Goal: Information Seeking & Learning: Learn about a topic

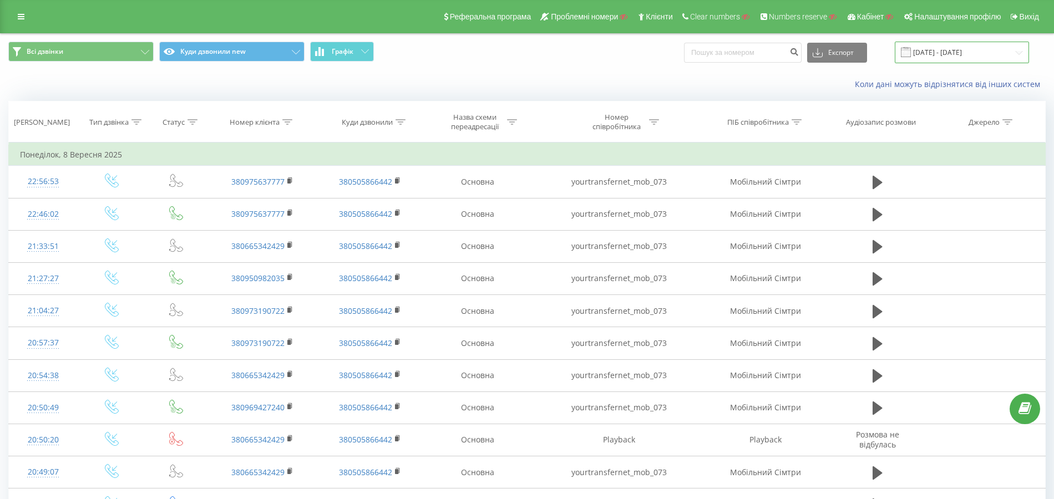
click at [956, 49] on input "08.08.2025 - 08.09.2025" at bounding box center [962, 53] width 134 height 22
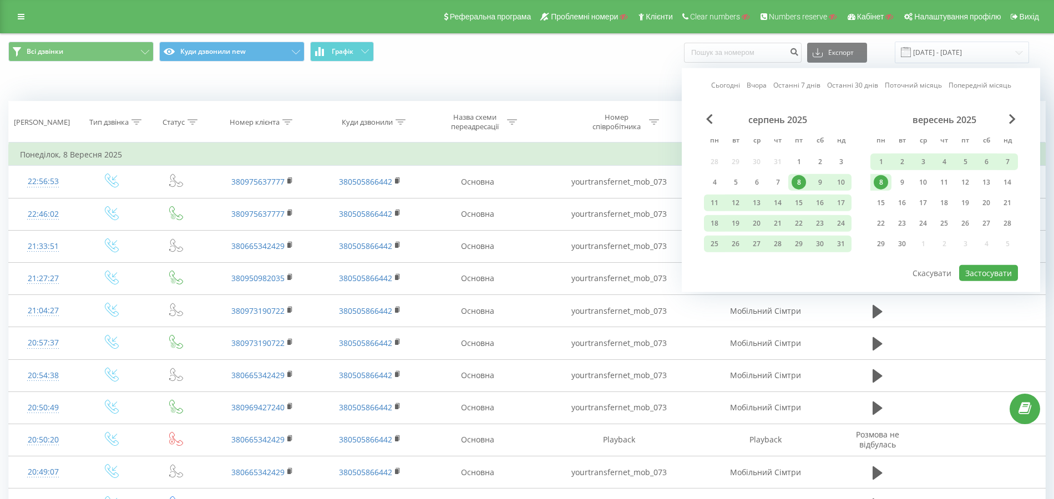
click at [725, 85] on link "Сьогодні" at bounding box center [725, 85] width 29 height 11
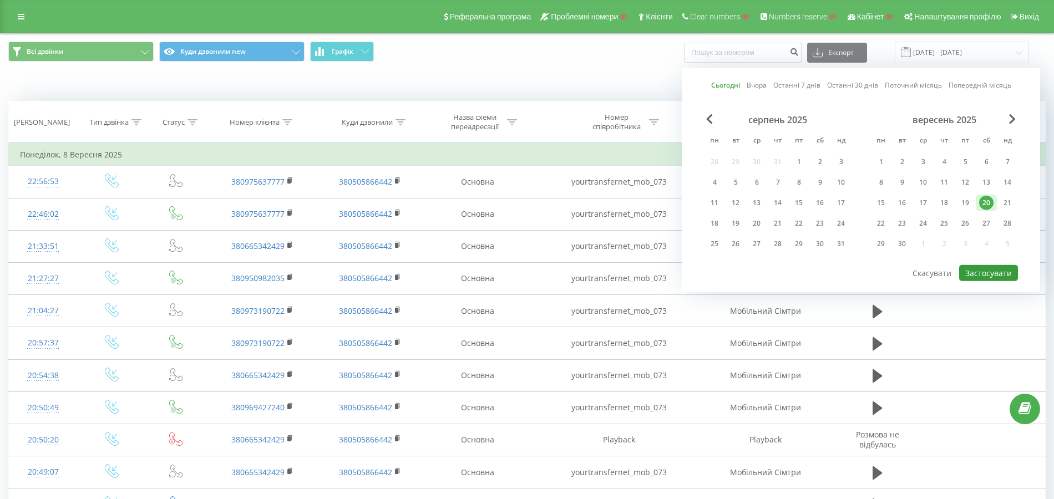
click at [997, 272] on button "Застосувати" at bounding box center [988, 273] width 59 height 16
type input "20.09.2025 - 20.09.2025"
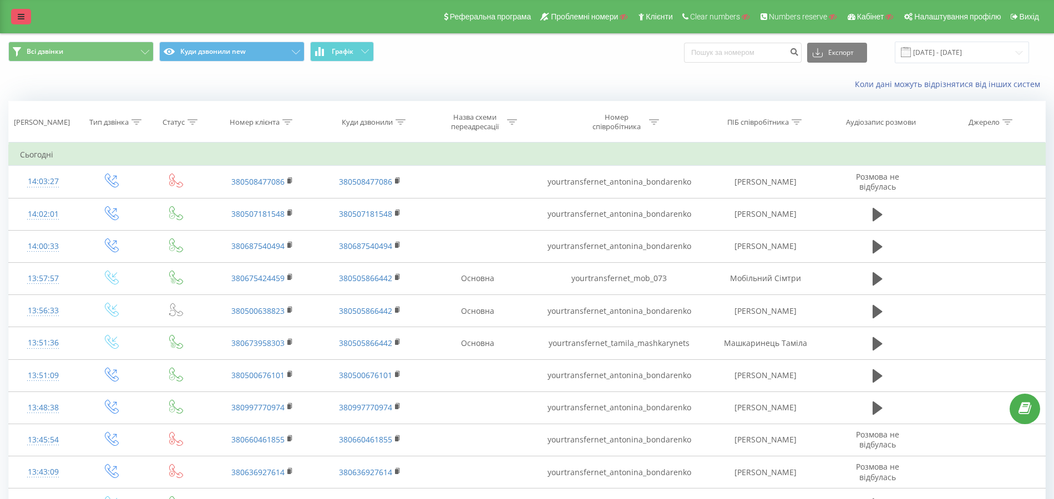
click at [27, 14] on link at bounding box center [21, 17] width 20 height 16
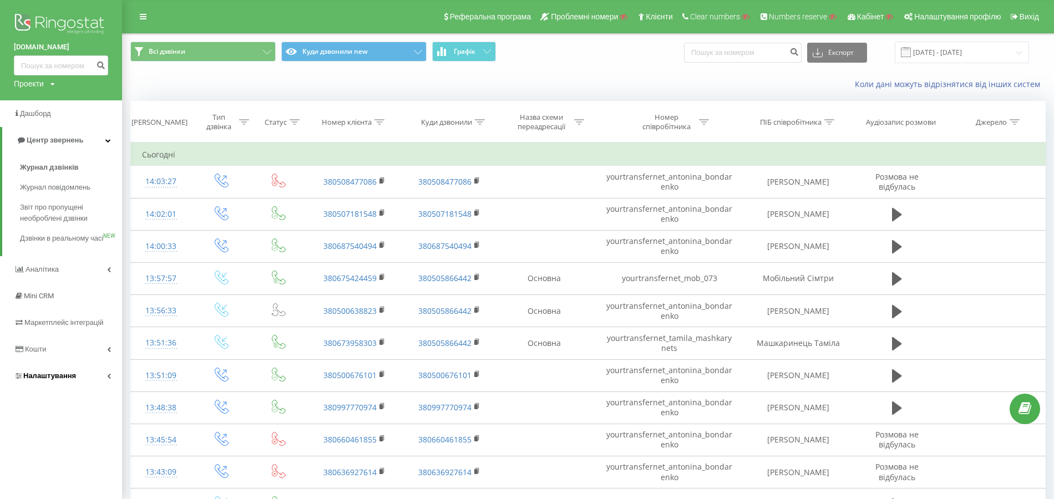
click at [62, 380] on span "Налаштування" at bounding box center [49, 376] width 53 height 8
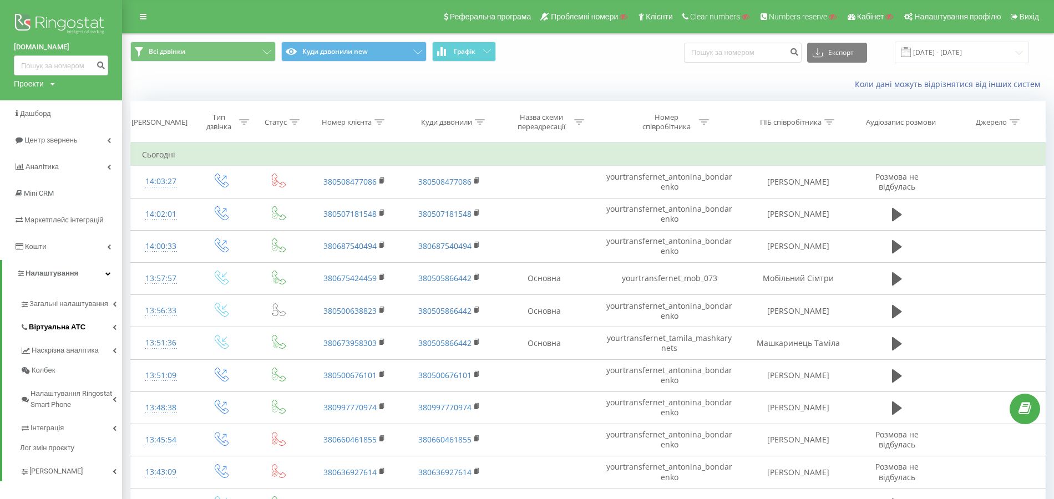
click at [75, 335] on link "Віртуальна АТС" at bounding box center [71, 325] width 102 height 23
click at [239, 121] on icon at bounding box center [244, 122] width 10 height 6
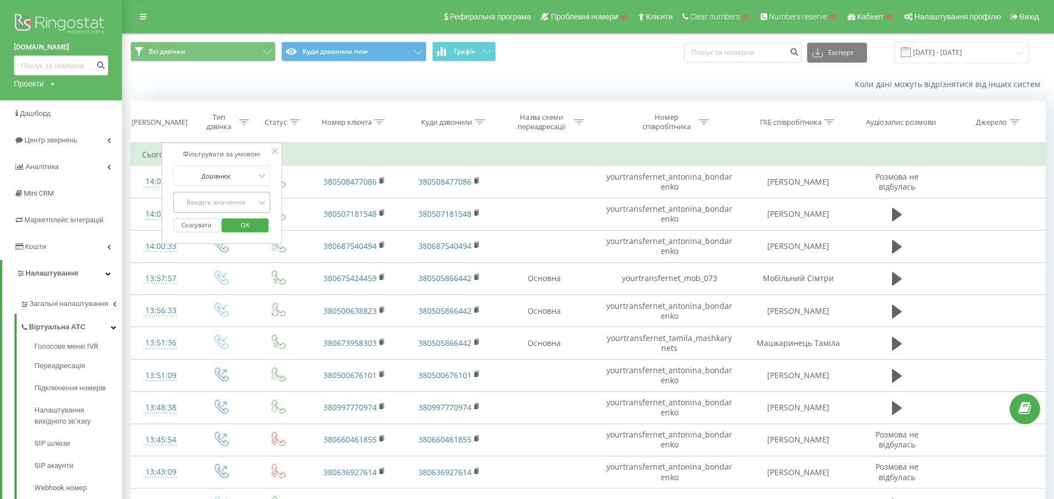
click at [240, 200] on div "Введіть значення" at bounding box center [215, 202] width 79 height 9
click at [230, 221] on div "Вхідний" at bounding box center [222, 224] width 96 height 18
click at [244, 223] on span "OK" at bounding box center [245, 224] width 31 height 17
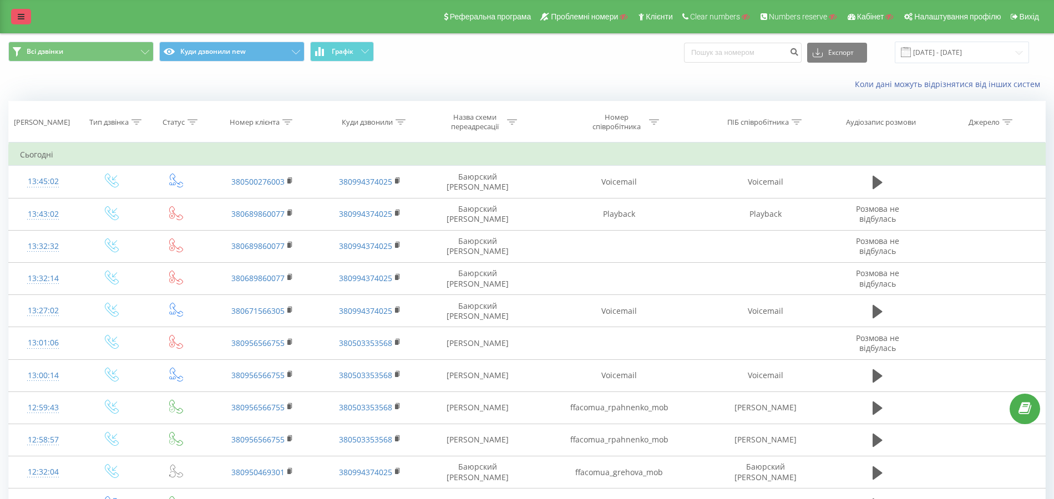
click at [20, 17] on icon at bounding box center [21, 17] width 7 height 8
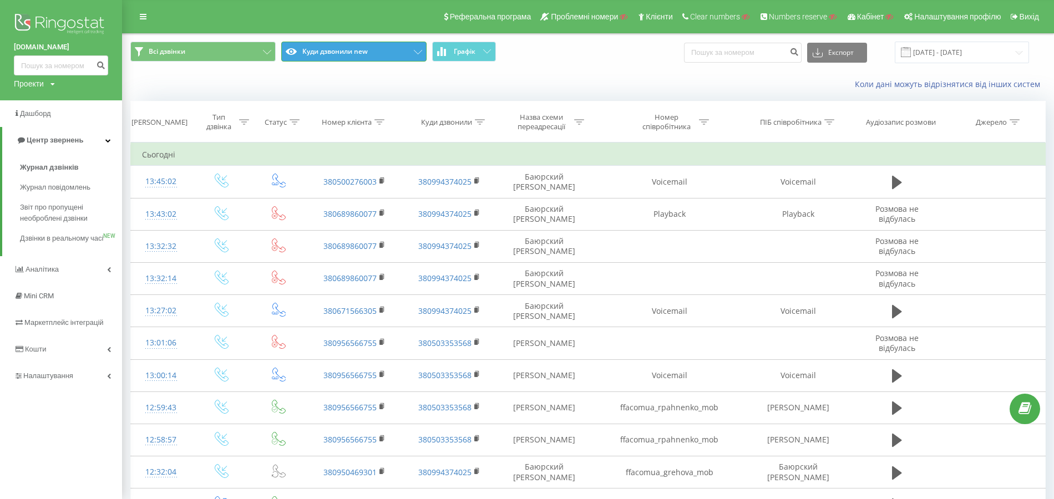
click at [312, 53] on button "Куди дзвонили new" at bounding box center [353, 52] width 145 height 20
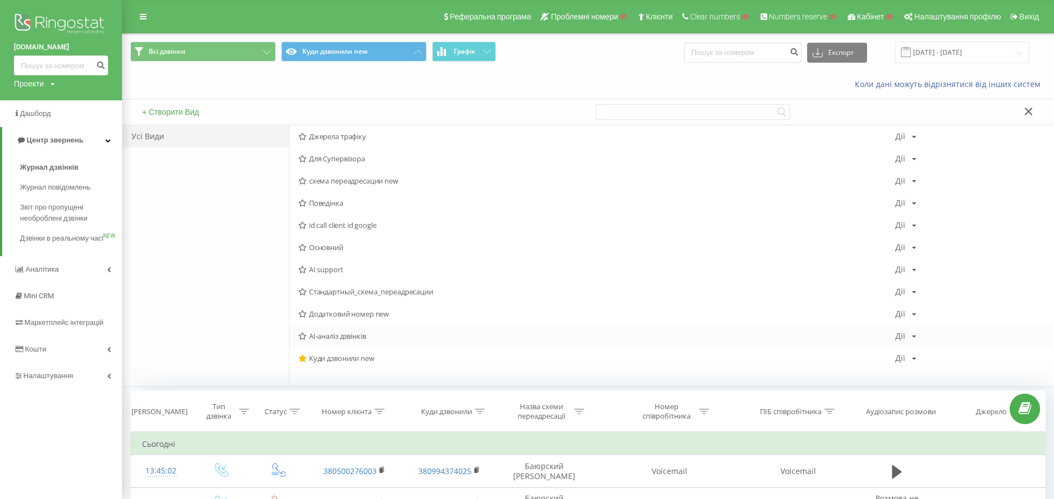
click at [352, 337] on span "AI-аналіз дзвінків" at bounding box center [596, 336] width 597 height 8
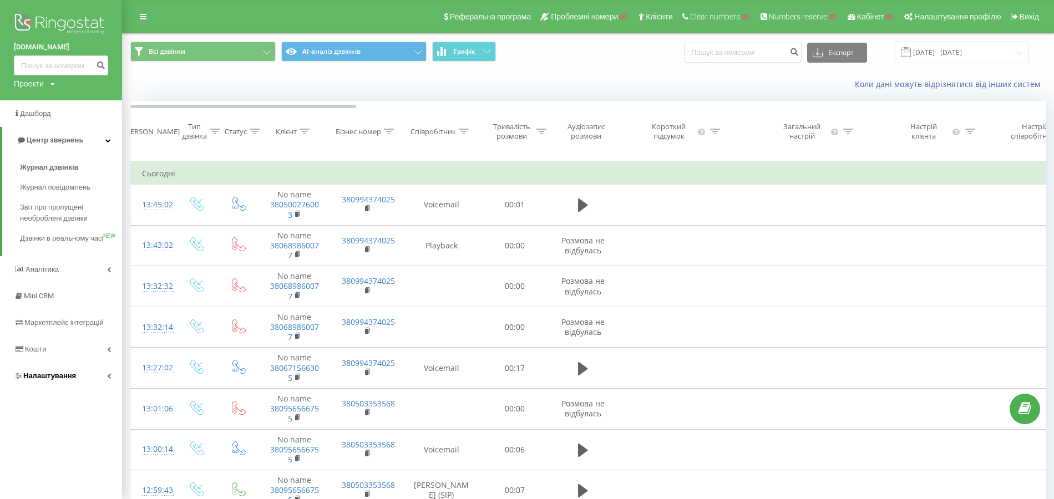
click at [65, 380] on span "Налаштування" at bounding box center [49, 376] width 53 height 8
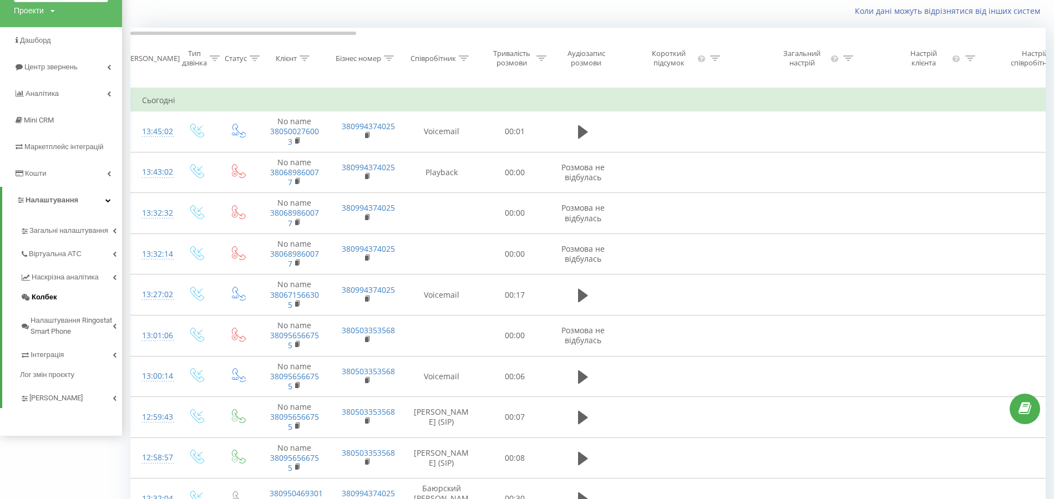
scroll to position [74, 0]
click at [85, 234] on span "Загальні налаштування" at bounding box center [70, 236] width 83 height 22
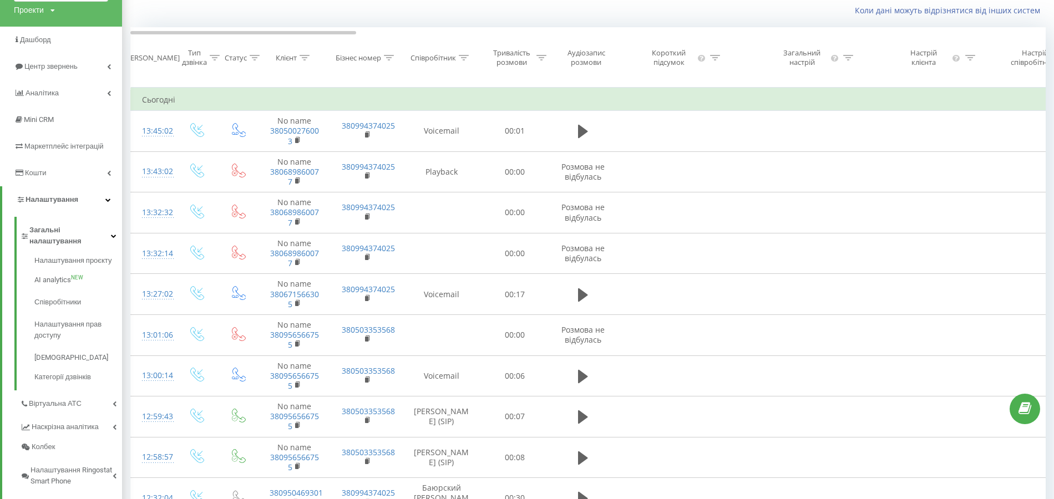
click at [545, 63] on div at bounding box center [541, 57] width 10 height 9
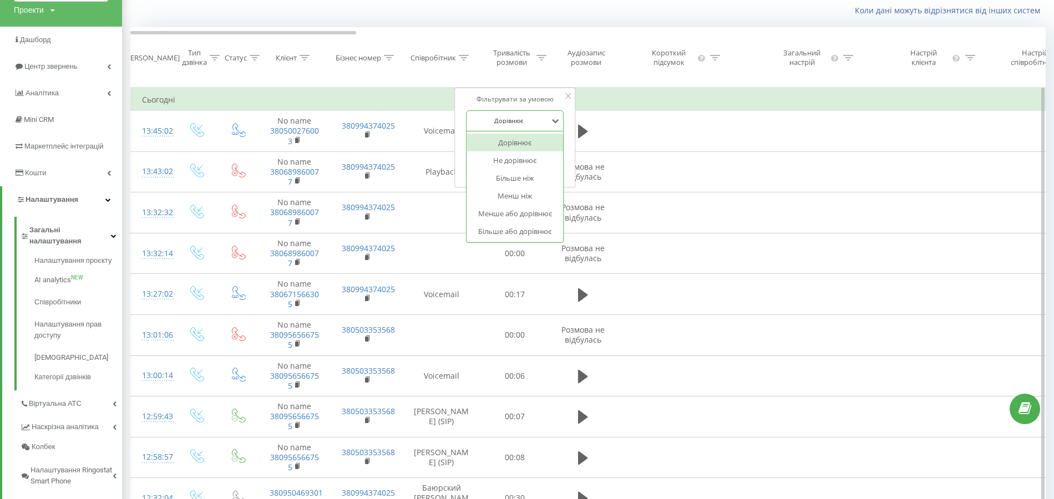
click at [515, 126] on div at bounding box center [508, 120] width 79 height 11
click at [520, 233] on div "Більше або дорівнює" at bounding box center [514, 231] width 96 height 18
click at [479, 156] on input "text" at bounding box center [515, 146] width 98 height 19
type input "00:30"
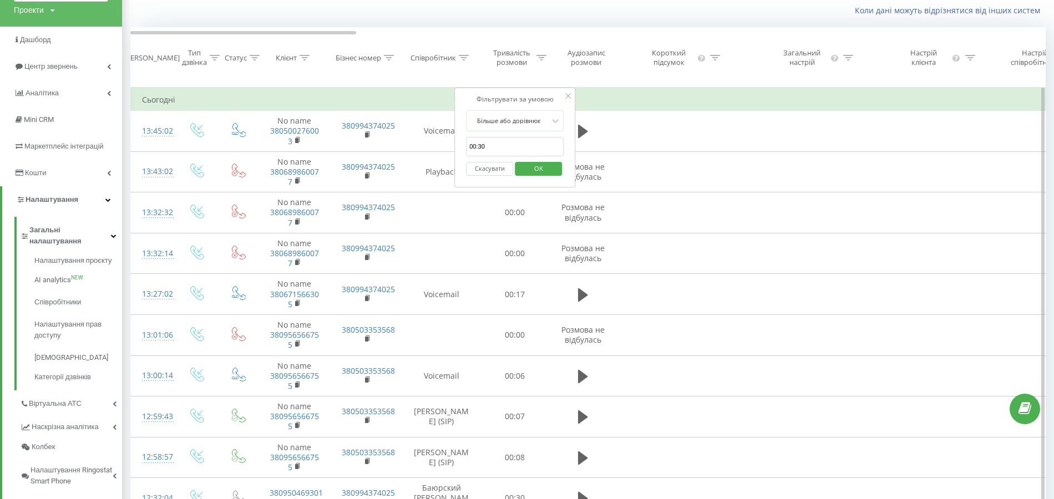
click at [546, 171] on span "OK" at bounding box center [538, 168] width 31 height 17
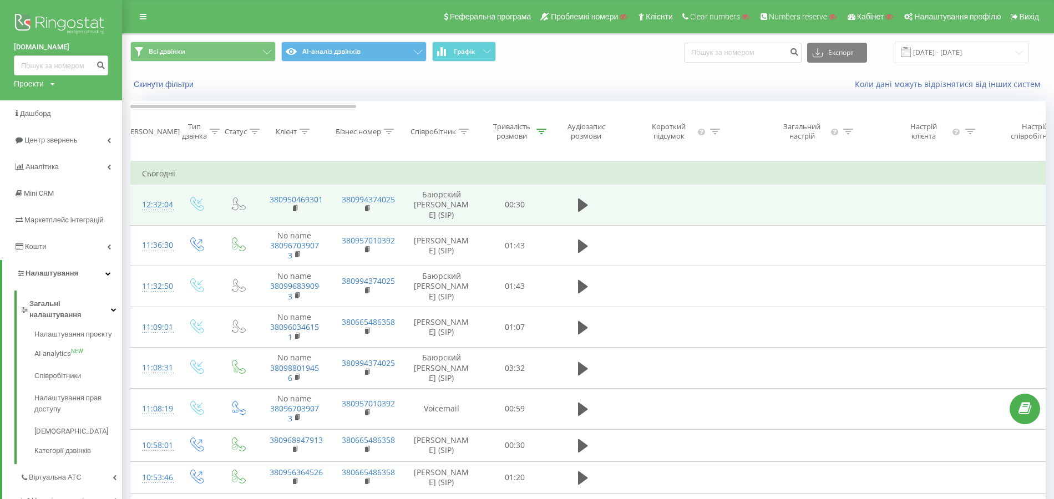
click at [151, 211] on div "12:32:04" at bounding box center [153, 205] width 22 height 22
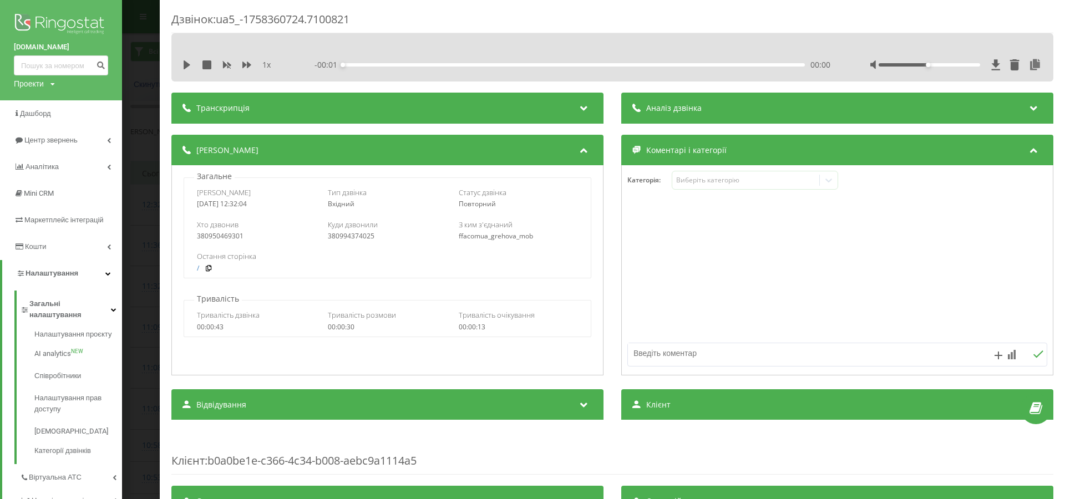
click at [126, 192] on div "Дзвінок : ua5_-1758360724.7100821 1 x - 00:01 00:00 00:00 Транскрипція Для AI-а…" at bounding box center [532, 249] width 1065 height 499
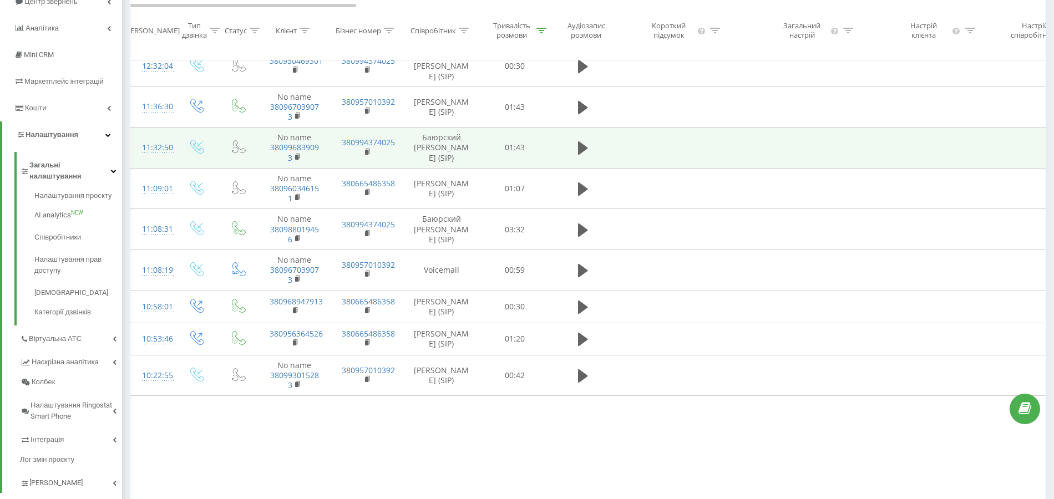
scroll to position [148, 0]
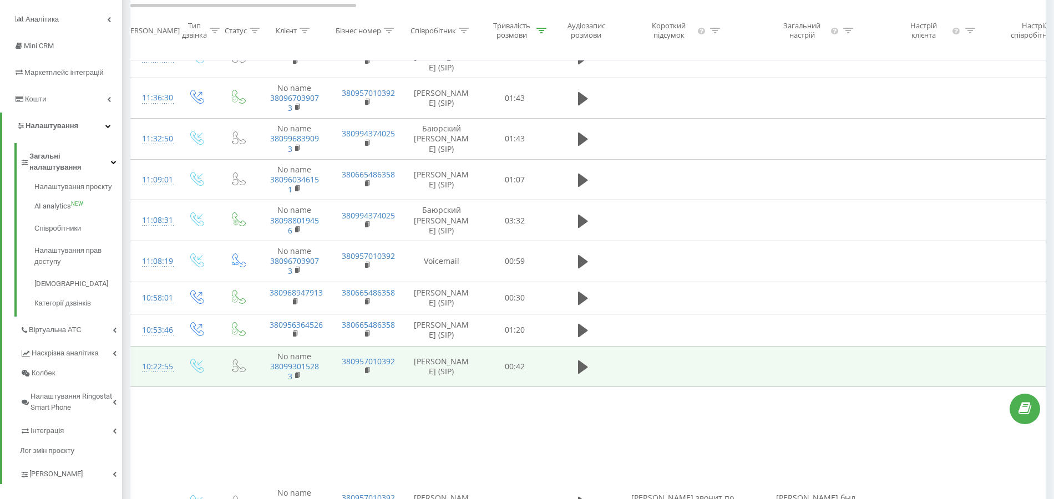
click at [161, 378] on div "10:22:55" at bounding box center [153, 367] width 22 height 22
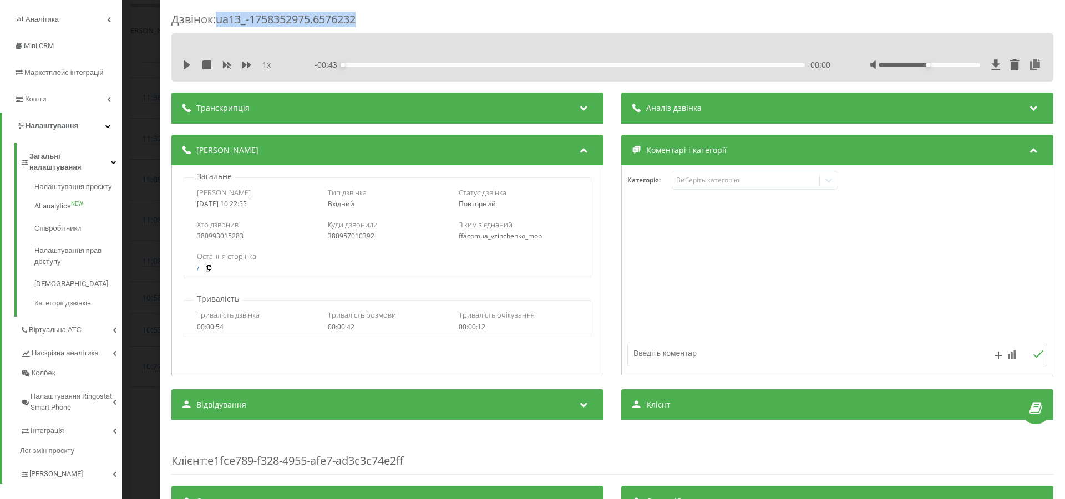
drag, startPoint x: 233, startPoint y: 21, endPoint x: 372, endPoint y: 20, distance: 139.2
click at [372, 20] on div "Дзвінок : ua13_-1758352975.6576232" at bounding box center [612, 23] width 882 height 22
copy div "ua13_-1758352975.6576232"
click at [133, 319] on div "Дзвінок : ua13_-1758352975.6576232 1 x - 00:43 00:00 00:00 Транскрипція Для AI-…" at bounding box center [532, 249] width 1065 height 499
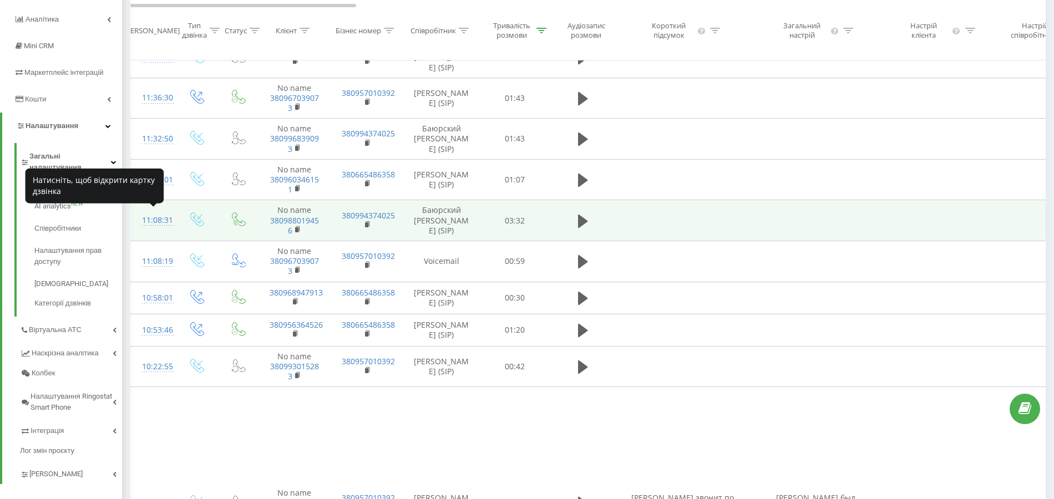
click at [154, 219] on div "11:08:31" at bounding box center [153, 221] width 22 height 22
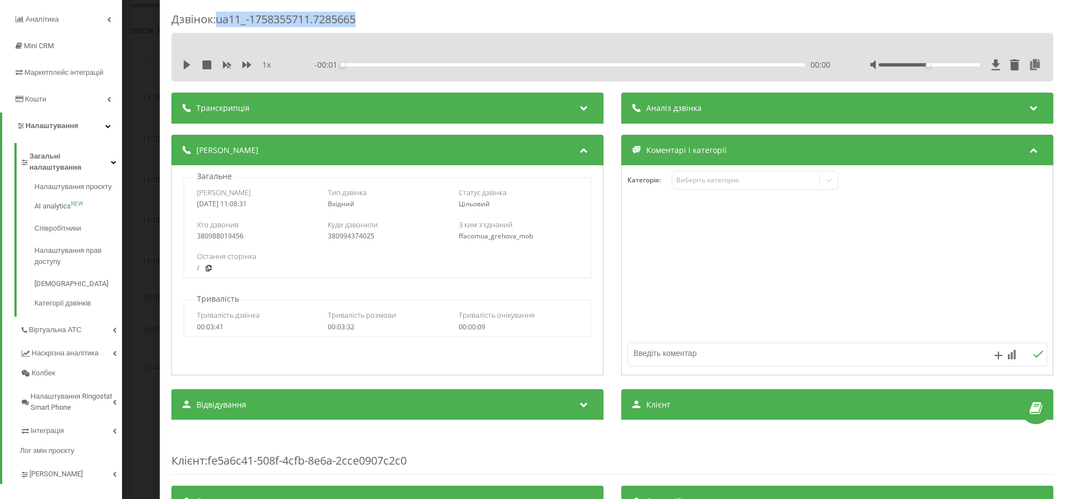
drag, startPoint x: 221, startPoint y: 21, endPoint x: 385, endPoint y: 21, distance: 164.2
click at [385, 21] on div "Дзвінок : ua11_-1758355711.7285665" at bounding box center [612, 23] width 882 height 22
copy div "ua11_-1758355711.7285665"
click at [187, 70] on div "1 x" at bounding box center [233, 64] width 103 height 11
click at [187, 69] on button at bounding box center [186, 64] width 9 height 9
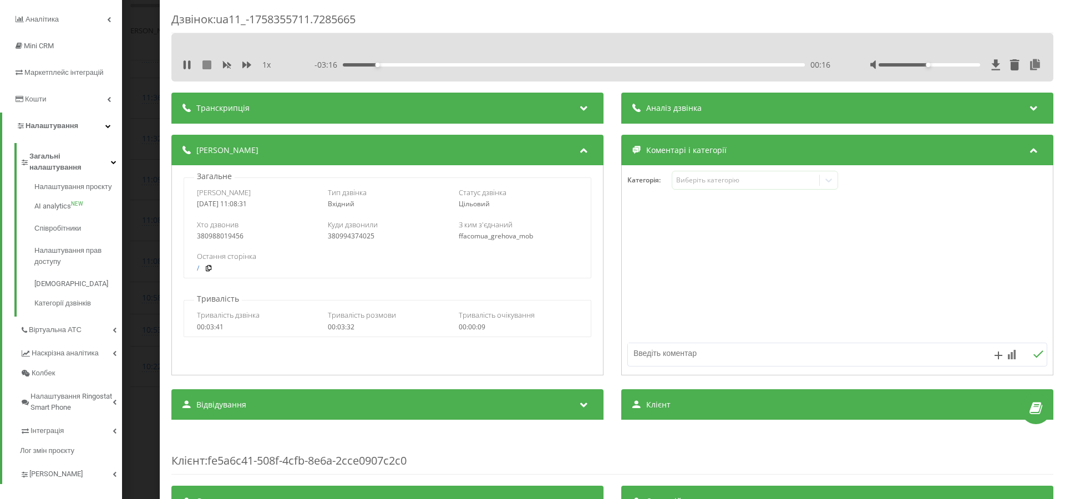
click at [206, 65] on icon at bounding box center [206, 64] width 9 height 9
click at [141, 304] on div "Дзвінок : ua11_-1758355711.7285665 1 x - 03:32 00:00 00:00 Транскрипція Для AI-…" at bounding box center [532, 249] width 1065 height 499
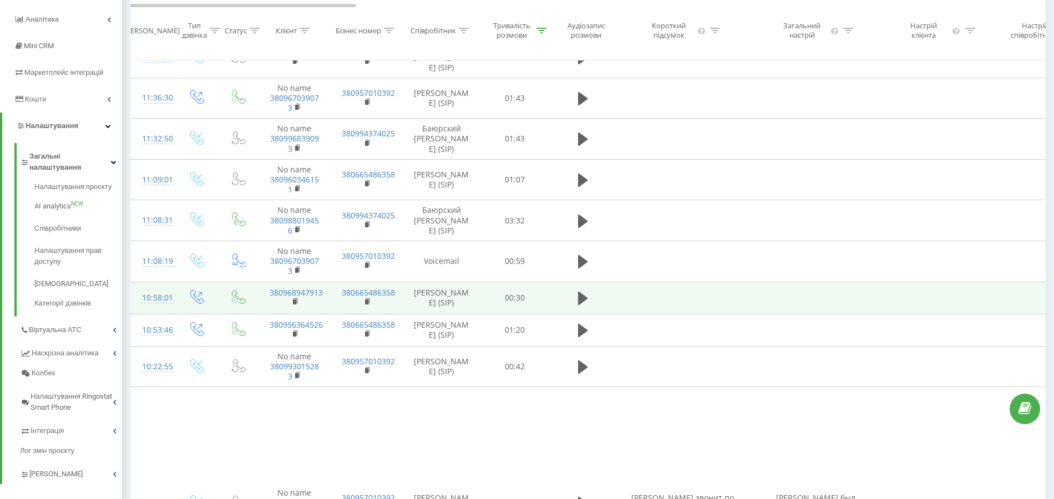
scroll to position [74, 0]
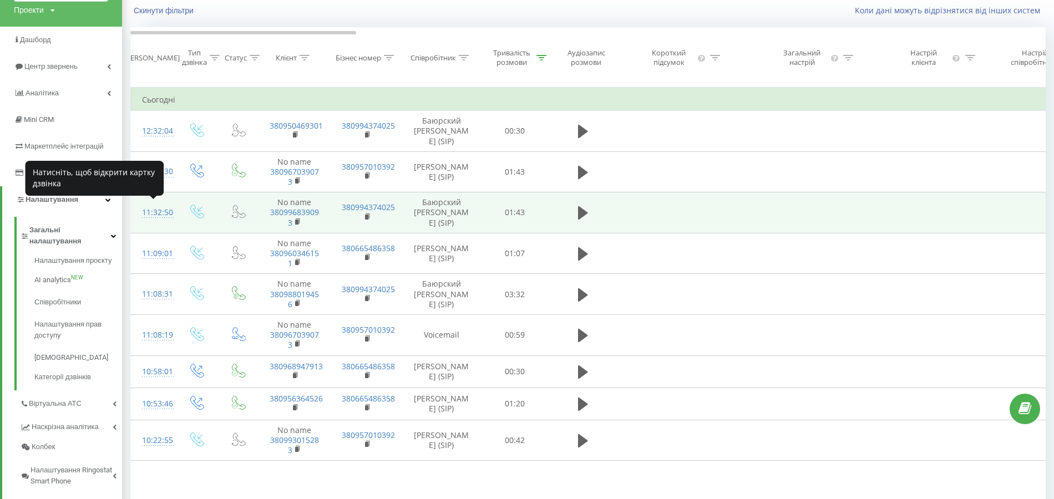
click at [155, 210] on div "11:32:50" at bounding box center [153, 213] width 22 height 22
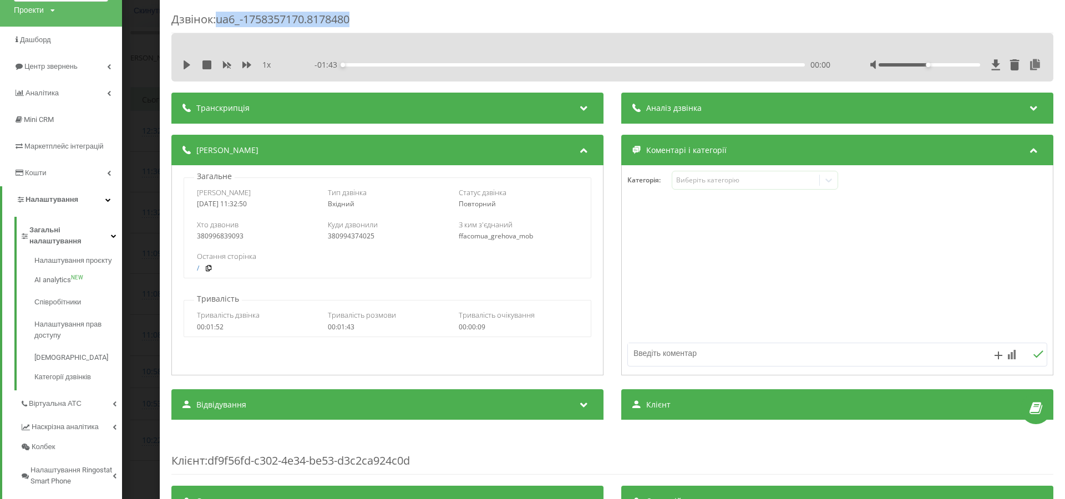
drag, startPoint x: 217, startPoint y: 19, endPoint x: 384, endPoint y: 22, distance: 166.4
click at [384, 22] on div "Дзвінок : ua6_-1758357170.8178480" at bounding box center [612, 23] width 882 height 22
copy div "ua6_-1758357170.8178480"
click at [146, 254] on div "Дзвінок : ua6_-1758357170.8178480 1 x - 01:43 00:00 00:00 Транскрипція Для AI-а…" at bounding box center [532, 249] width 1065 height 499
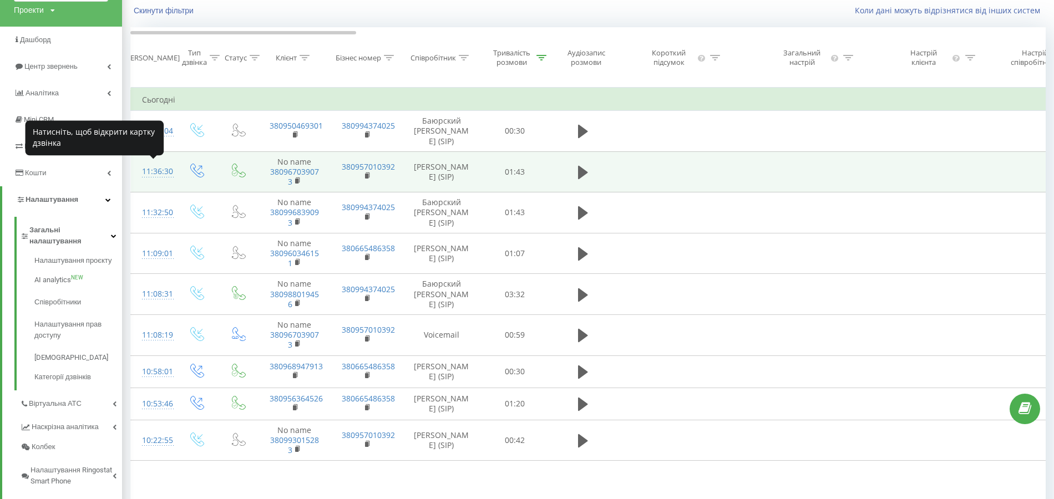
click at [161, 169] on div "11:36:30" at bounding box center [153, 172] width 22 height 22
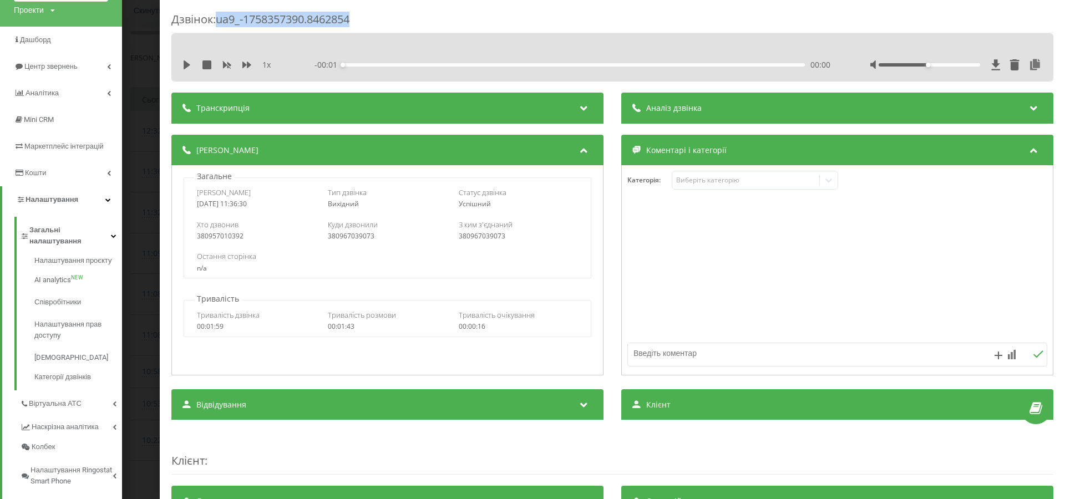
drag, startPoint x: 220, startPoint y: 19, endPoint x: 370, endPoint y: 19, distance: 150.8
click at [370, 19] on div "Дзвінок : ua9_-1758357390.8462854" at bounding box center [612, 23] width 882 height 22
copy div "ua9_-1758357390.8462854"
click at [154, 225] on div "Дзвінок : ua9_-1758357390.8462854 1 x - 01:43 00:00 00:00 Транскрипція Для AI-а…" at bounding box center [532, 249] width 1065 height 499
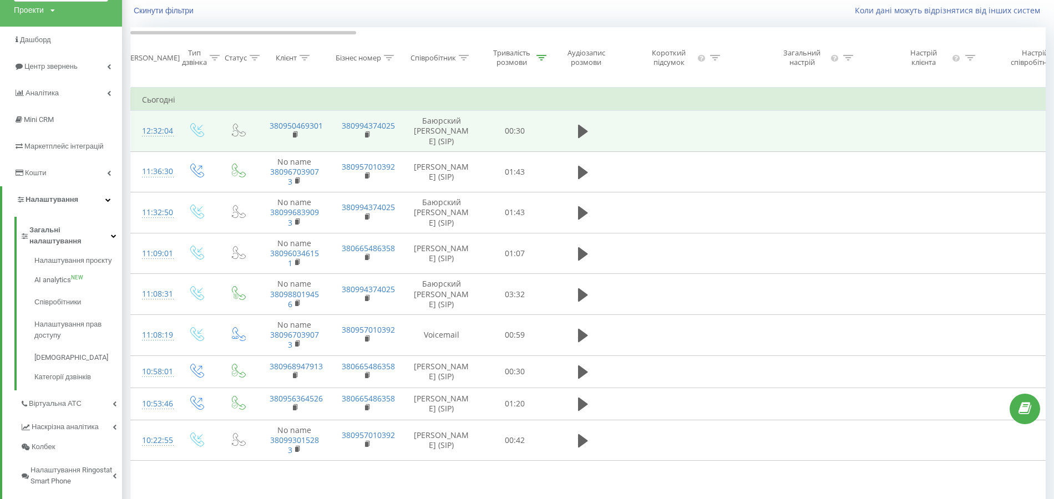
click at [160, 135] on div "12:32:04" at bounding box center [153, 131] width 22 height 22
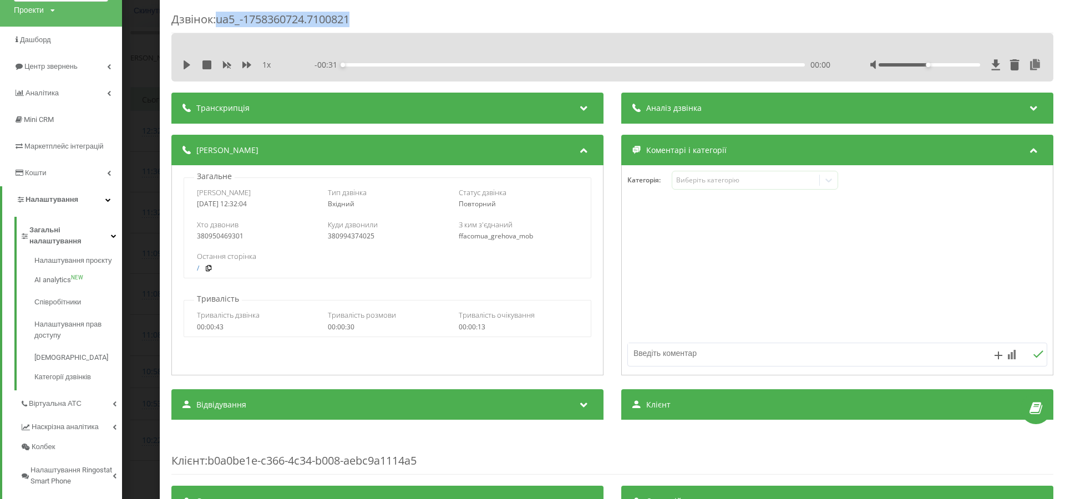
drag, startPoint x: 220, startPoint y: 21, endPoint x: 386, endPoint y: 21, distance: 166.4
click at [386, 21] on div "Дзвінок : ua5_-1758360724.7100821" at bounding box center [612, 23] width 882 height 22
copy div "ua5_-1758360724.7100821"
click at [187, 65] on icon at bounding box center [187, 64] width 7 height 9
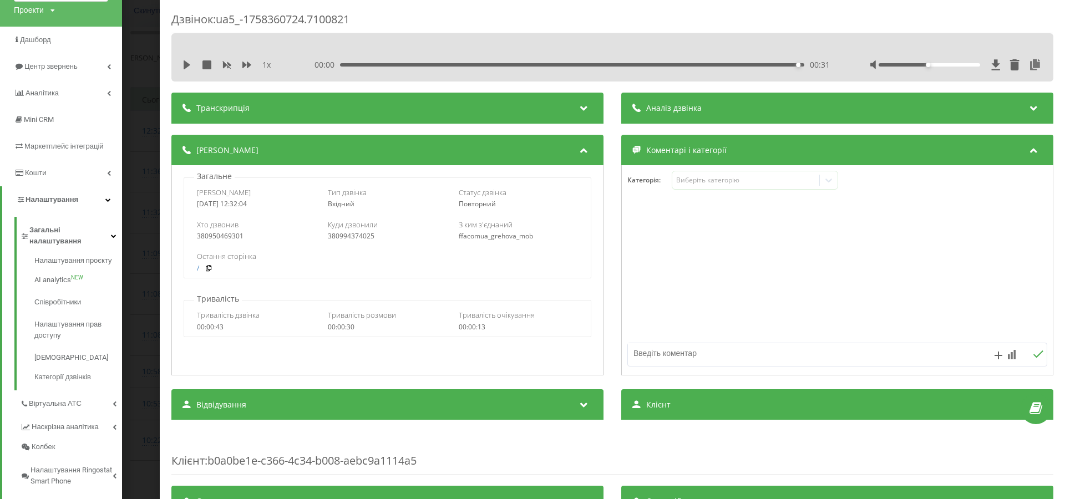
click at [145, 201] on div "Дзвінок : ua5_-1758360724.7100821 1 x 00:00 00:31 00:31 Транскрипція Для AI-ана…" at bounding box center [532, 249] width 1065 height 499
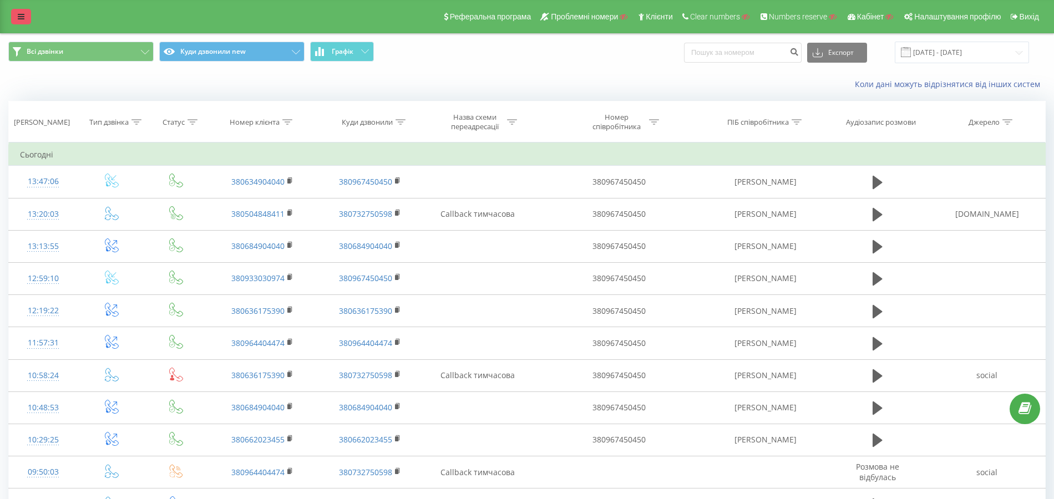
click at [21, 23] on link at bounding box center [21, 17] width 20 height 16
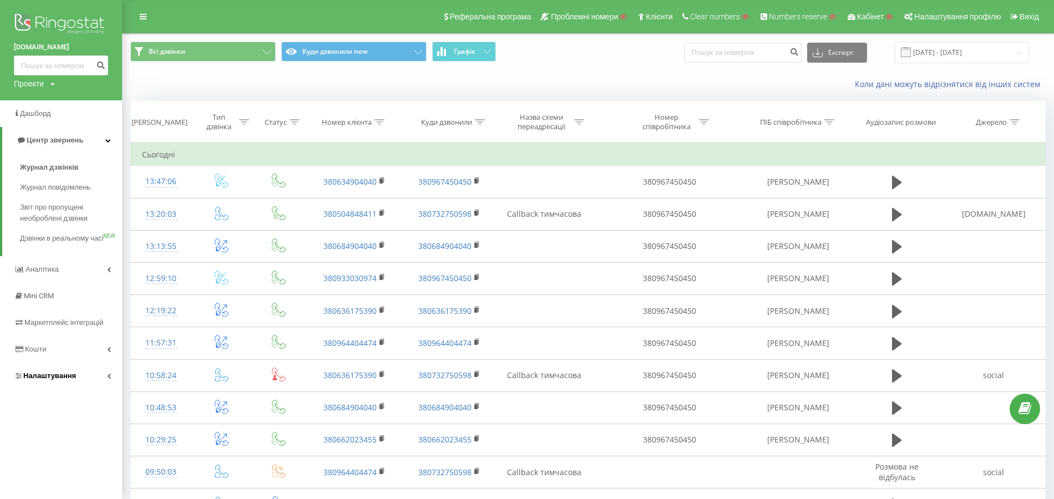
click at [62, 380] on span "Налаштування" at bounding box center [49, 376] width 53 height 8
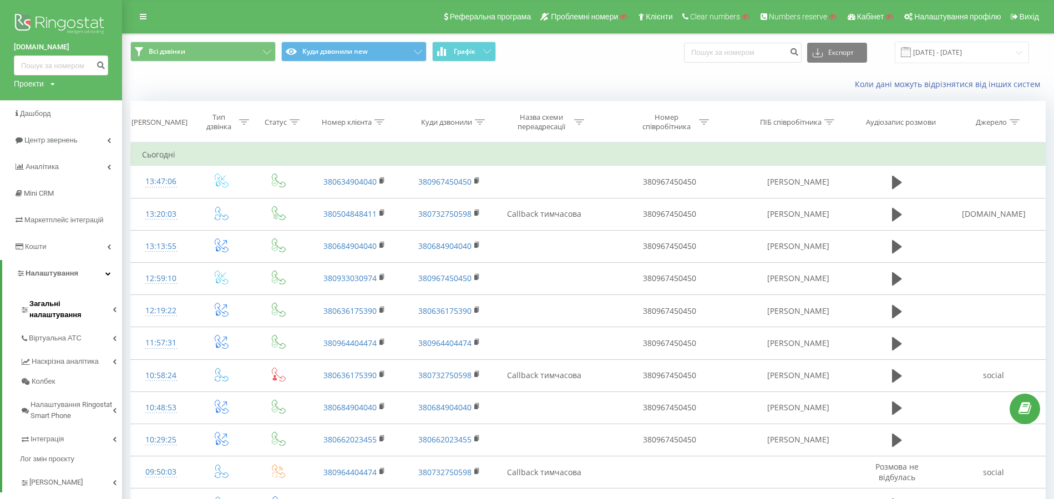
click at [69, 309] on span "Загальні налаштування" at bounding box center [70, 309] width 83 height 22
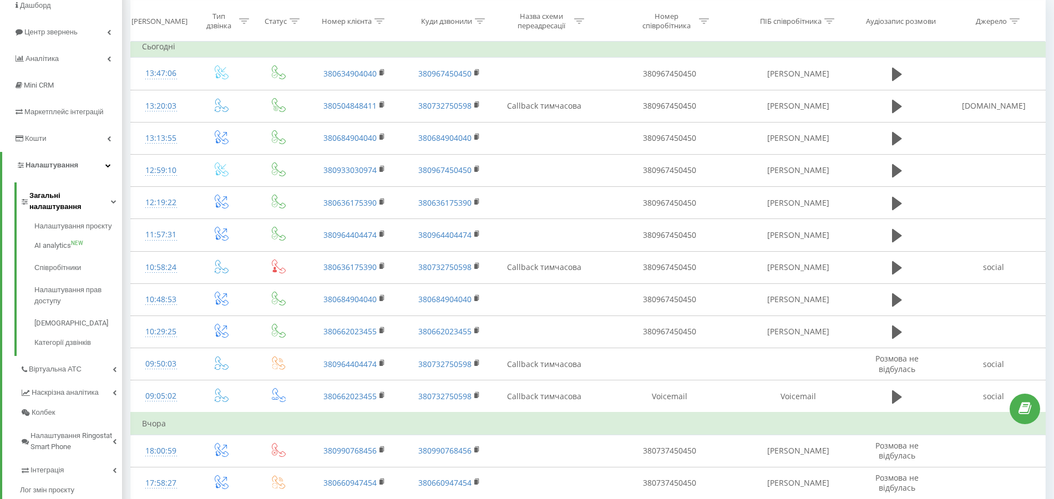
scroll to position [148, 0]
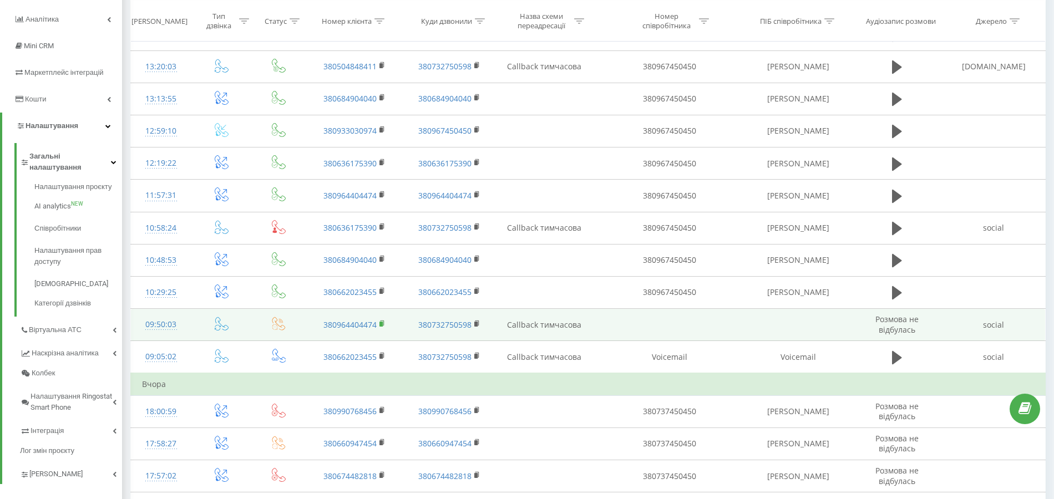
click at [383, 322] on rect at bounding box center [380, 324] width 3 height 5
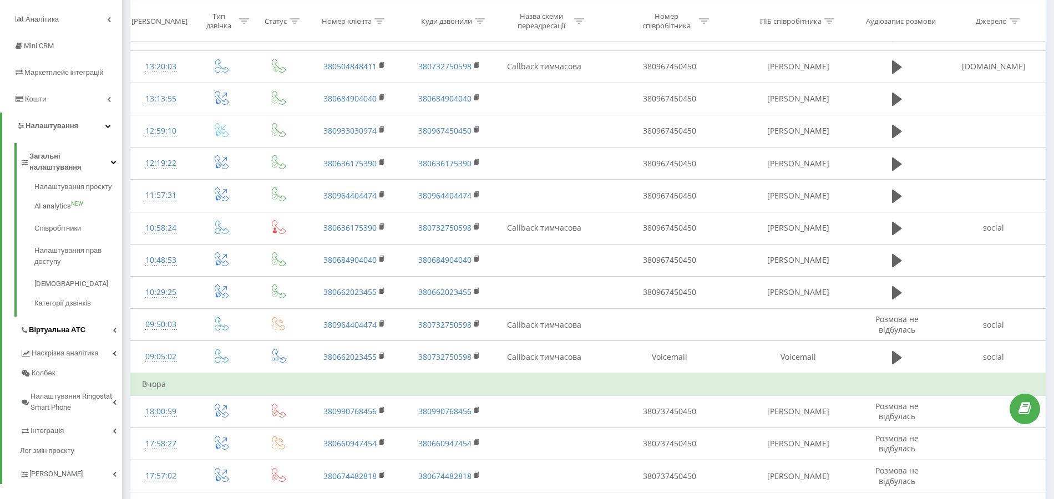
click at [79, 324] on span "Віртуальна АТС" at bounding box center [57, 329] width 57 height 11
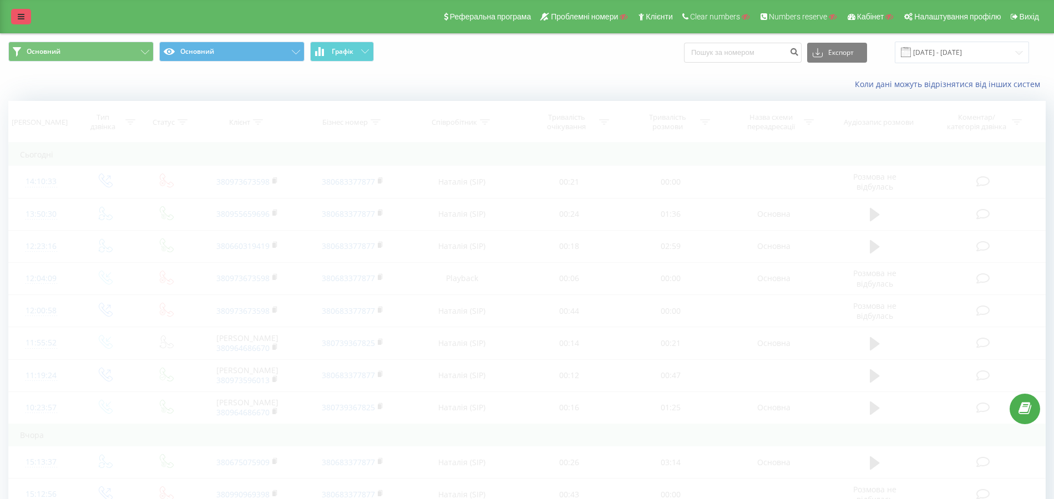
click at [18, 13] on icon at bounding box center [21, 17] width 7 height 8
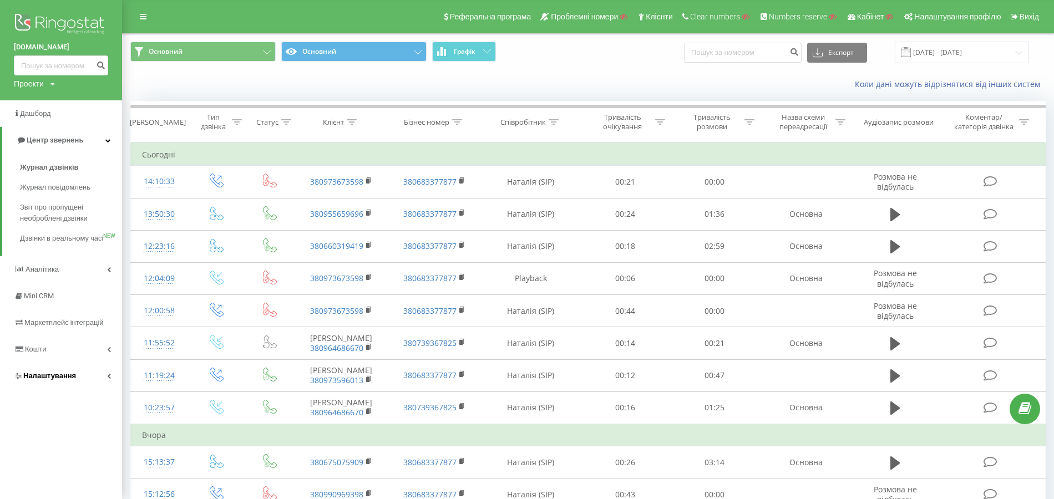
click at [63, 381] on link "Налаштування" at bounding box center [61, 376] width 122 height 27
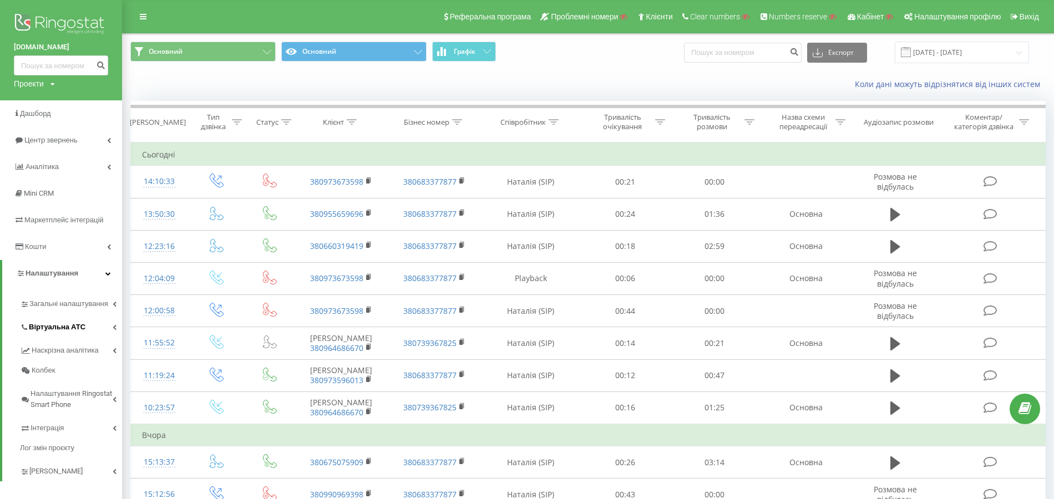
click at [69, 333] on span "Віртуальна АТС" at bounding box center [57, 327] width 57 height 11
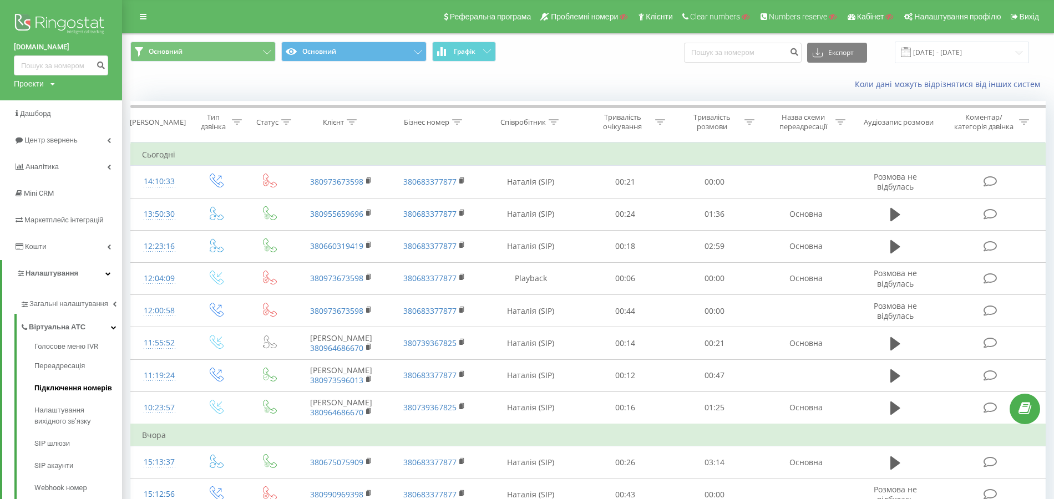
click at [69, 389] on span "Підключення номерів" at bounding box center [73, 388] width 78 height 11
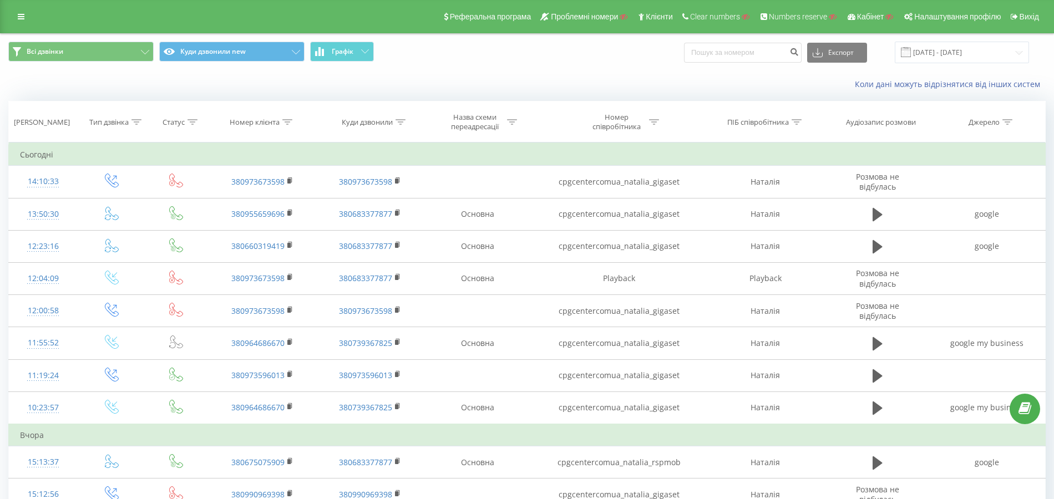
click at [398, 120] on icon at bounding box center [400, 122] width 10 height 6
click at [369, 197] on input "text" at bounding box center [370, 201] width 98 height 19
paste input "0443334795"
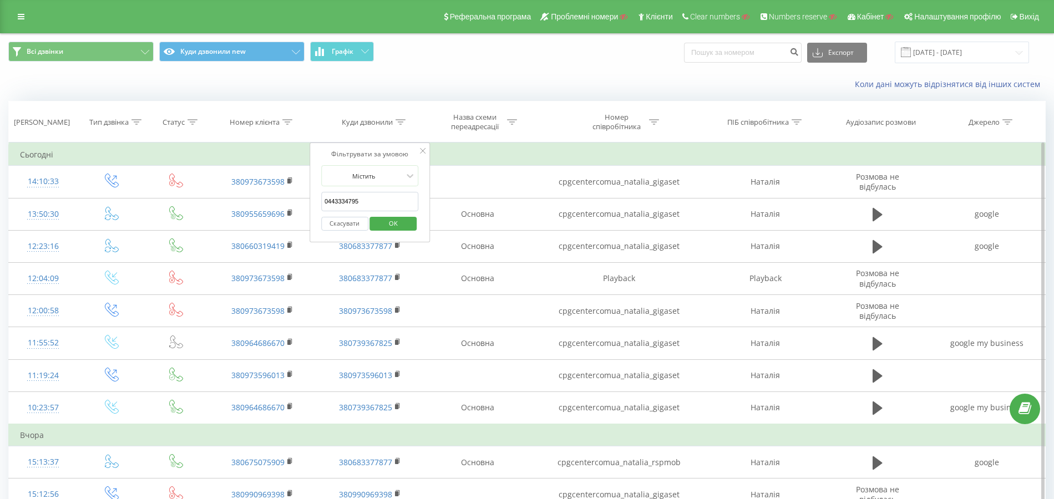
type input "0443334795"
click at [392, 222] on span "OK" at bounding box center [393, 223] width 31 height 17
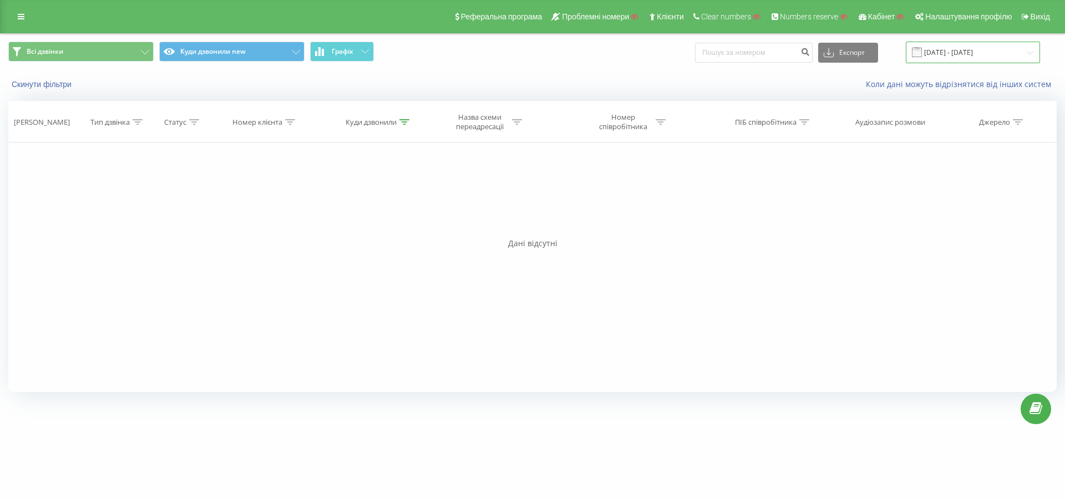
click at [941, 57] on input "[DATE] - [DATE]" at bounding box center [973, 53] width 134 height 22
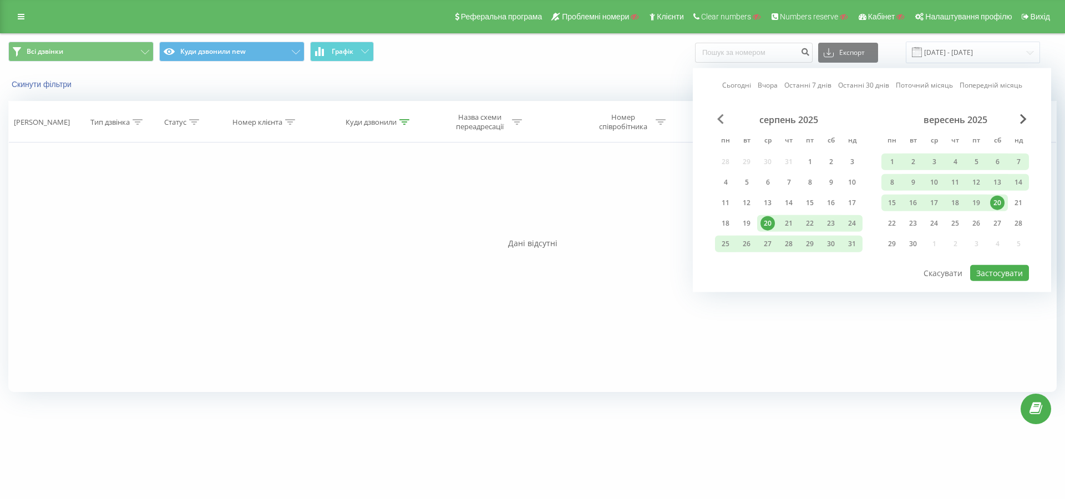
click at [722, 123] on span "Previous Month" at bounding box center [720, 119] width 7 height 10
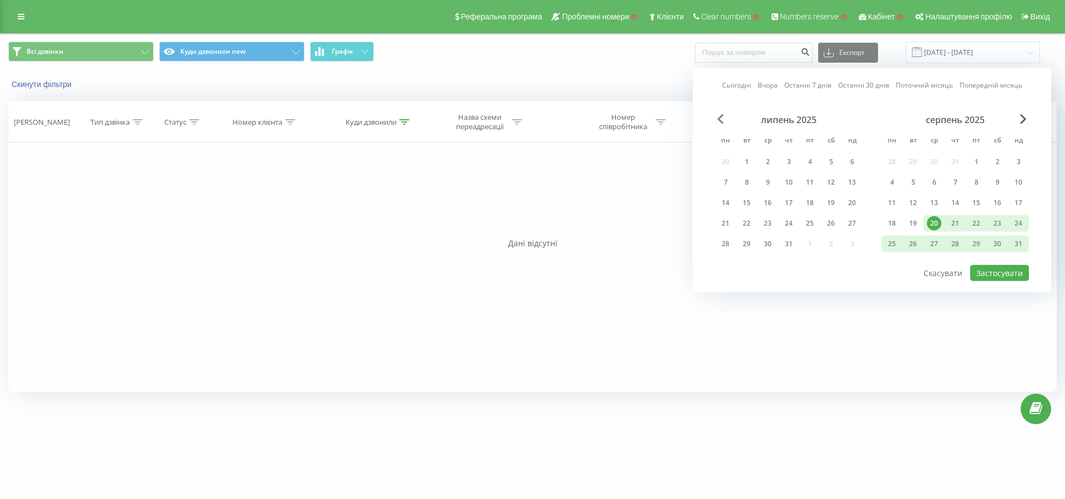
click at [722, 123] on span "Previous Month" at bounding box center [720, 119] width 7 height 10
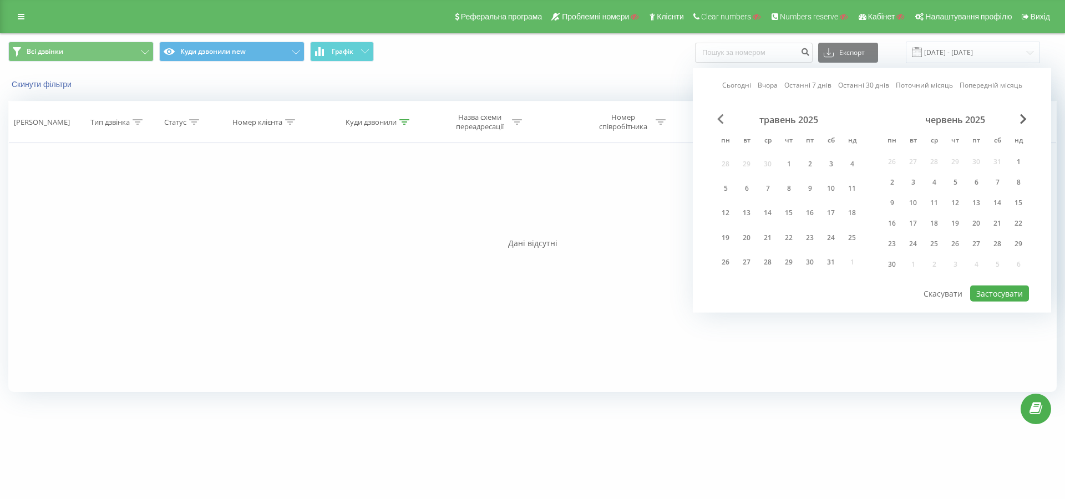
click at [722, 123] on span "Previous Month" at bounding box center [720, 119] width 7 height 10
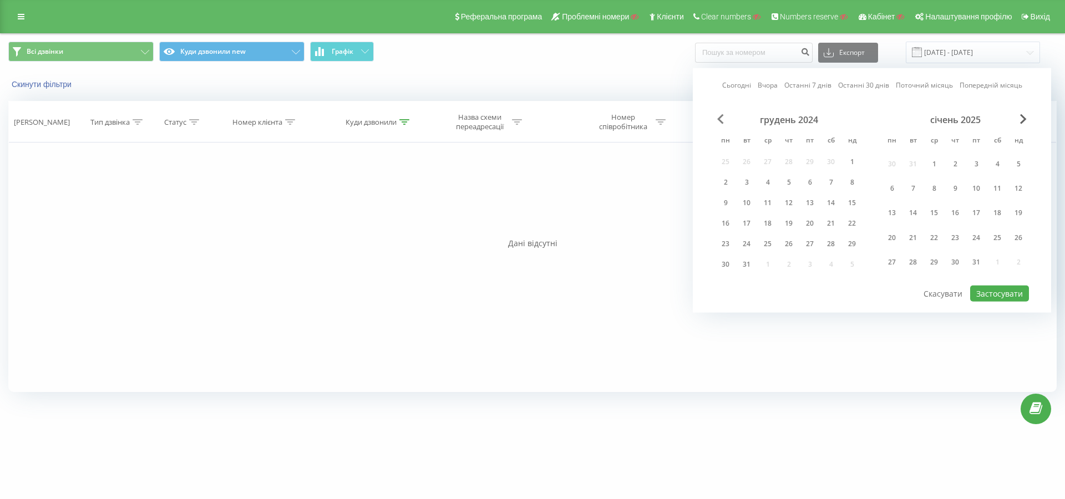
click at [722, 123] on span "Previous Month" at bounding box center [720, 119] width 7 height 10
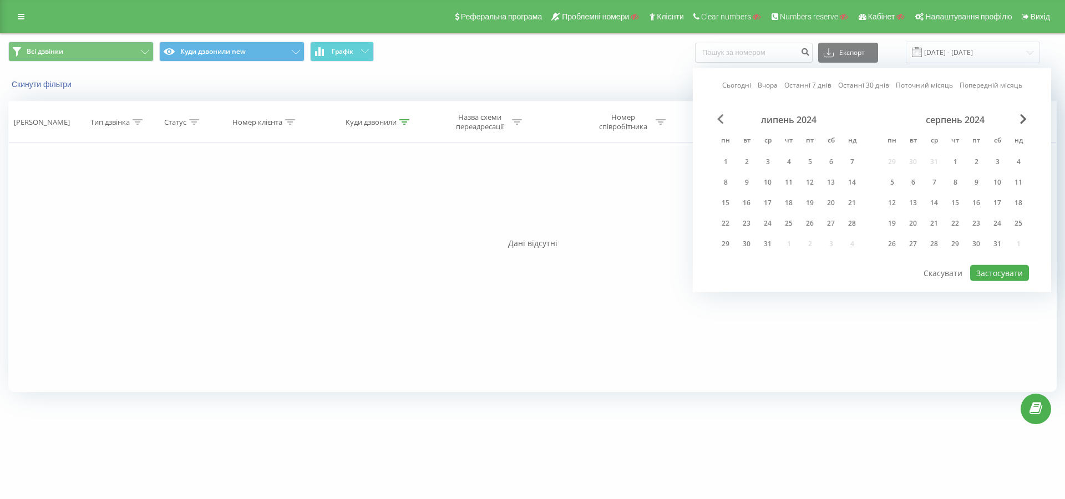
click at [722, 123] on span "Previous Month" at bounding box center [720, 119] width 7 height 10
click at [728, 161] on div "1" at bounding box center [725, 162] width 14 height 14
click at [1021, 116] on span "Next Month" at bounding box center [1023, 119] width 7 height 10
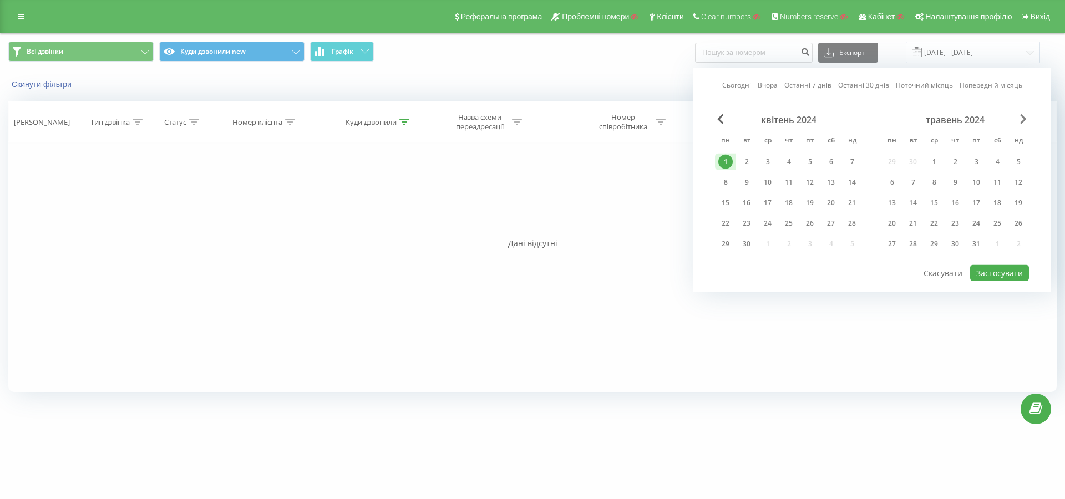
click at [1021, 116] on span "Next Month" at bounding box center [1023, 119] width 7 height 10
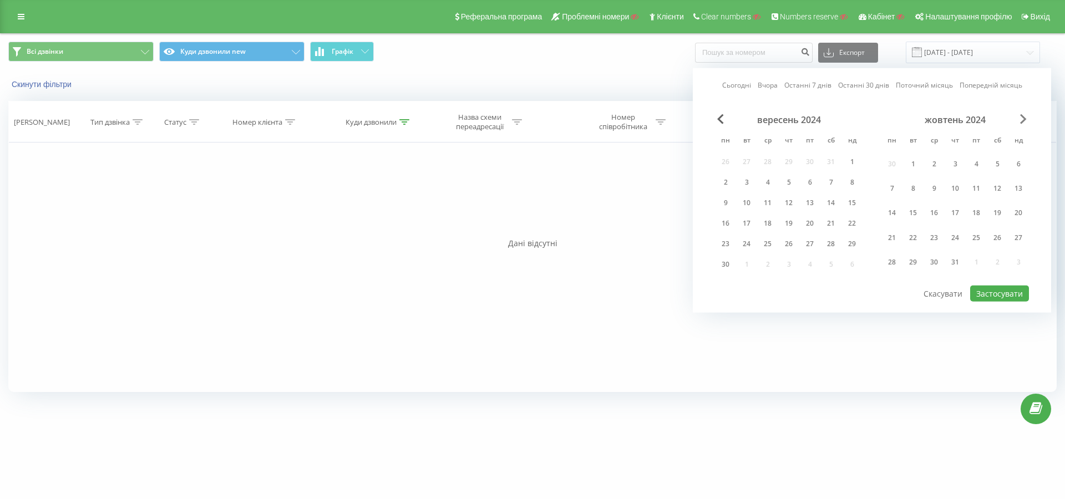
click at [1021, 116] on span "Next Month" at bounding box center [1023, 119] width 7 height 10
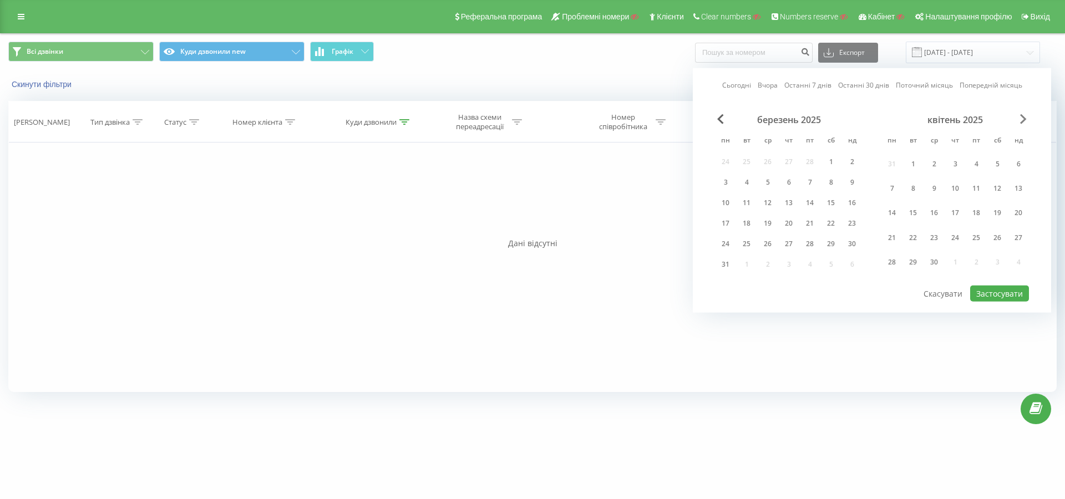
click at [1021, 116] on span "Next Month" at bounding box center [1023, 119] width 7 height 10
click at [1015, 242] on div "31" at bounding box center [1018, 244] width 14 height 14
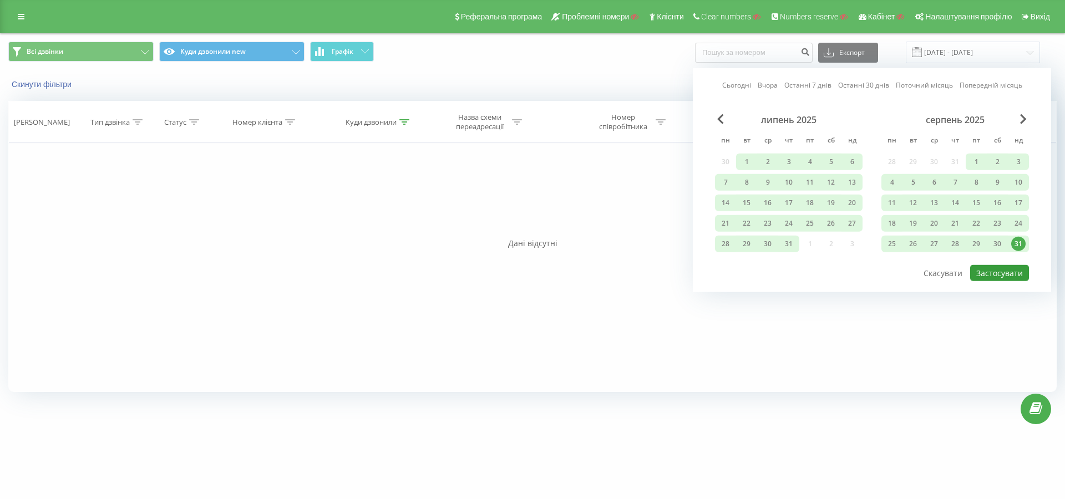
click at [1012, 265] on button "Застосувати" at bounding box center [999, 273] width 59 height 16
type input "01.04.2024 - 31.08.2025"
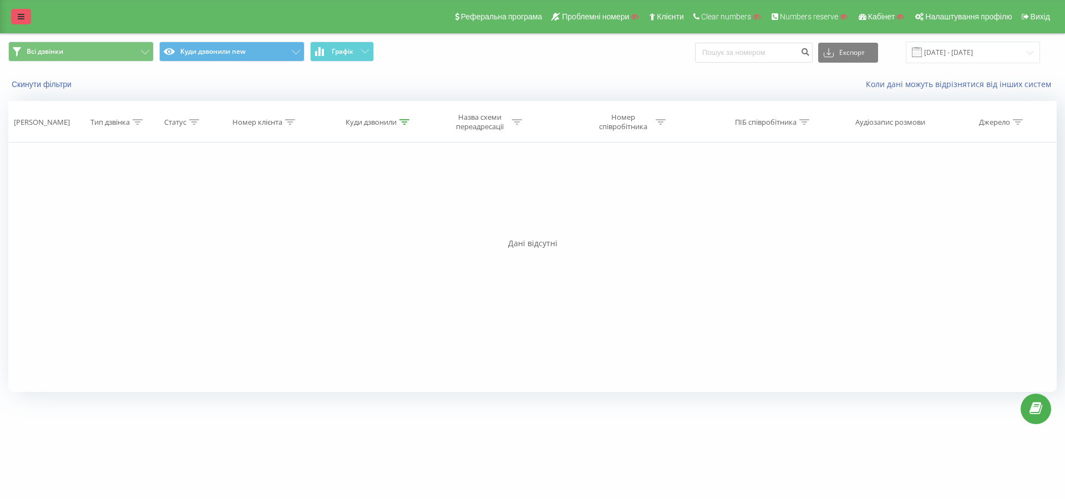
click at [15, 18] on link at bounding box center [21, 17] width 20 height 16
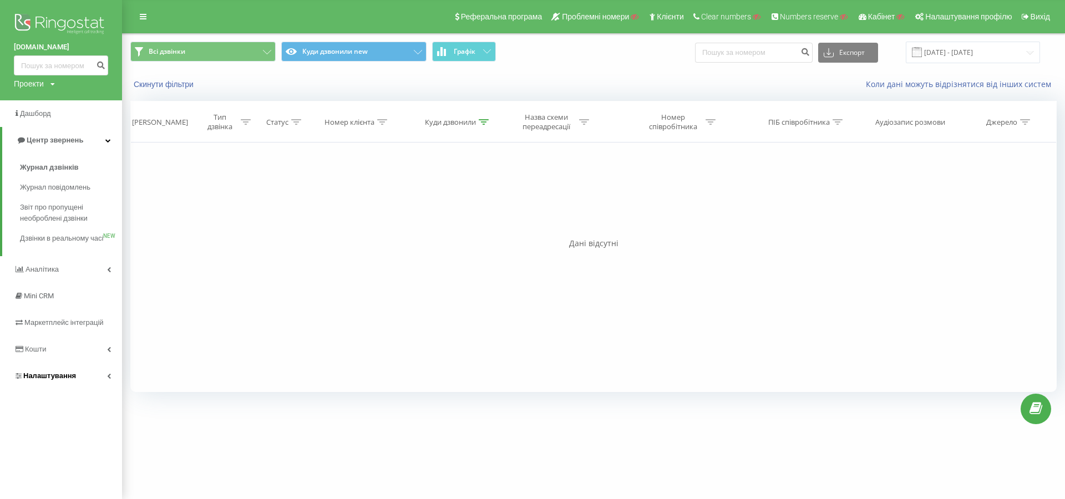
click at [82, 379] on link "Налаштування" at bounding box center [61, 376] width 122 height 27
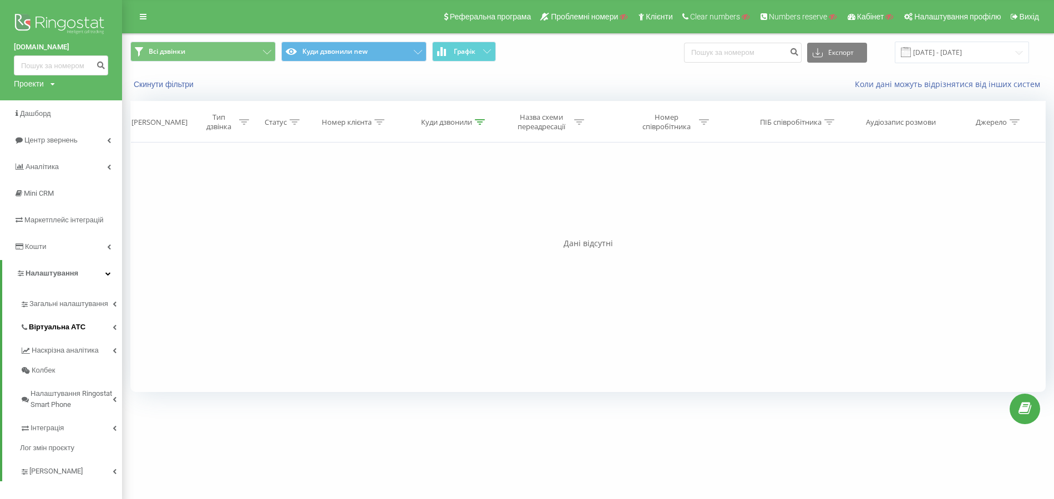
click at [77, 336] on link "Віртуальна АТС" at bounding box center [71, 325] width 102 height 23
click at [70, 369] on span "Переадресація" at bounding box center [60, 365] width 53 height 11
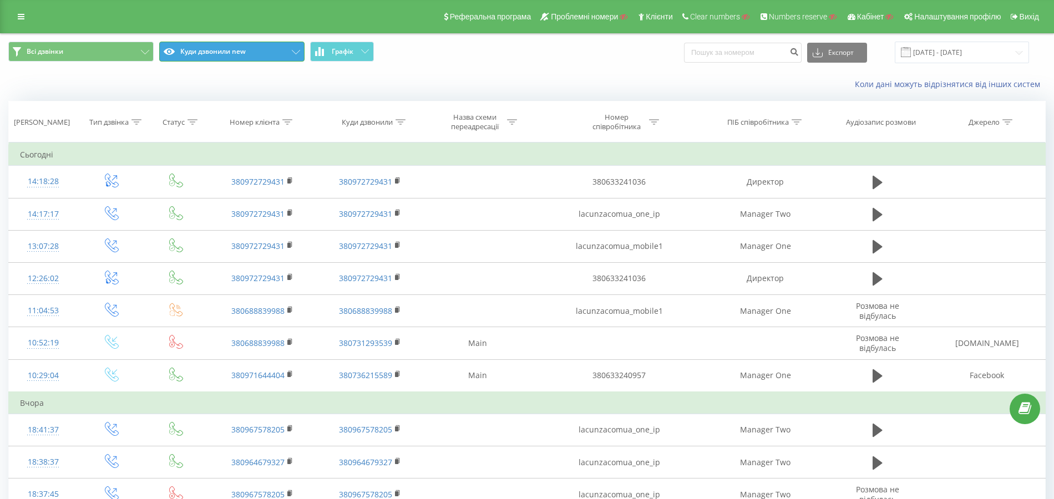
click at [243, 46] on button "Куди дзвонили new" at bounding box center [231, 52] width 145 height 20
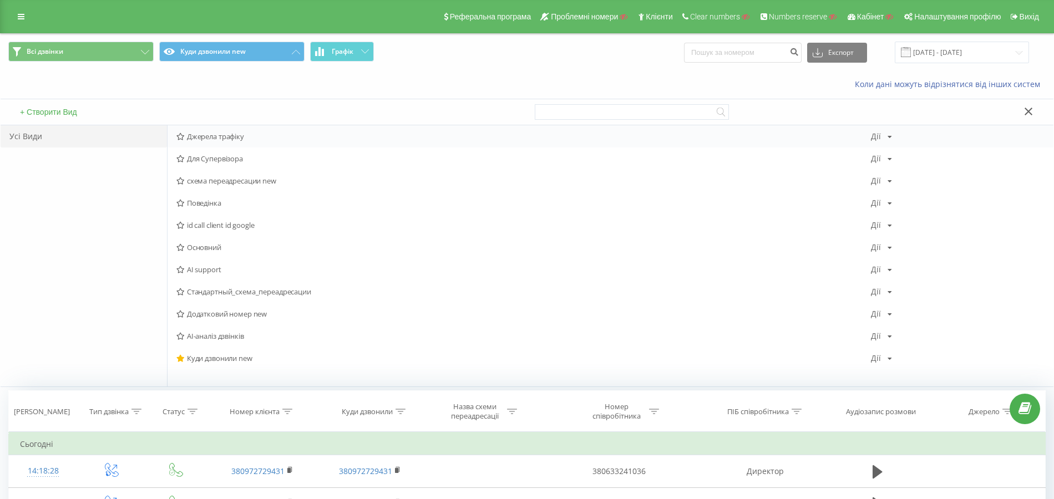
click at [221, 133] on span "Джерела трафіку" at bounding box center [523, 137] width 694 height 8
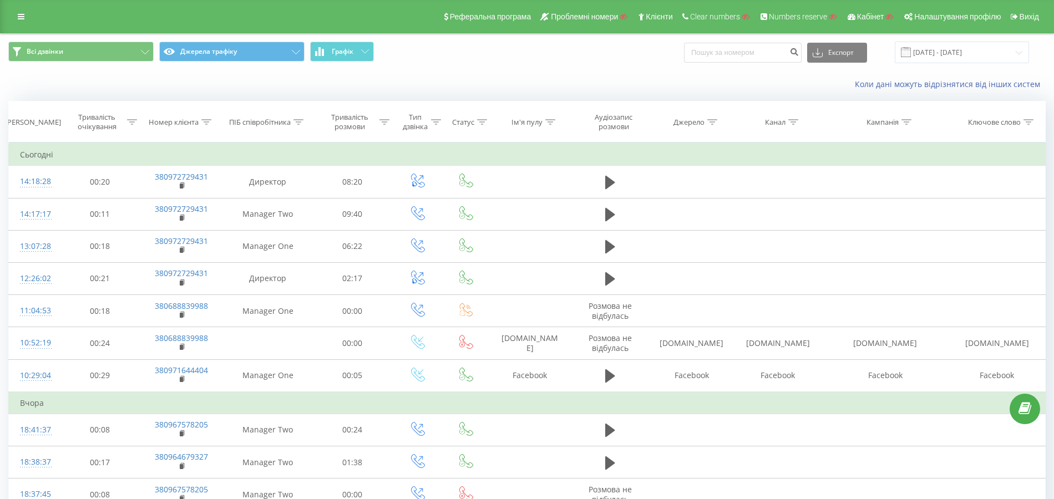
click at [208, 121] on icon at bounding box center [206, 122] width 10 height 6
click at [187, 201] on input "text" at bounding box center [182, 201] width 98 height 19
paste input "0972729431"
type input "0972729431"
click at [198, 218] on span "OK" at bounding box center [204, 223] width 31 height 17
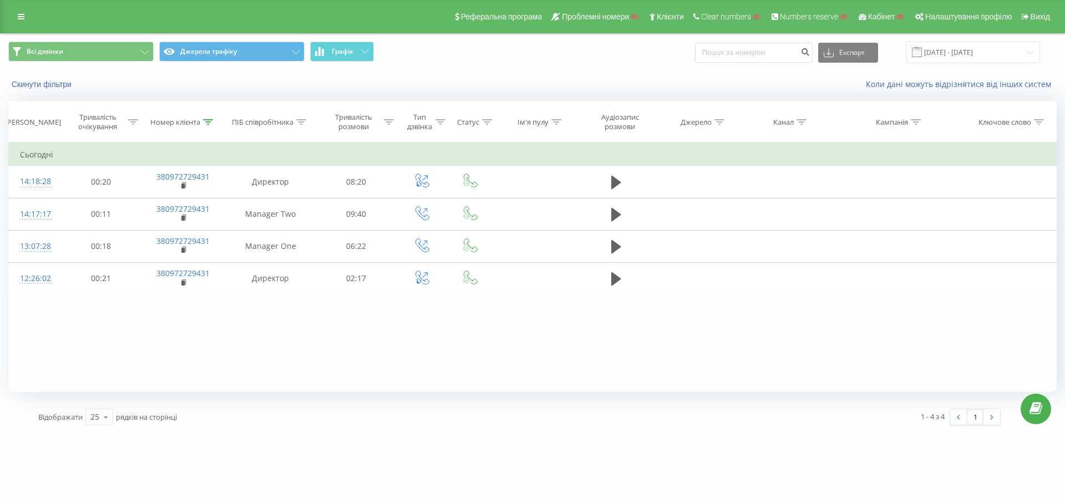
click at [443, 123] on icon at bounding box center [440, 122] width 10 height 6
click at [414, 200] on div "Введіть значення" at bounding box center [416, 202] width 79 height 9
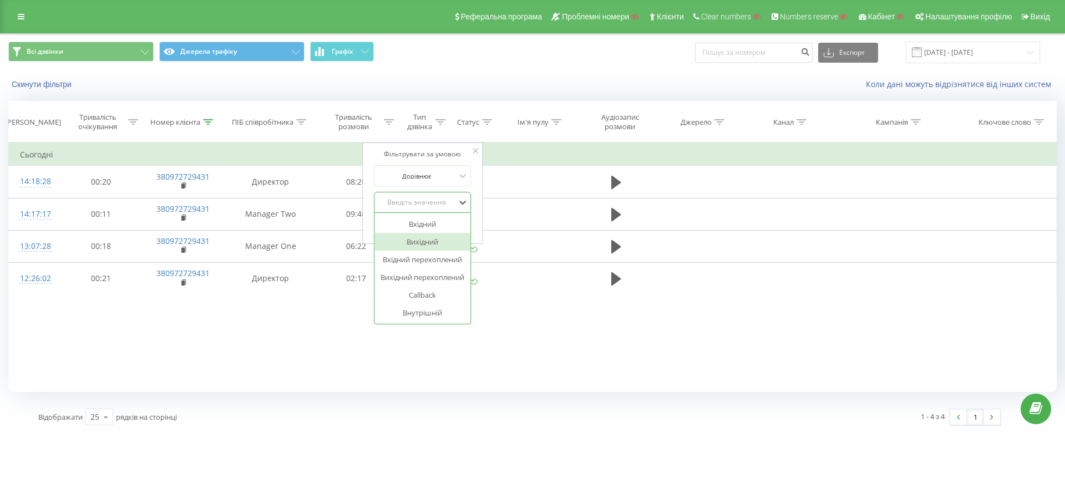
click at [423, 239] on div "Вихідний" at bounding box center [422, 242] width 96 height 18
click at [434, 230] on span "OK" at bounding box center [445, 224] width 31 height 17
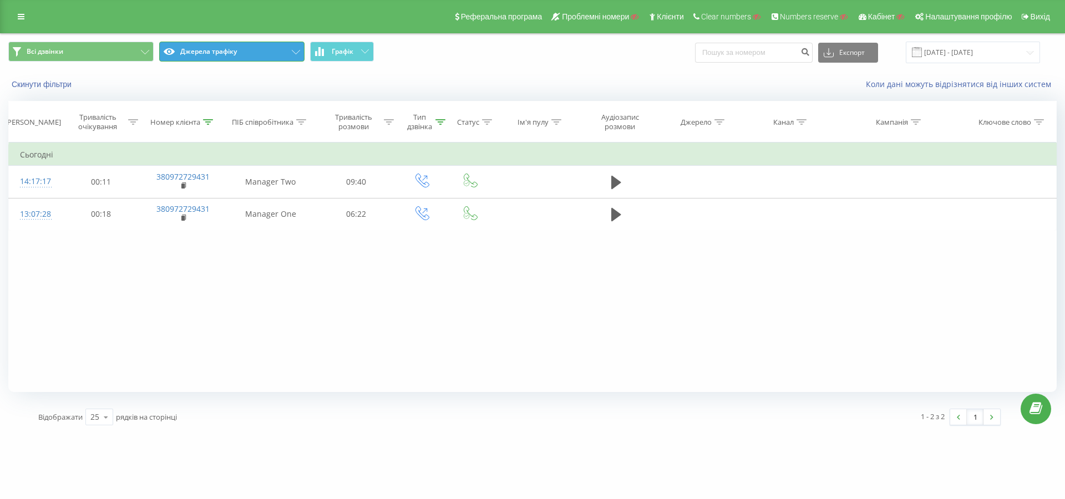
click at [205, 48] on button "Джерела трафіку" at bounding box center [231, 52] width 145 height 20
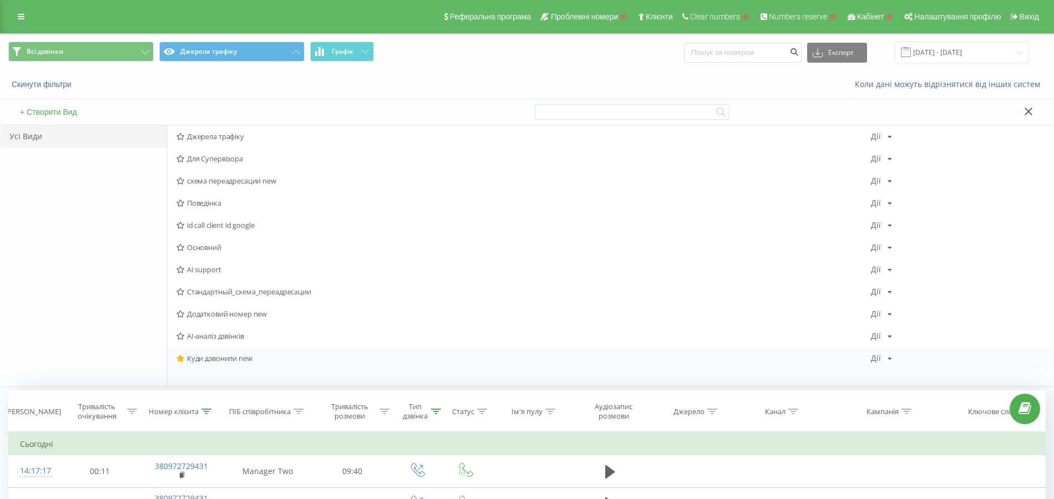
click at [236, 354] on span "Куди дзвонили new" at bounding box center [523, 358] width 694 height 8
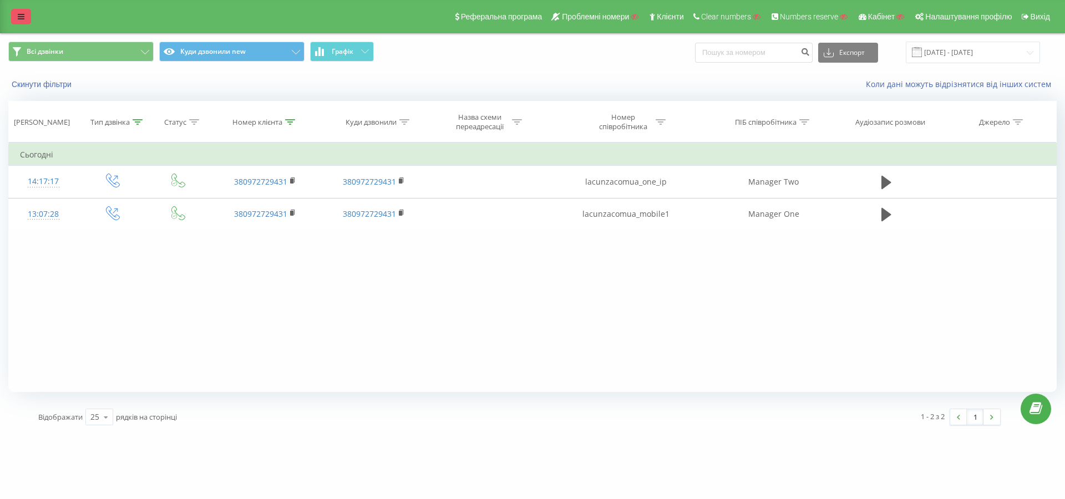
click at [21, 12] on link at bounding box center [21, 17] width 20 height 16
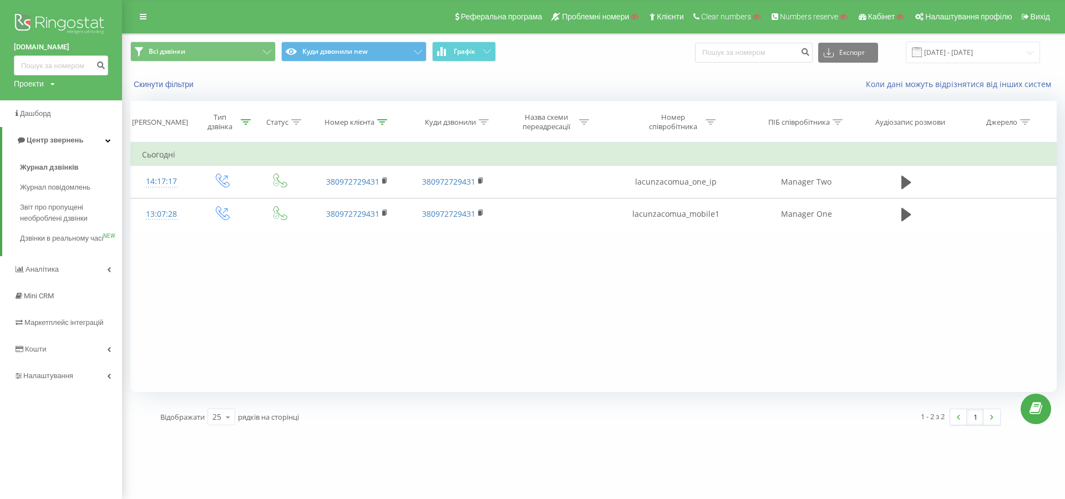
click at [35, 87] on div "Проекти" at bounding box center [29, 83] width 30 height 11
click at [44, 102] on input "text" at bounding box center [44, 101] width 55 height 16
type input "evacarpets.com"
click at [90, 105] on link "Пошук" at bounding box center [89, 101] width 33 height 16
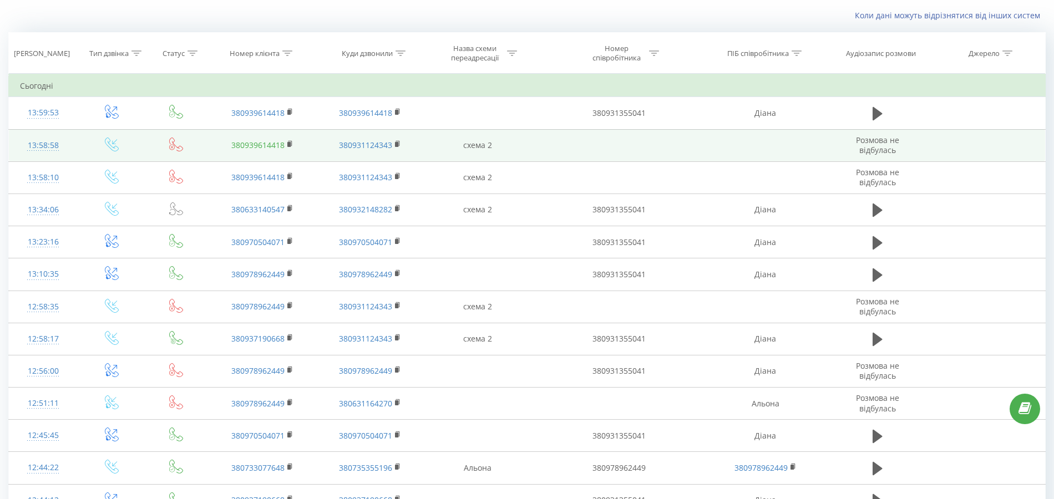
scroll to position [222, 0]
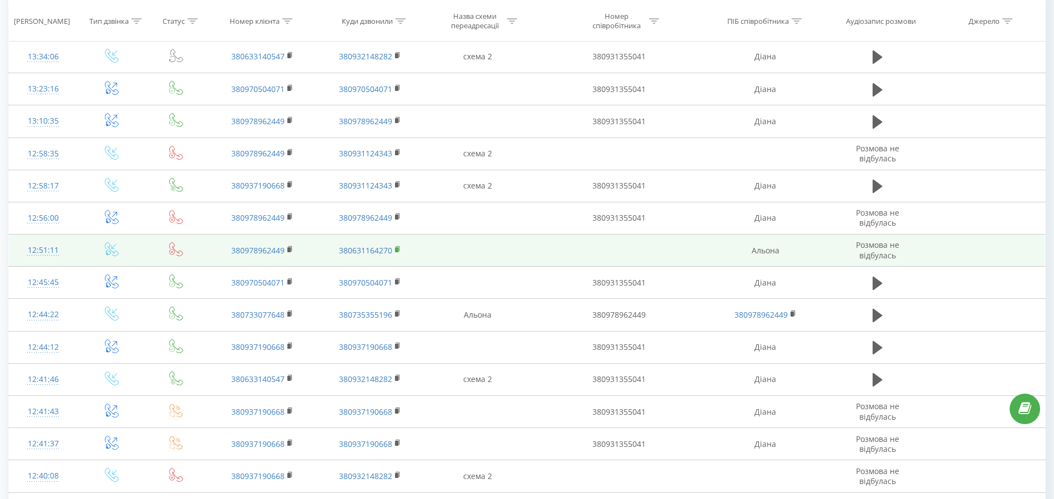
click at [397, 247] on rect at bounding box center [396, 249] width 3 height 5
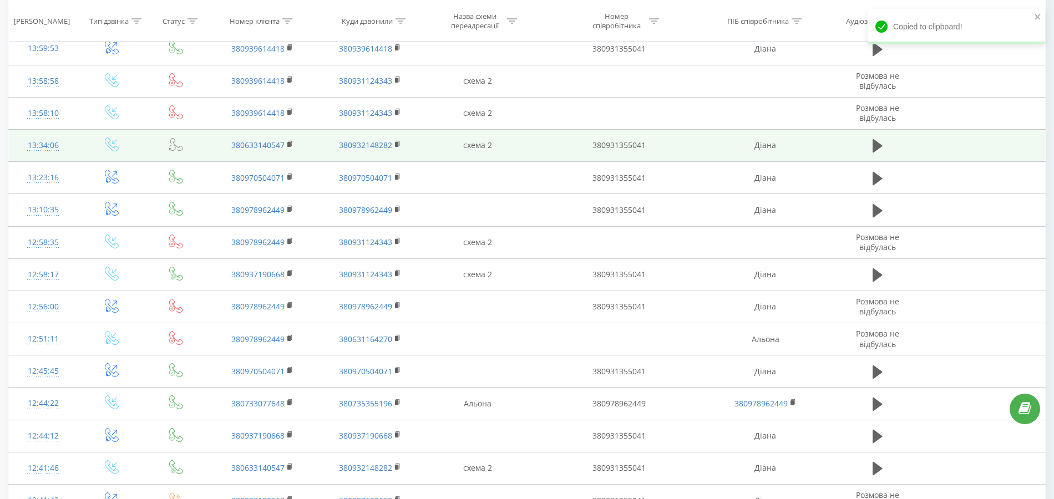
scroll to position [0, 0]
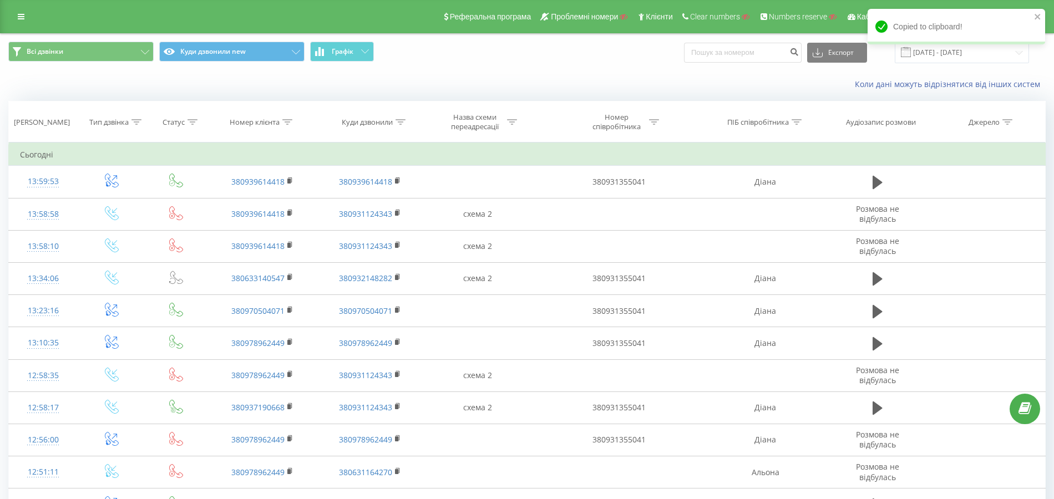
click at [21, 8] on div "Реферальна програма Проблемні номери Клієнти Clear numbers Numbers reserve Кабі…" at bounding box center [527, 16] width 1054 height 33
click at [17, 7] on div "Реферальна програма Проблемні номери Клієнти Clear numbers Numbers reserve Кабі…" at bounding box center [527, 16] width 1054 height 33
click at [17, 11] on link at bounding box center [21, 17] width 20 height 16
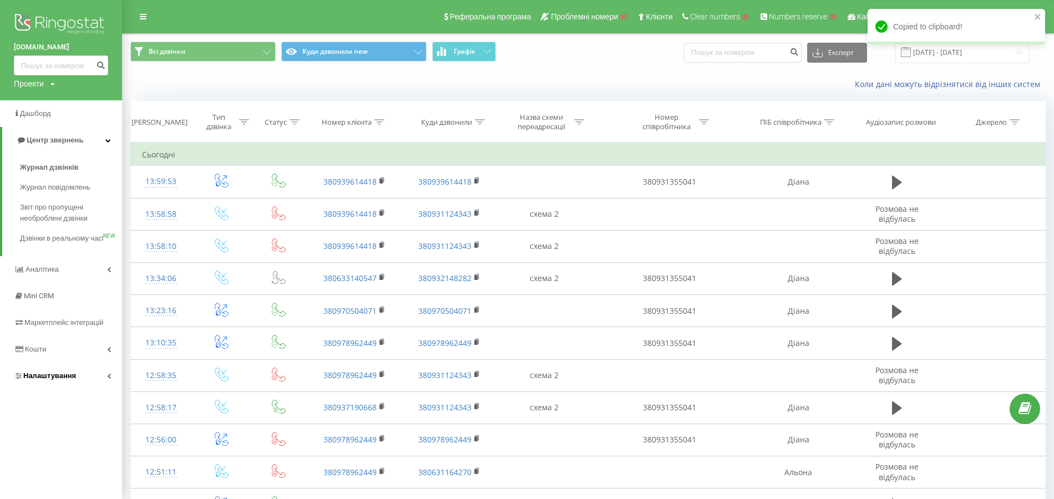
click at [59, 378] on link "Налаштування" at bounding box center [61, 376] width 122 height 27
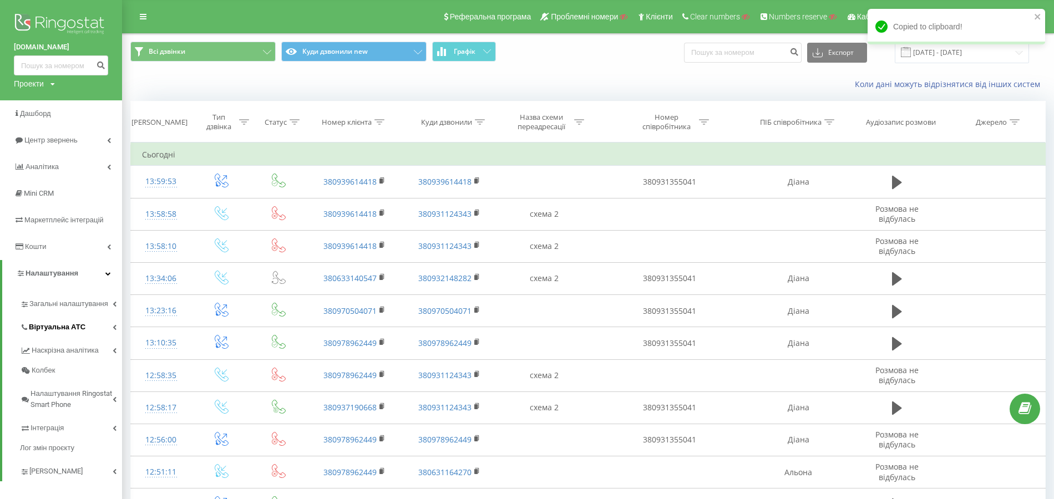
click at [71, 323] on span "Віртуальна АТС" at bounding box center [57, 327] width 57 height 11
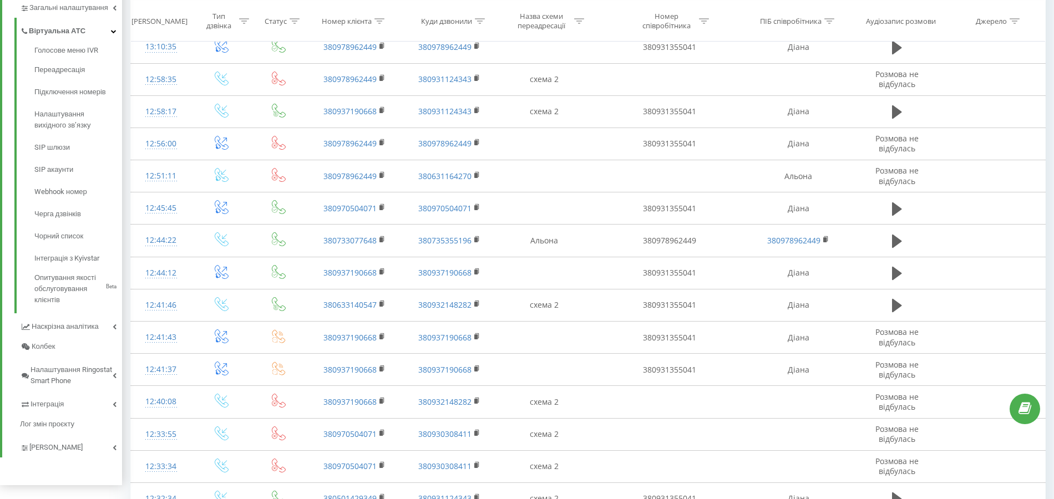
scroll to position [296, 0]
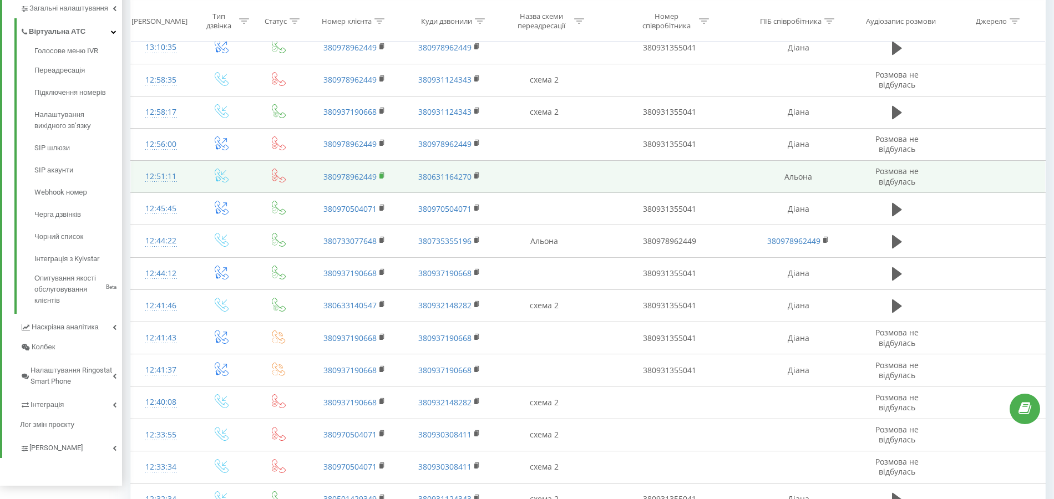
click at [380, 174] on rect at bounding box center [380, 176] width 3 height 5
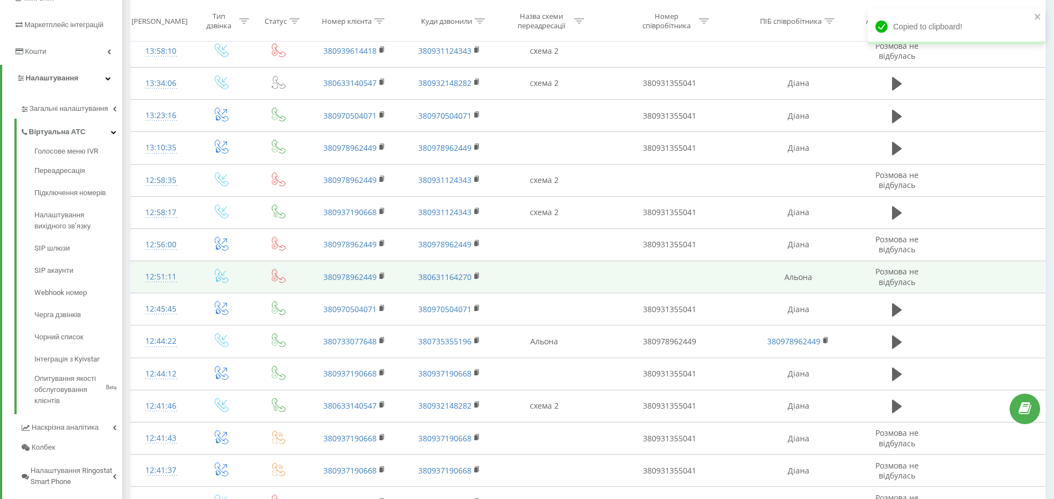
scroll to position [0, 0]
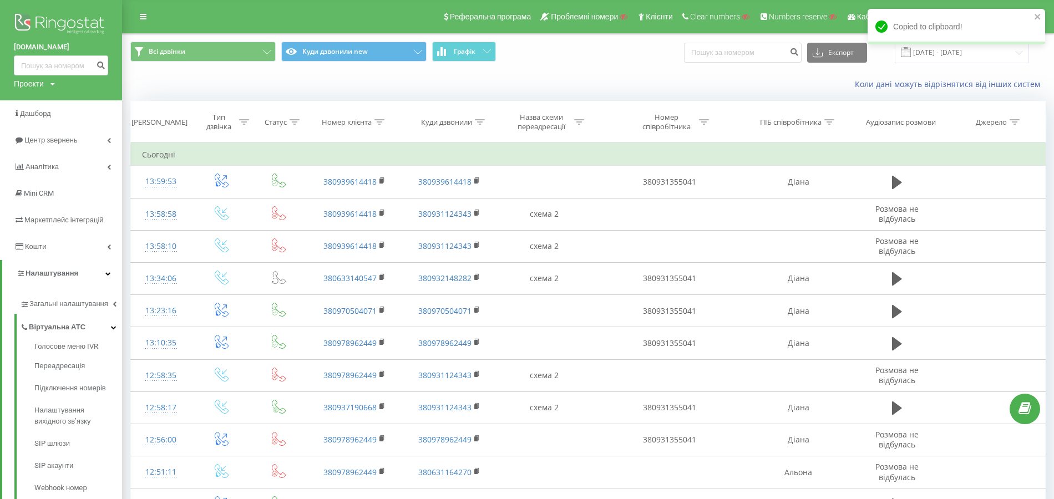
click at [381, 120] on icon at bounding box center [379, 122] width 10 height 6
click at [358, 192] on input "text" at bounding box center [355, 201] width 98 height 19
paste input "380978962449"
type input "380978962449"
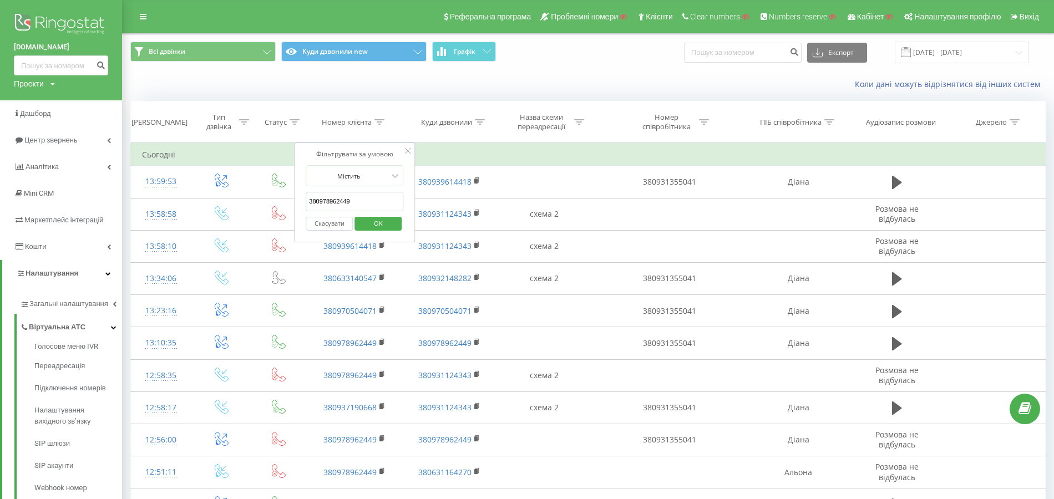
click at [386, 220] on span "OK" at bounding box center [378, 223] width 31 height 17
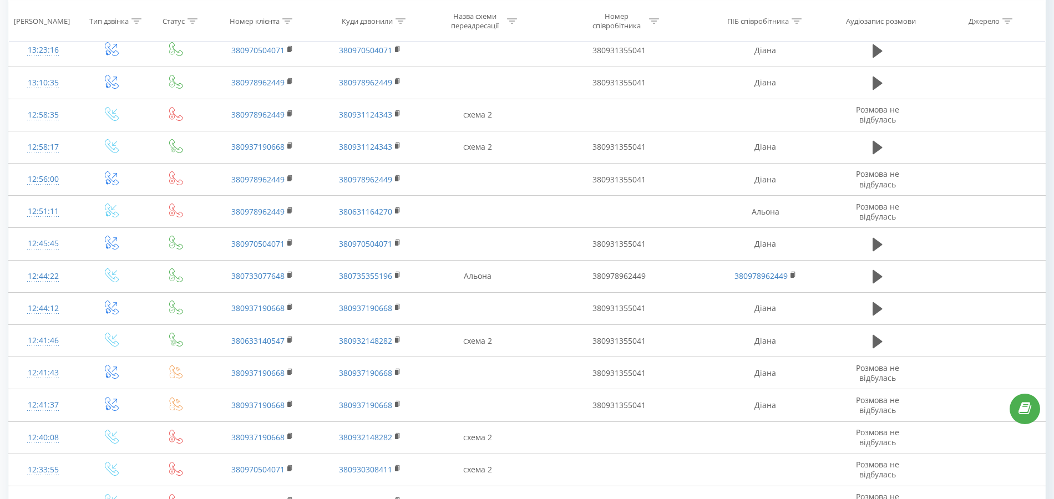
scroll to position [296, 0]
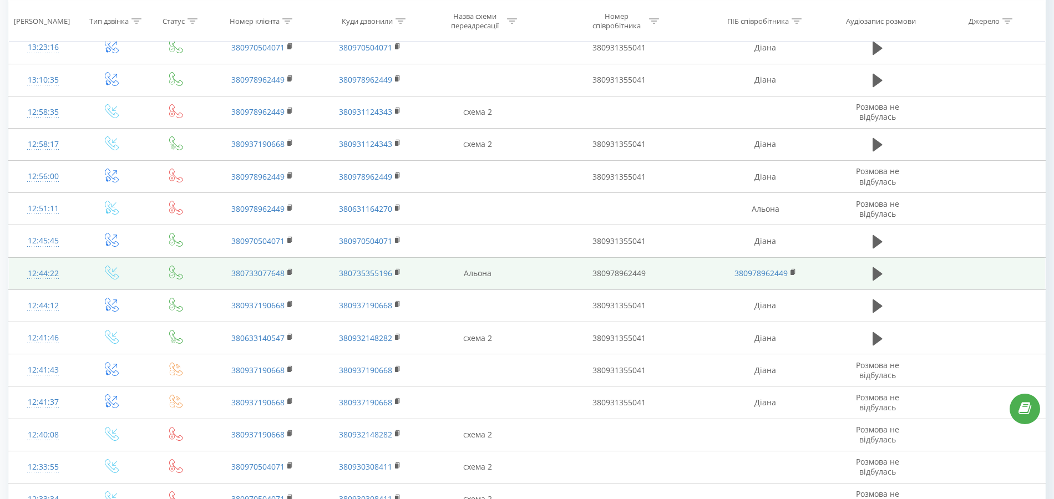
click at [486, 272] on td "Альона" at bounding box center [477, 273] width 112 height 32
copy td "Альона"
click at [397, 270] on rect at bounding box center [396, 272] width 3 height 5
click at [398, 270] on rect at bounding box center [396, 272] width 3 height 5
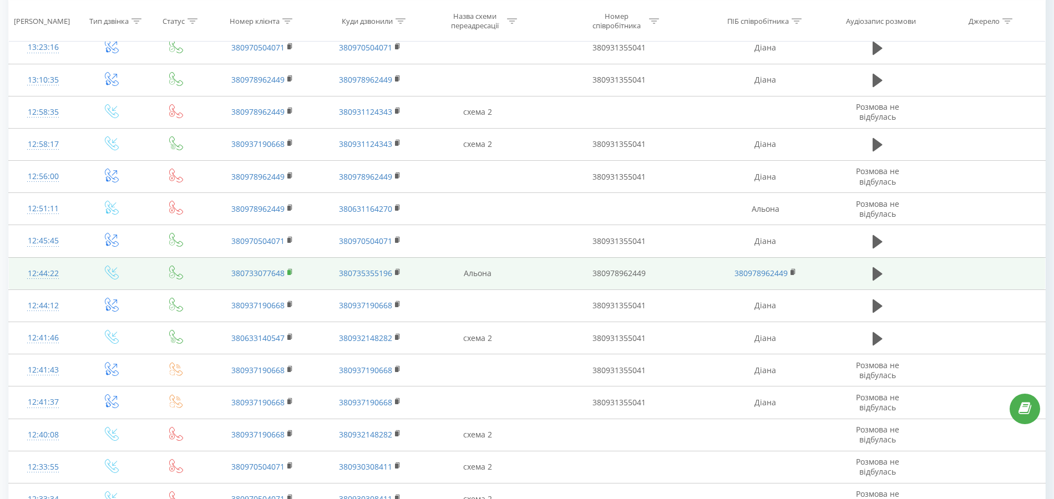
click at [288, 270] on rect at bounding box center [288, 272] width 3 height 5
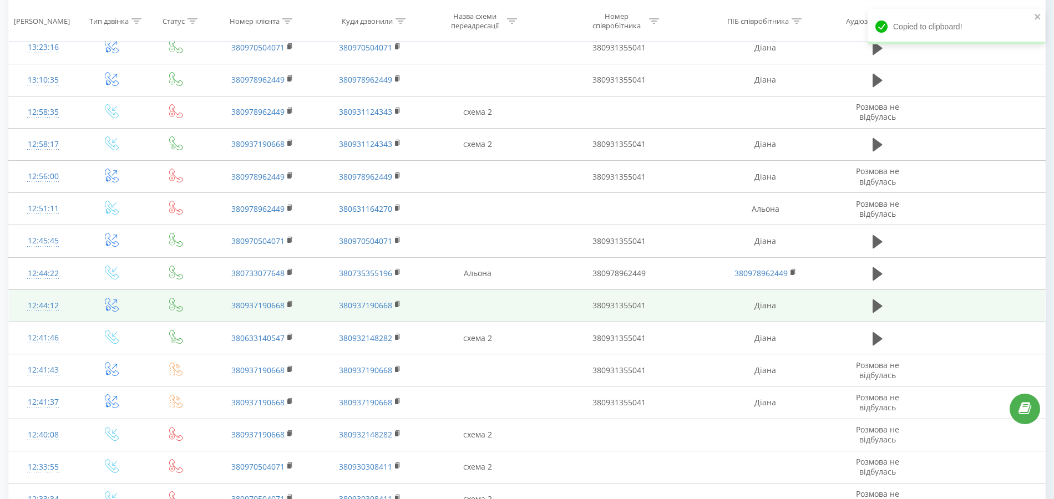
scroll to position [0, 0]
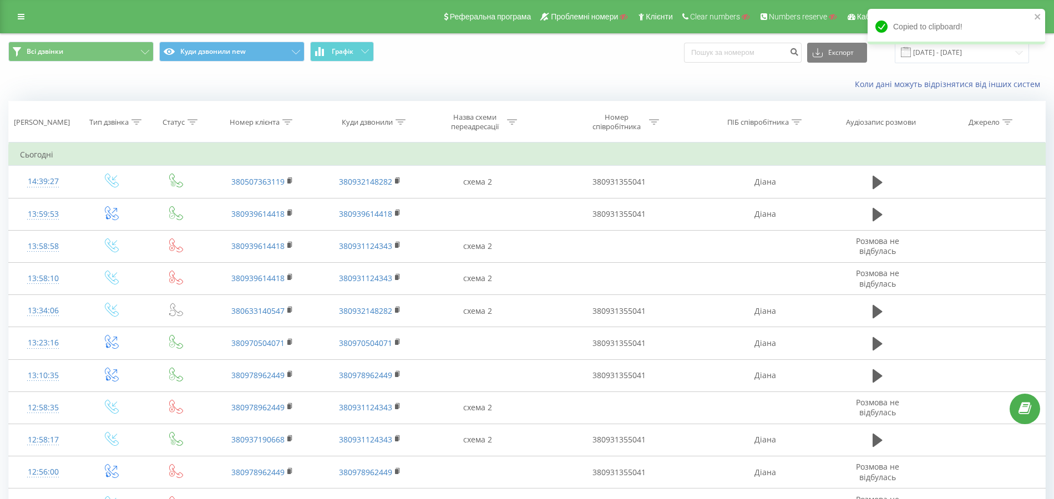
click at [286, 120] on icon at bounding box center [287, 122] width 10 height 6
click at [267, 195] on input "text" at bounding box center [263, 201] width 98 height 19
paste input "380733077648"
type input "380733077648"
click at [280, 215] on span "OK" at bounding box center [285, 223] width 31 height 17
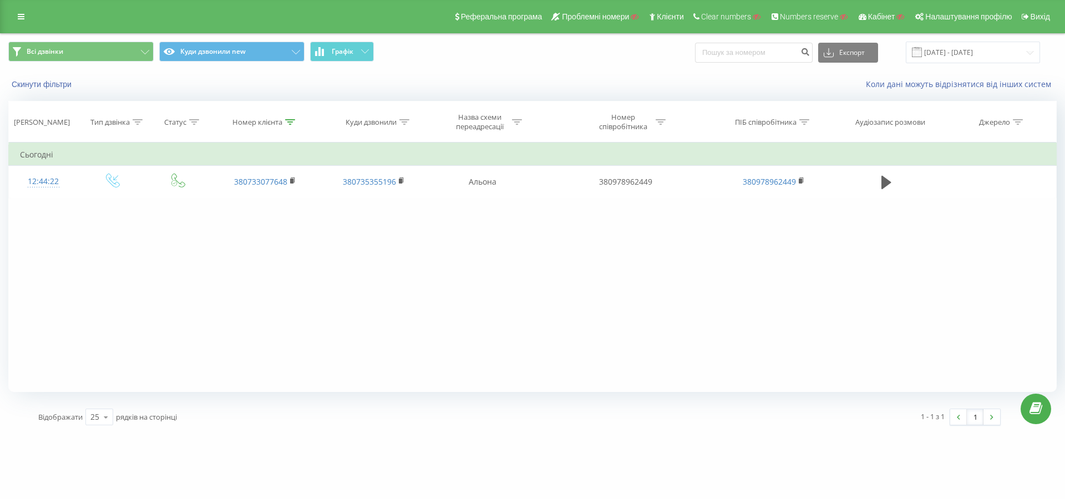
click at [291, 120] on icon at bounding box center [290, 122] width 10 height 6
click at [248, 226] on button "Скасувати" at bounding box center [239, 224] width 47 height 14
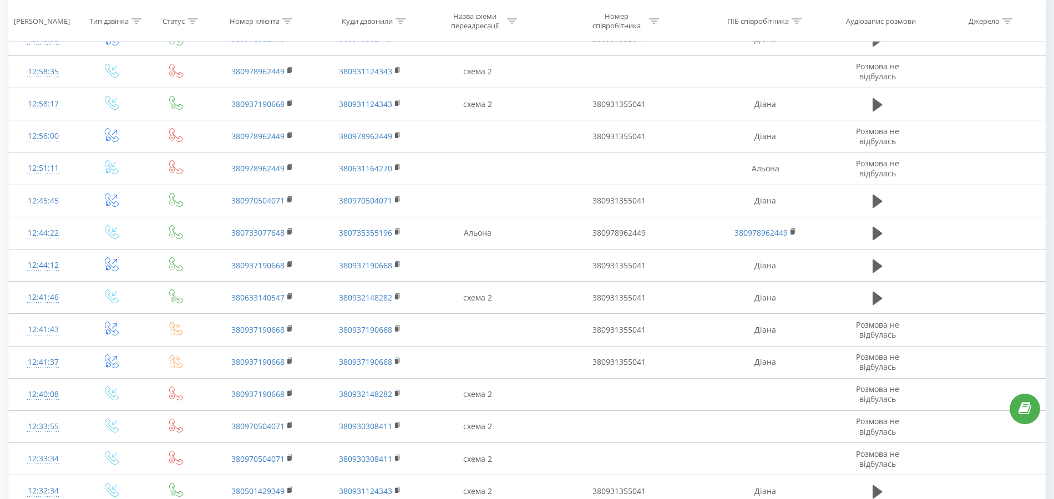
scroll to position [369, 0]
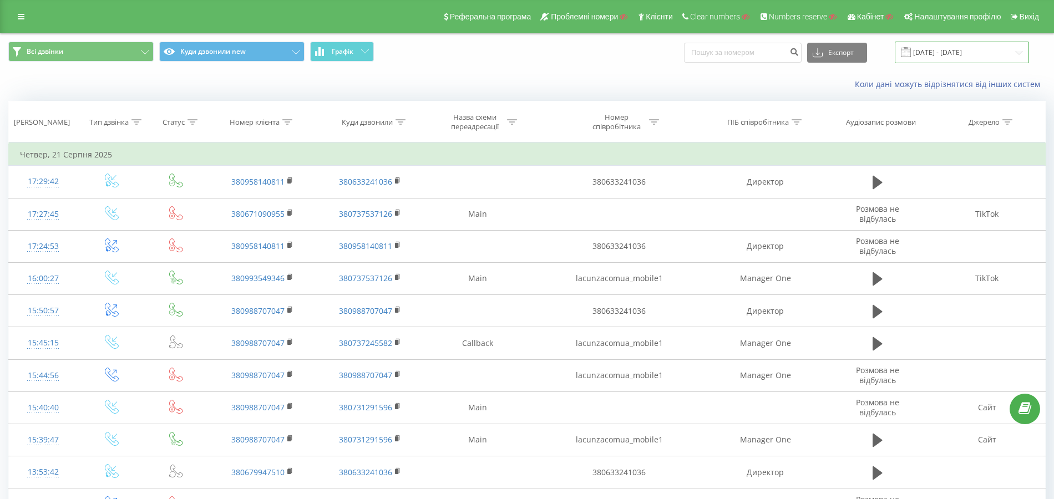
click at [935, 51] on input "[DATE] - [DATE]" at bounding box center [962, 53] width 134 height 22
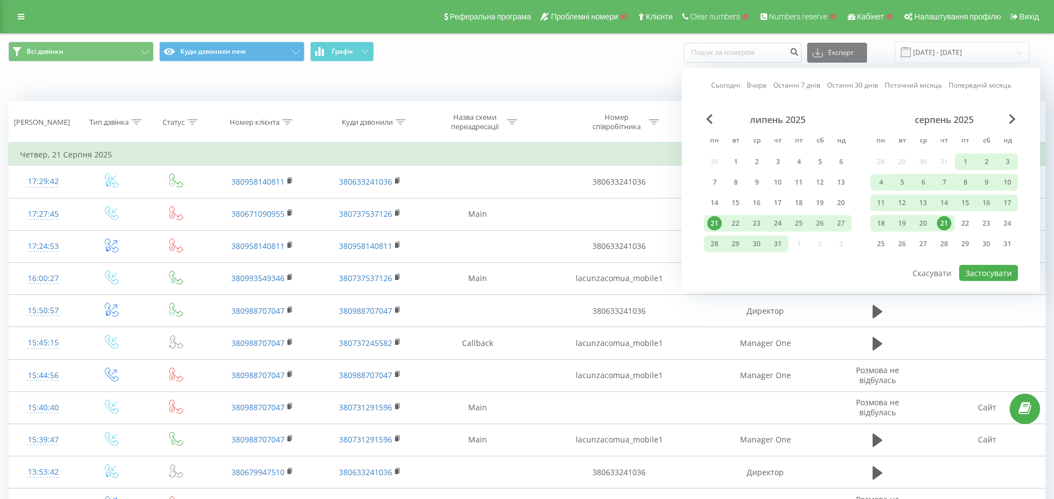
click at [732, 85] on link "Сьогодні" at bounding box center [725, 85] width 29 height 11
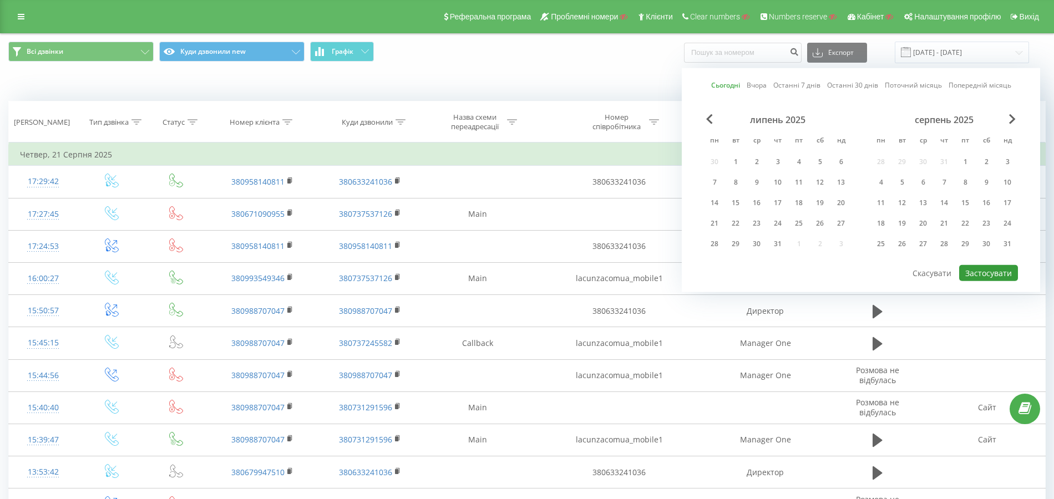
click at [989, 265] on button "Застосувати" at bounding box center [988, 273] width 59 height 16
type input "[DATE] - [DATE]"
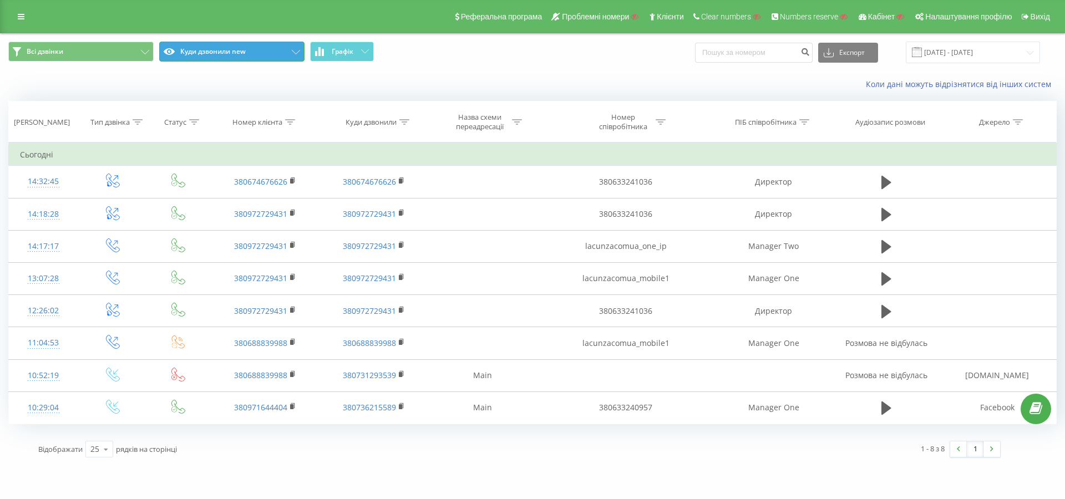
click at [228, 57] on button "Куди дзвонили new" at bounding box center [231, 52] width 145 height 20
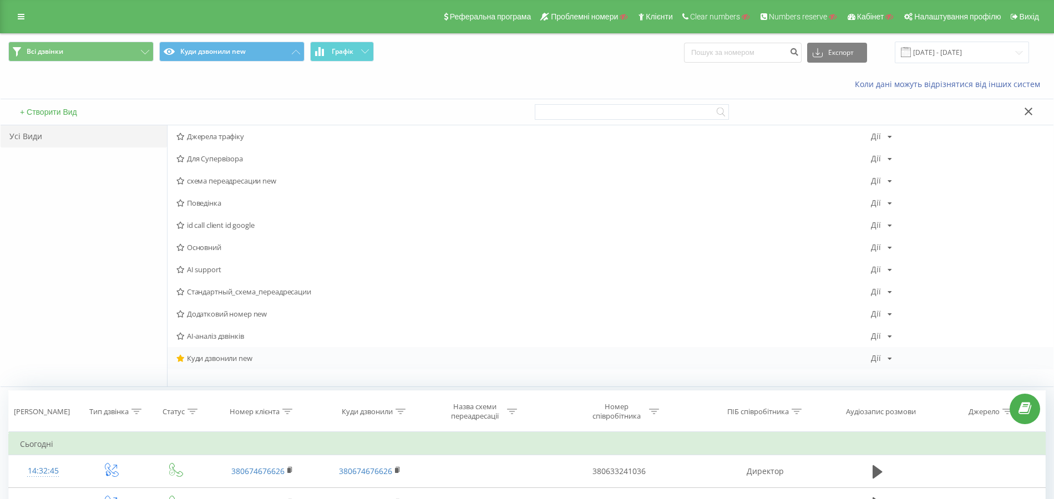
click at [245, 357] on span "Куди дзвонили new" at bounding box center [523, 358] width 694 height 8
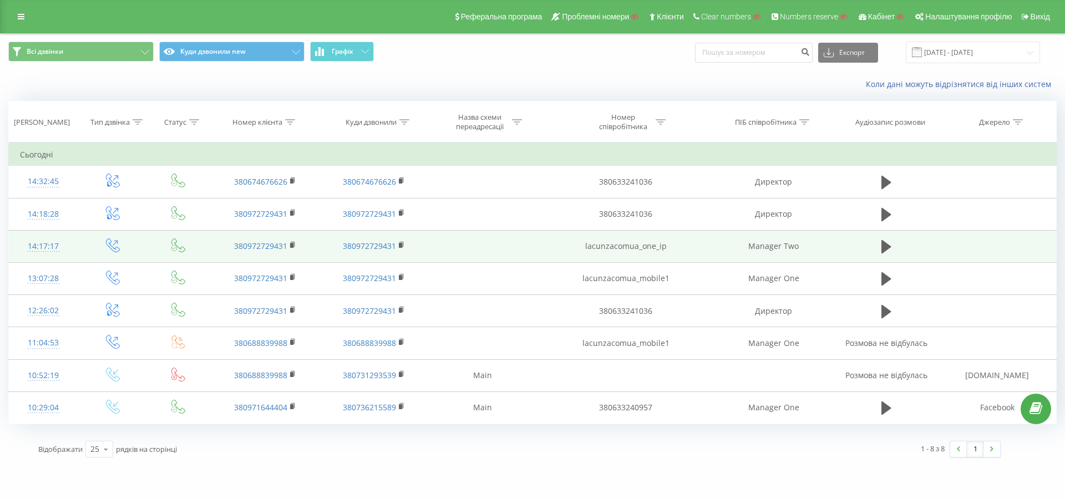
click at [638, 243] on td "lacunzacomua_one_ip" at bounding box center [626, 246] width 174 height 32
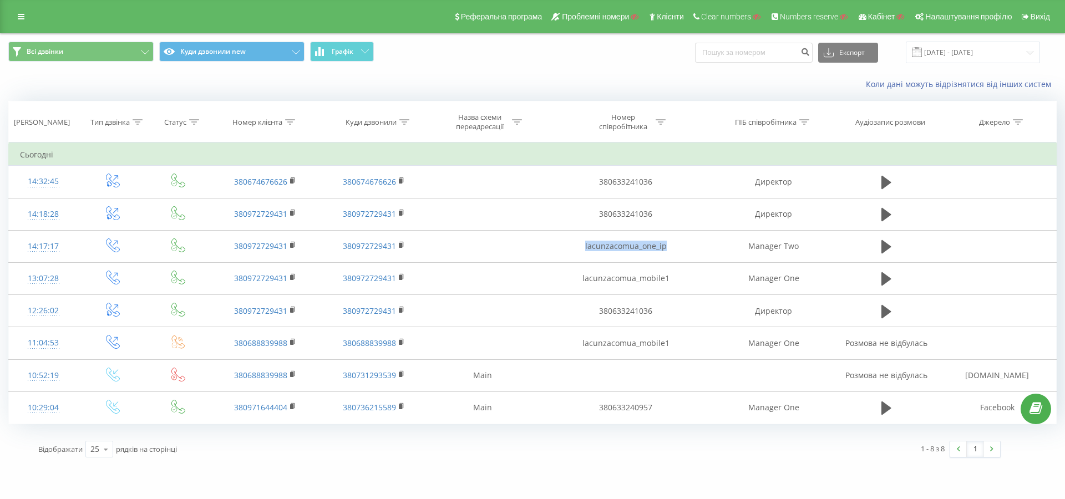
copy td "lacunzacomua_one_ip"
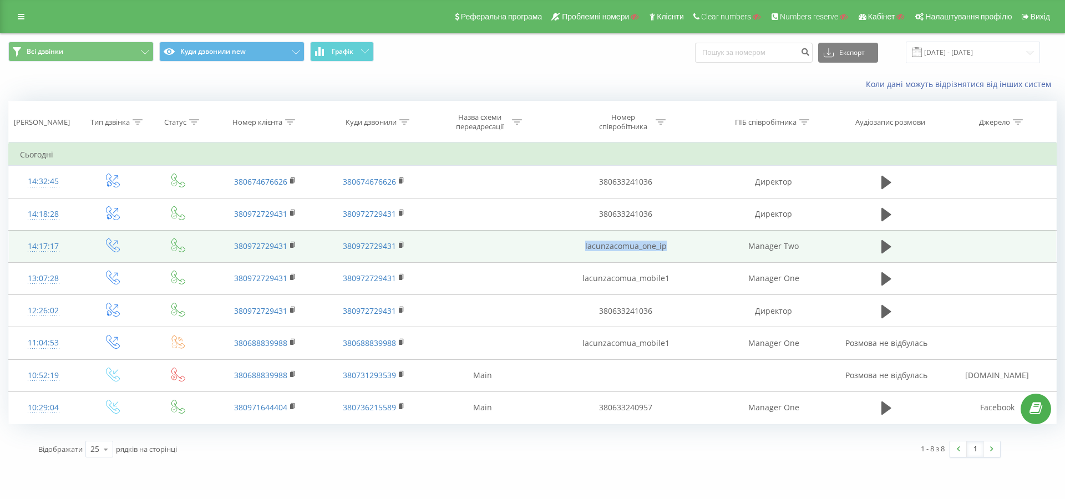
click at [602, 245] on td "lacunzacomua_one_ip" at bounding box center [626, 246] width 174 height 32
click at [292, 244] on rect at bounding box center [291, 245] width 3 height 5
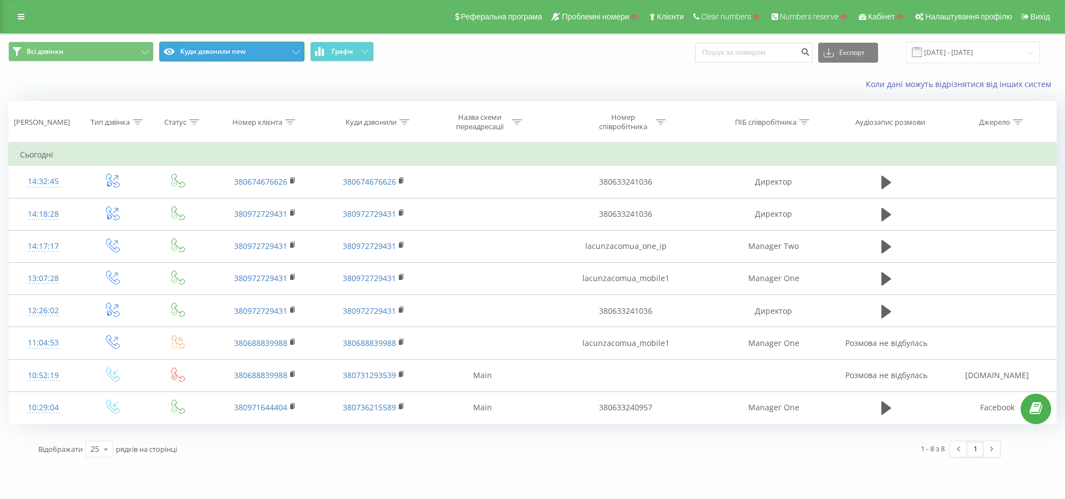
click at [251, 53] on button "Куди дзвонили new" at bounding box center [231, 52] width 145 height 20
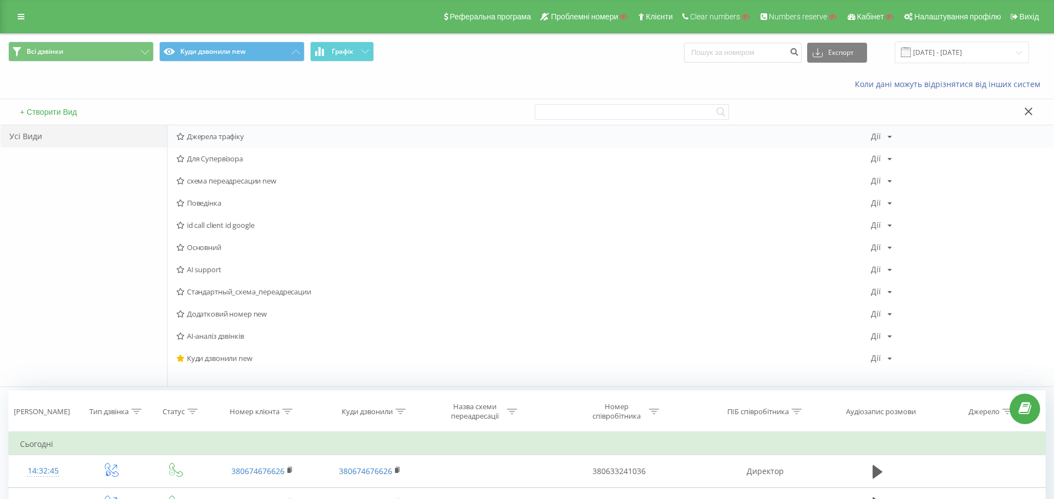
click at [238, 133] on span "Джерела трафіку" at bounding box center [523, 137] width 694 height 8
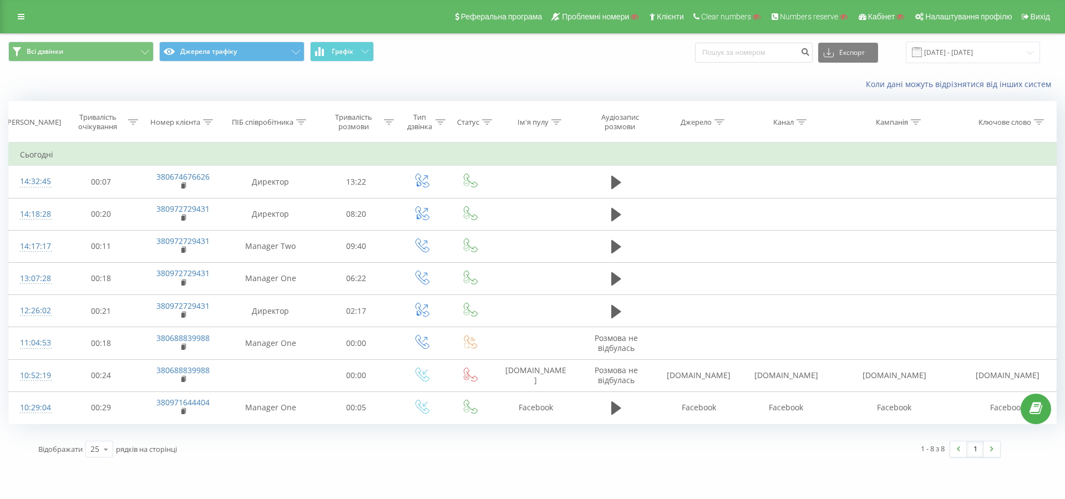
click at [212, 123] on icon at bounding box center [208, 122] width 10 height 6
click at [185, 203] on input "text" at bounding box center [183, 201] width 98 height 19
paste input "0972729431"
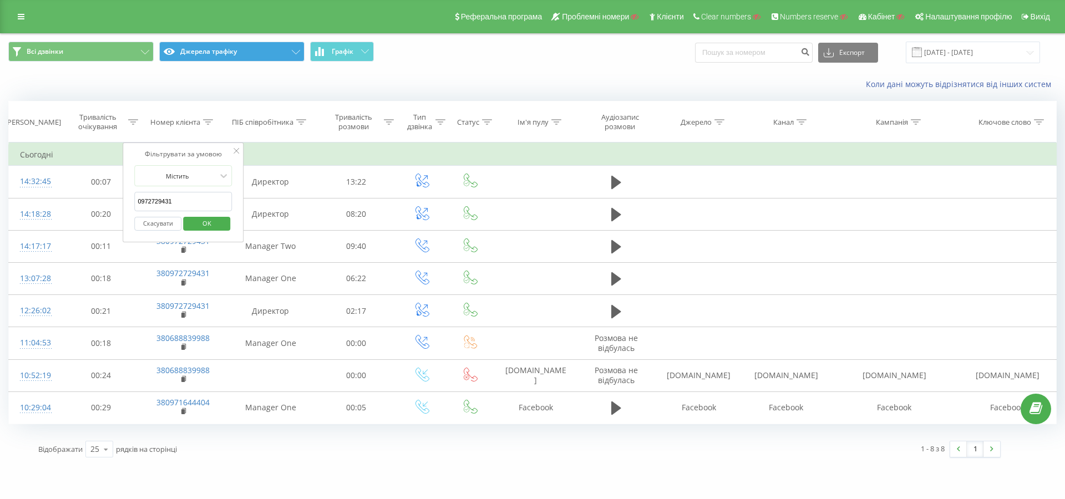
type input "0972729431"
click at [231, 52] on button "Джерела трафіку" at bounding box center [231, 52] width 145 height 20
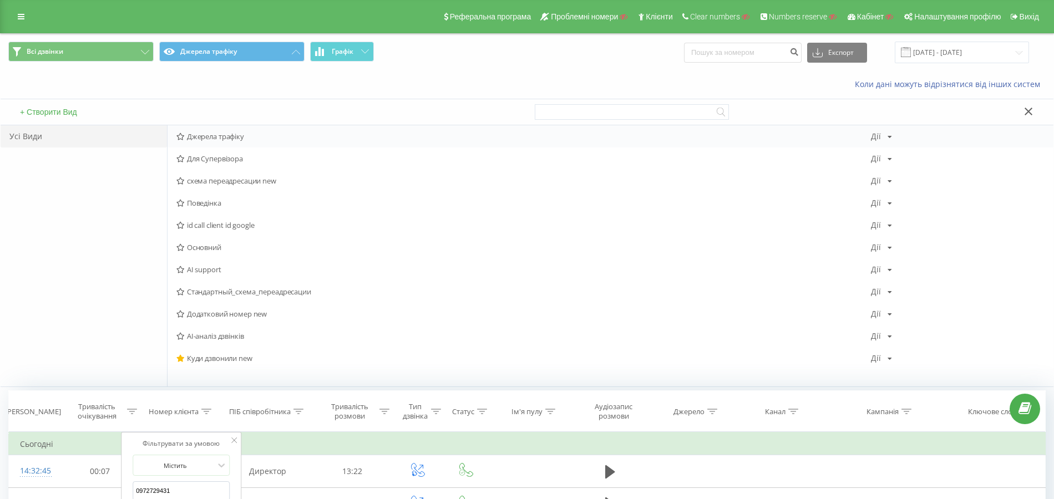
click at [231, 135] on span "Джерела трафіку" at bounding box center [523, 137] width 694 height 8
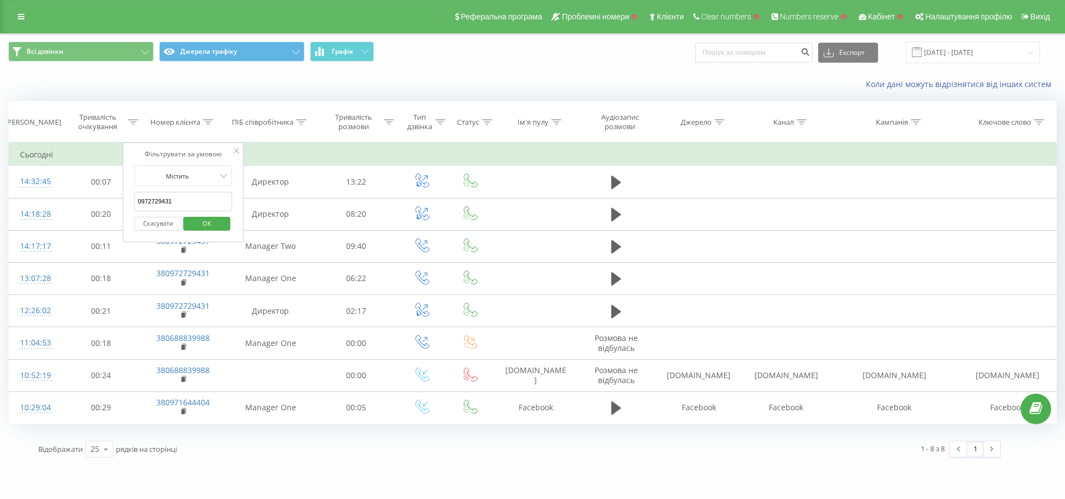
type input "0972729431"
click at [219, 222] on span "OK" at bounding box center [206, 223] width 31 height 17
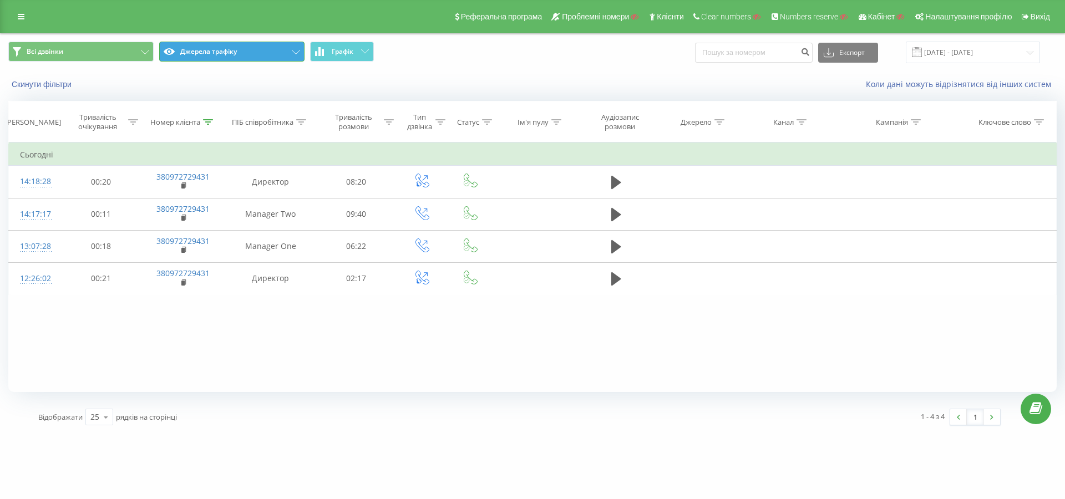
click at [251, 44] on button "Джерела трафіку" at bounding box center [231, 52] width 145 height 20
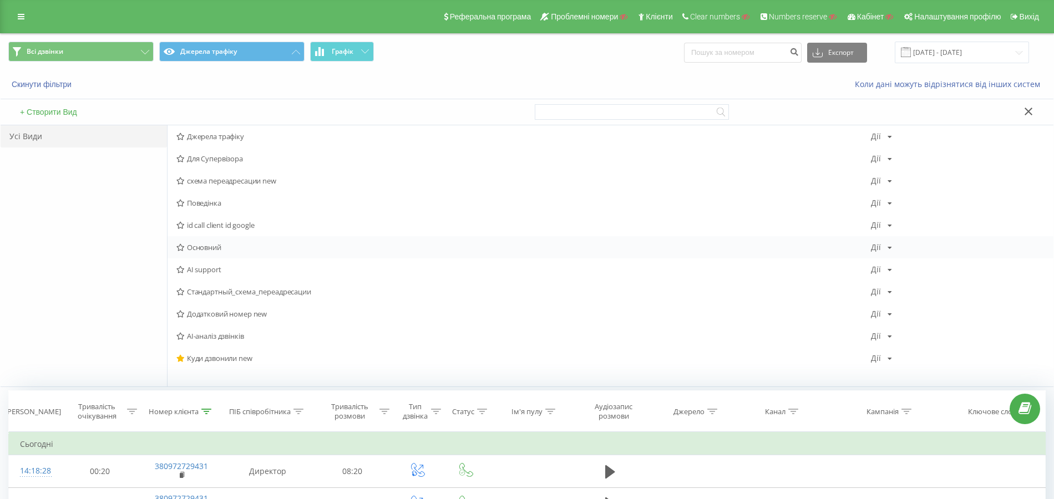
click at [220, 243] on span "Основний" at bounding box center [523, 247] width 694 height 8
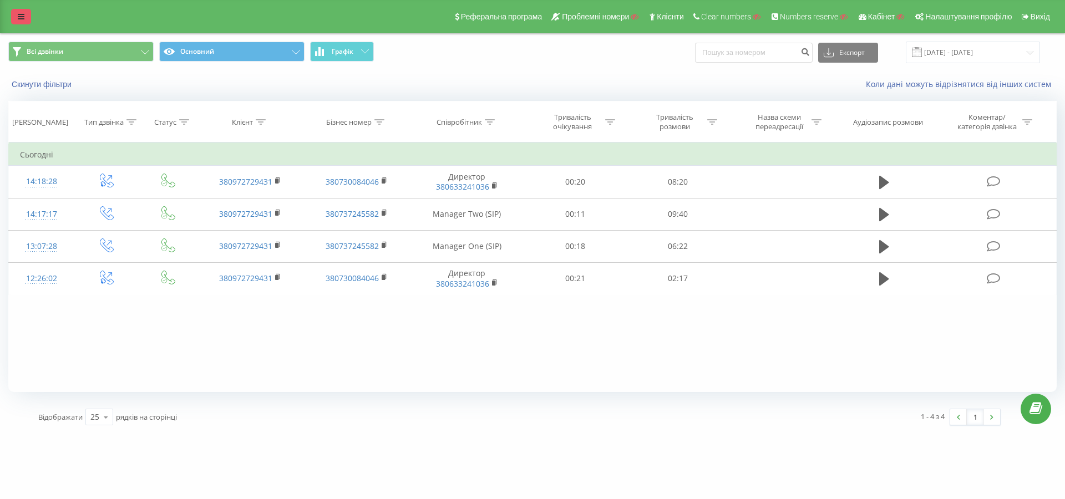
click at [15, 11] on link at bounding box center [21, 17] width 20 height 16
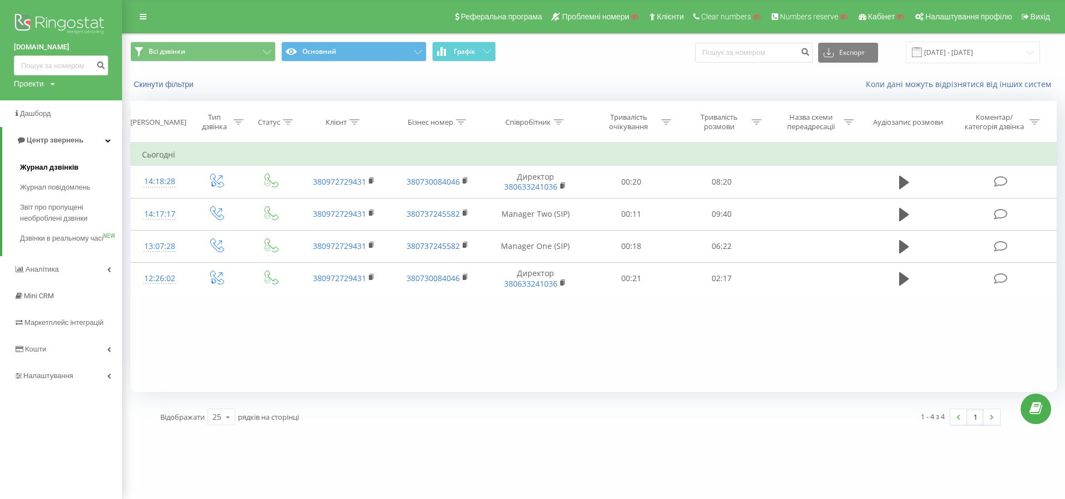
click at [63, 162] on span "Журнал дзвінків" at bounding box center [49, 167] width 59 height 11
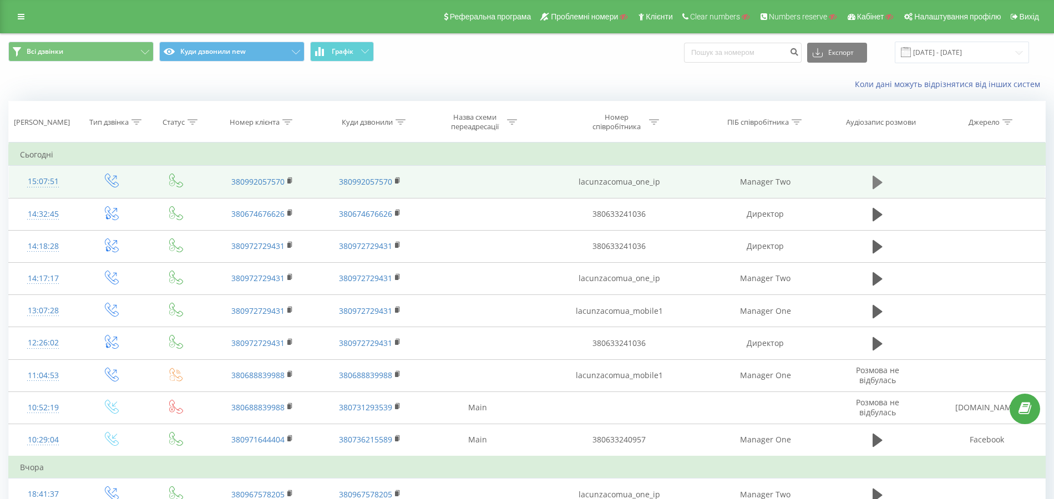
click at [878, 181] on icon at bounding box center [877, 182] width 10 height 13
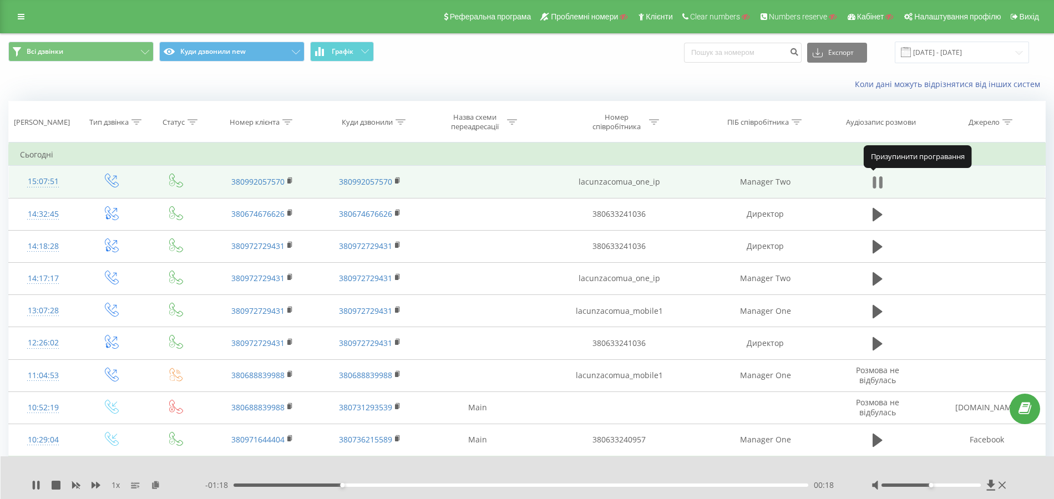
click at [873, 179] on icon at bounding box center [873, 182] width 3 height 12
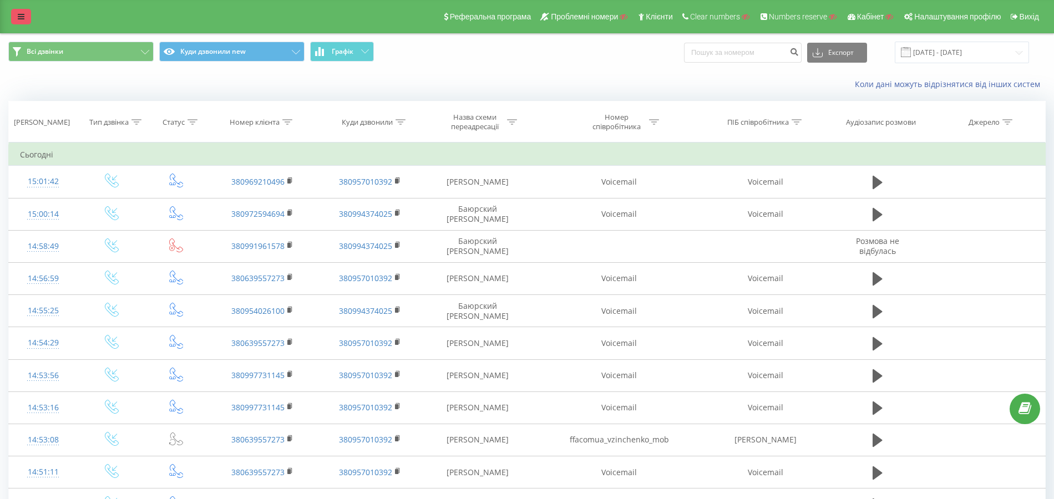
click at [19, 12] on link at bounding box center [21, 17] width 20 height 16
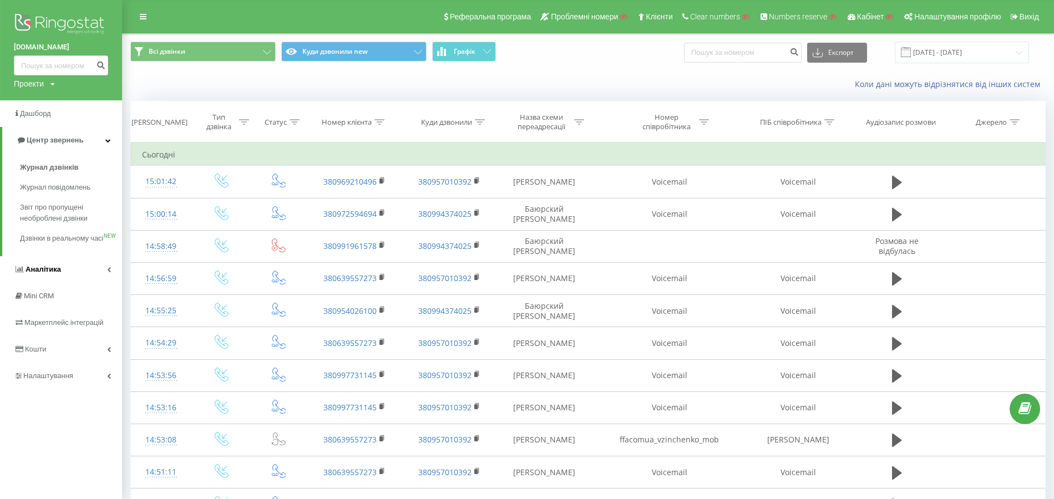
click at [54, 273] on span "Аналiтика" at bounding box center [43, 269] width 35 height 8
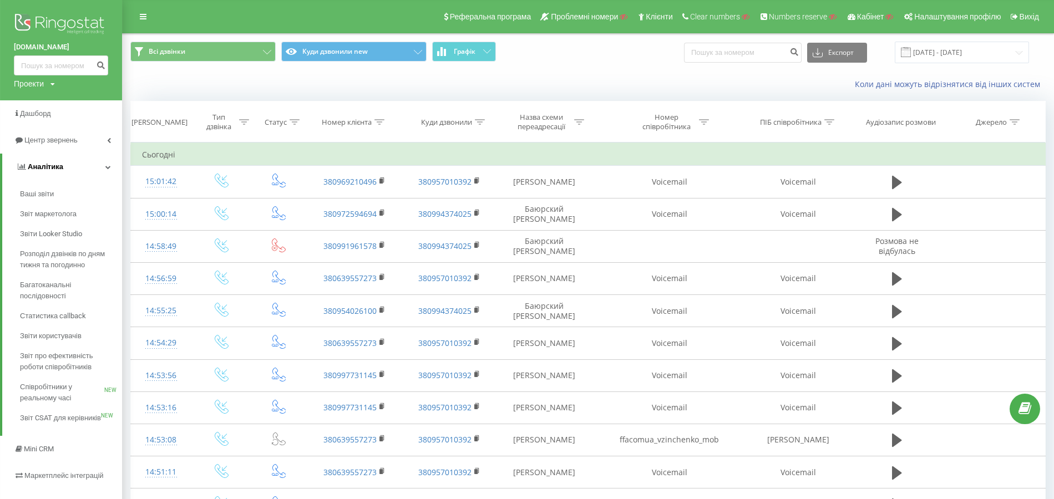
click at [82, 173] on link "Аналiтика" at bounding box center [62, 167] width 120 height 27
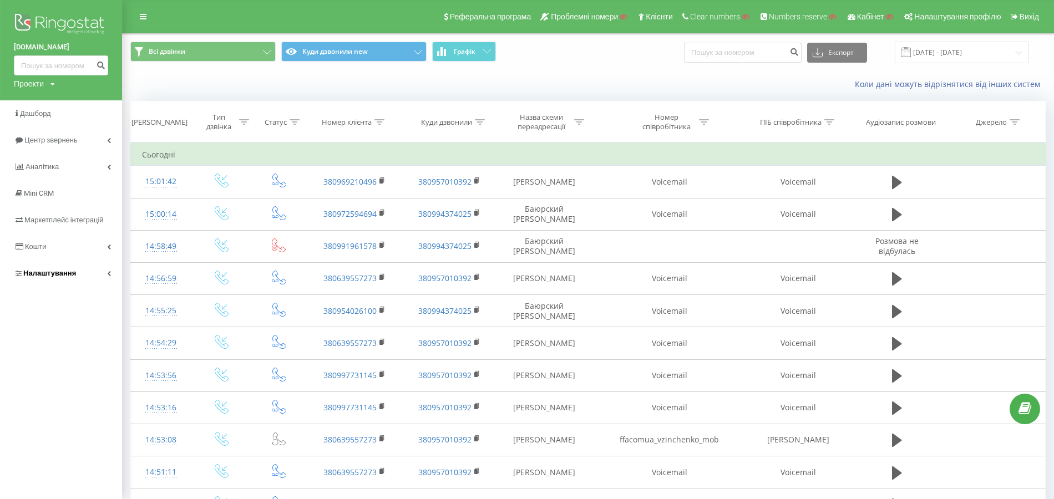
click at [64, 273] on span "Налаштування" at bounding box center [49, 273] width 53 height 8
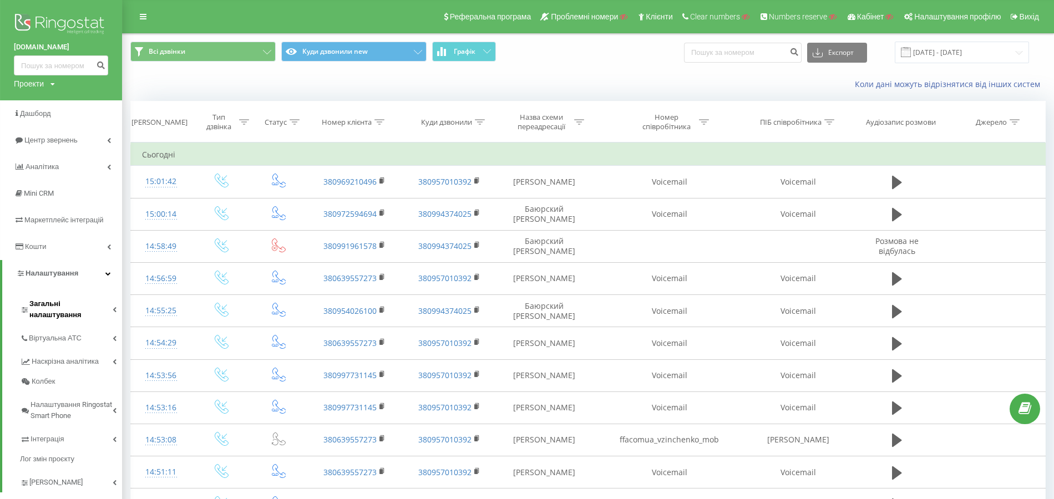
click at [62, 303] on span "Загальні налаштування" at bounding box center [70, 309] width 83 height 22
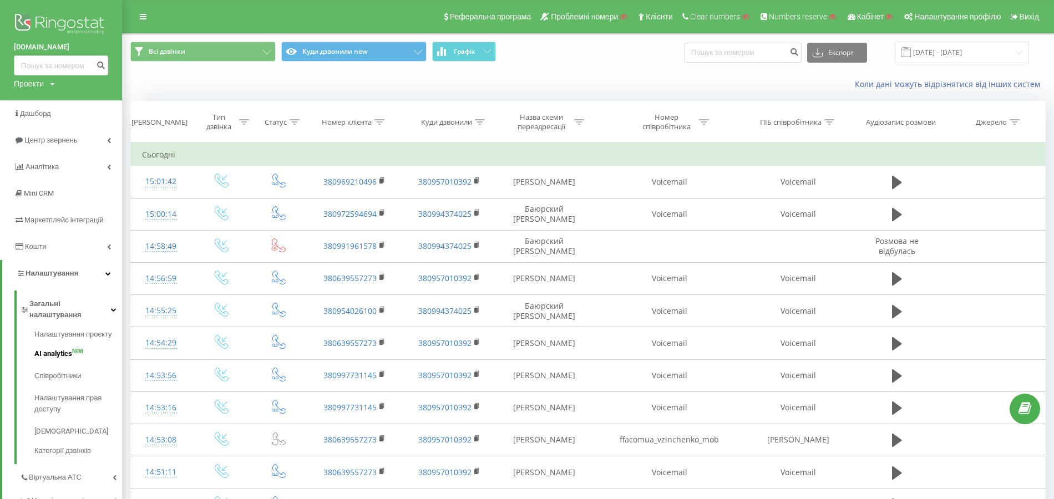
click at [55, 348] on span "AI analytics" at bounding box center [53, 353] width 38 height 11
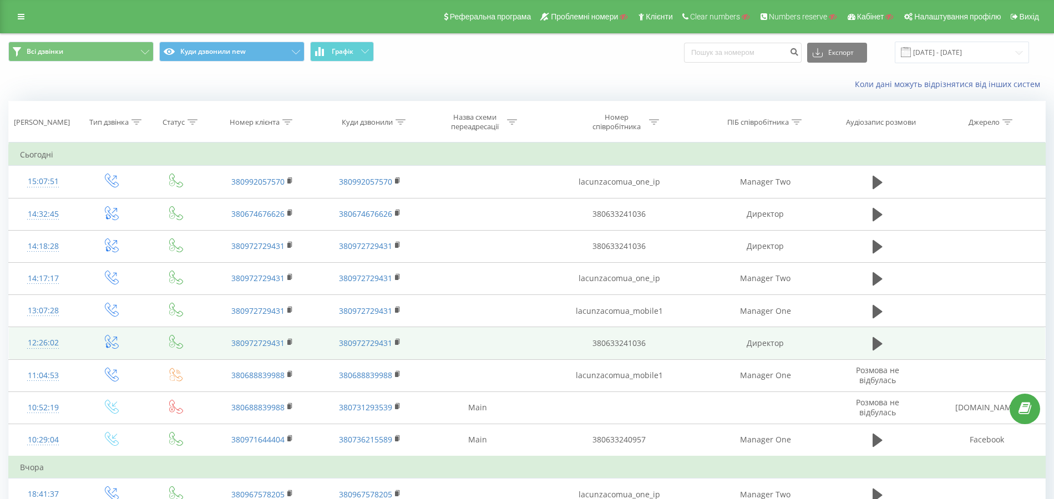
click at [42, 338] on div "12:26:02" at bounding box center [43, 343] width 47 height 22
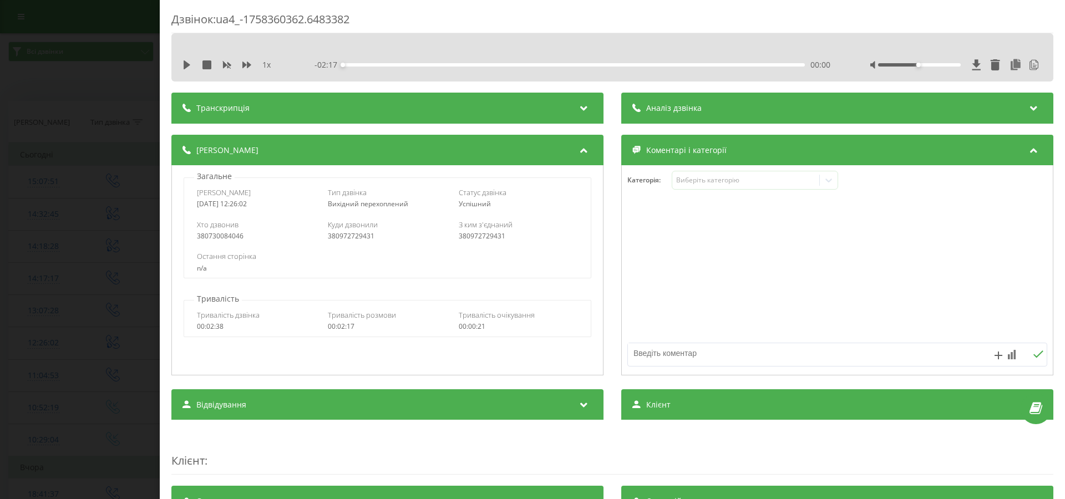
click at [111, 225] on div "Дзвінок : ua4_-1758360362.6483382 1 x - 02:17 00:00 00:00 Транскрипція 00:02 Та…" at bounding box center [532, 249] width 1065 height 499
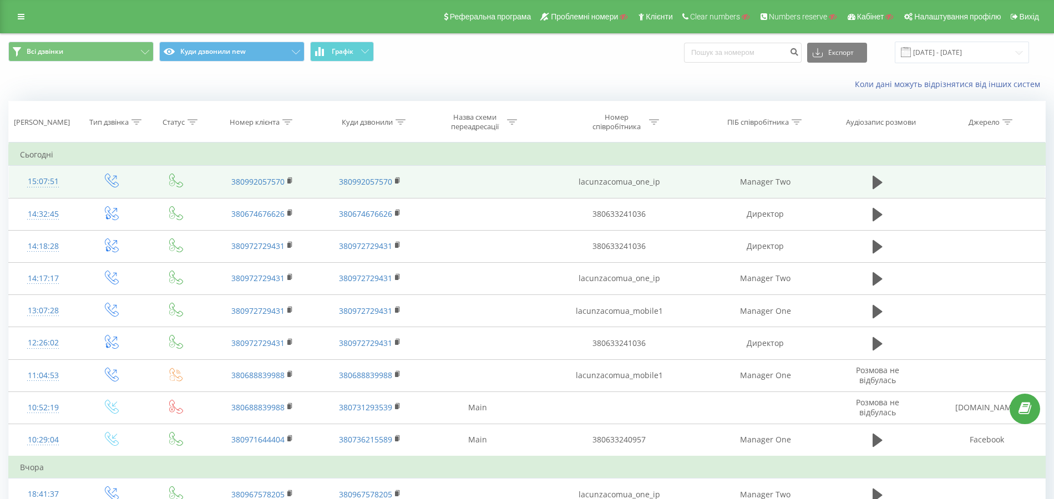
click at [621, 182] on td "lacunzacomua_one_ip" at bounding box center [619, 182] width 172 height 32
copy td "lacunzacomua_one_ip"
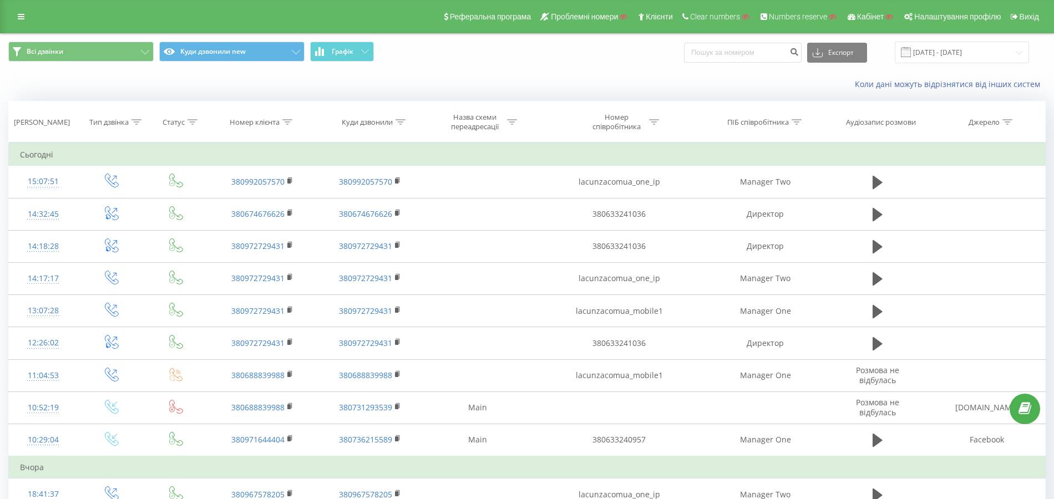
click at [290, 123] on icon at bounding box center [287, 122] width 10 height 6
click at [250, 204] on input "text" at bounding box center [263, 201] width 98 height 19
paste input "lacunzacomua_one_ip"
type input "lacunzacomua_one_ip"
click at [234, 219] on button "Скасувати" at bounding box center [237, 224] width 47 height 14
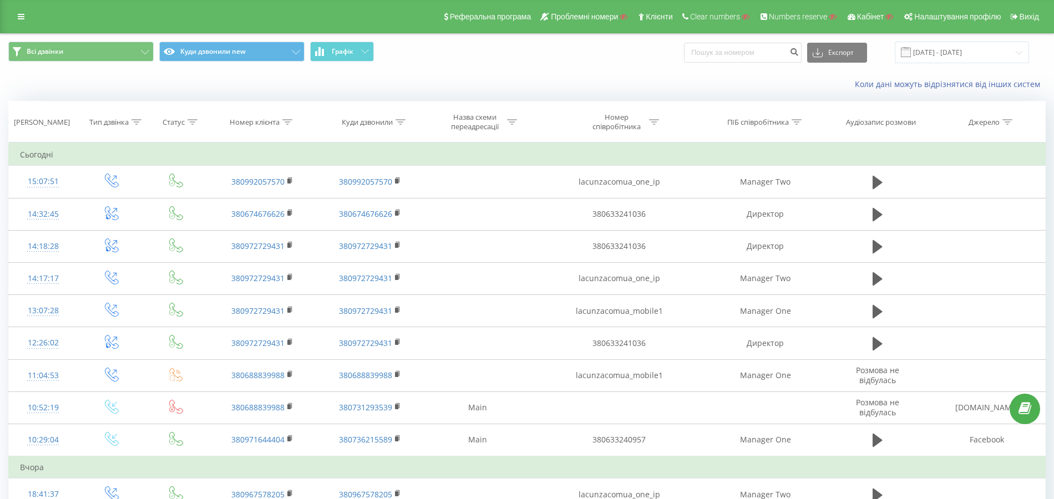
click at [656, 119] on icon at bounding box center [654, 122] width 10 height 6
click at [616, 200] on input "text" at bounding box center [620, 201] width 98 height 19
paste input "lacunzacomua_one_ip"
type input "lacunzacomua_one_ip"
click at [624, 173] on div "Select an operator" at bounding box center [613, 175] width 79 height 9
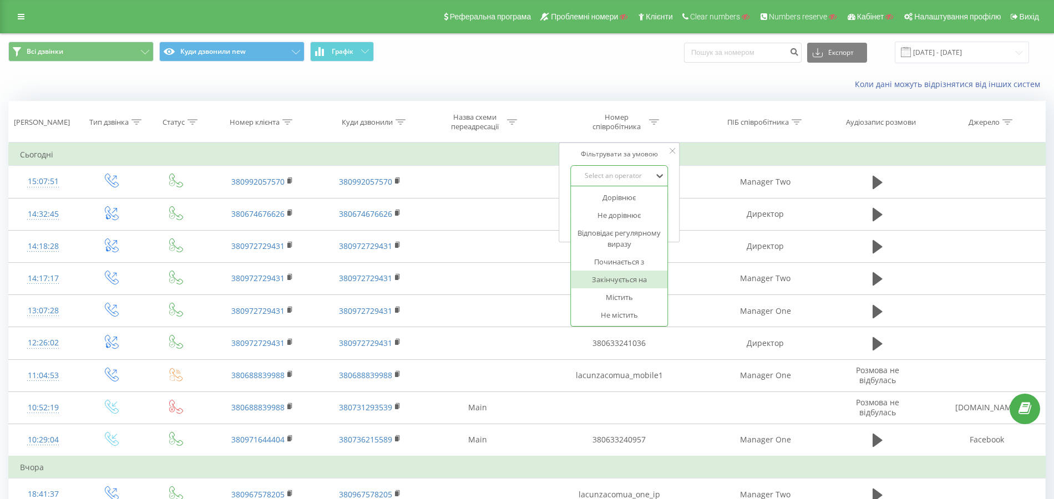
click at [612, 290] on div "Містить" at bounding box center [619, 297] width 96 height 18
click at [633, 216] on span "OK" at bounding box center [642, 223] width 31 height 17
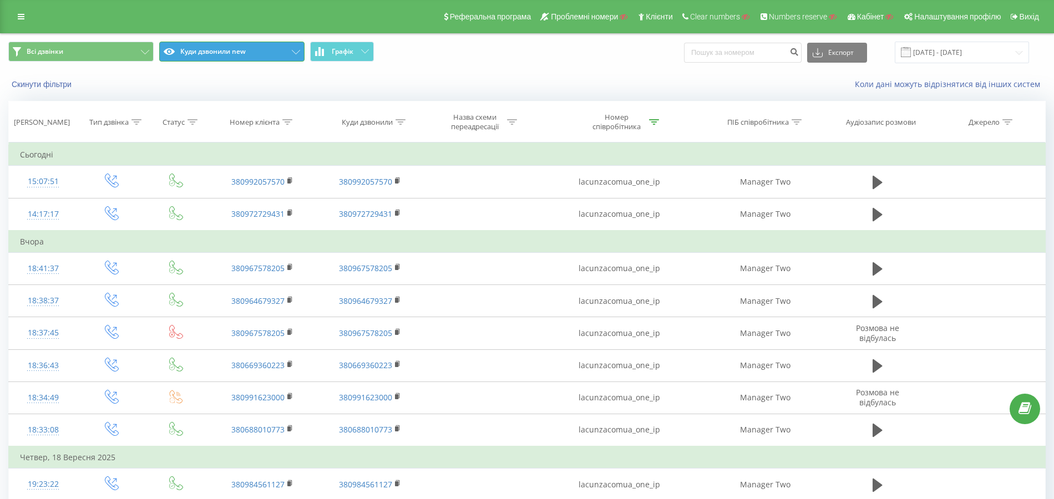
click at [251, 47] on button "Куди дзвонили new" at bounding box center [231, 52] width 145 height 20
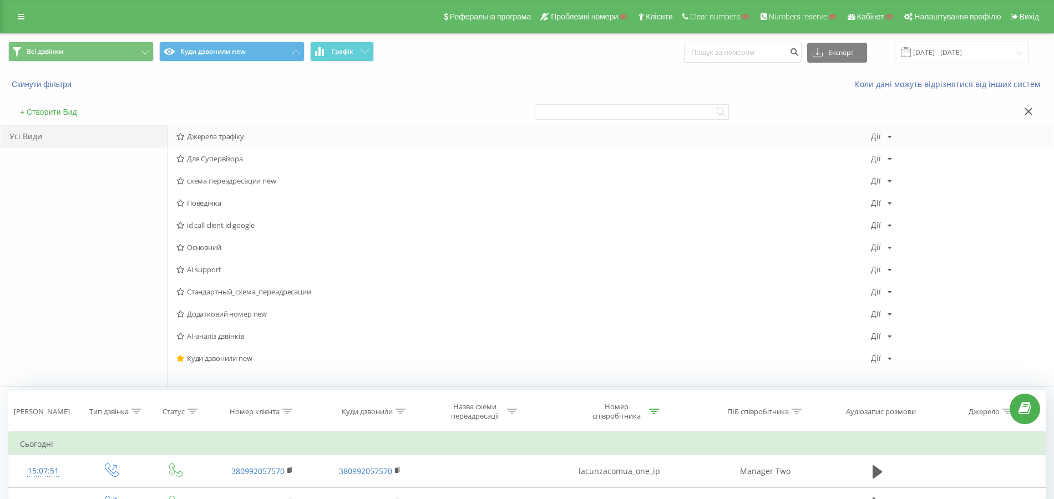
click at [216, 141] on div "Джерела трафіку [PERSON_NAME] Копіювати Видалити За замовчуванням Поділитися" at bounding box center [610, 136] width 886 height 22
click at [221, 133] on span "Джерела трафіку" at bounding box center [523, 137] width 694 height 8
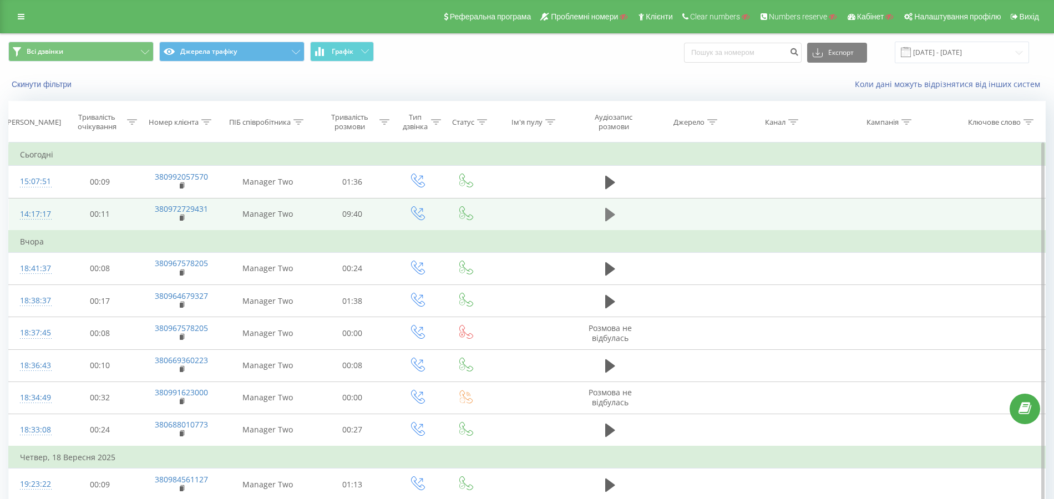
click at [603, 213] on button at bounding box center [610, 214] width 17 height 17
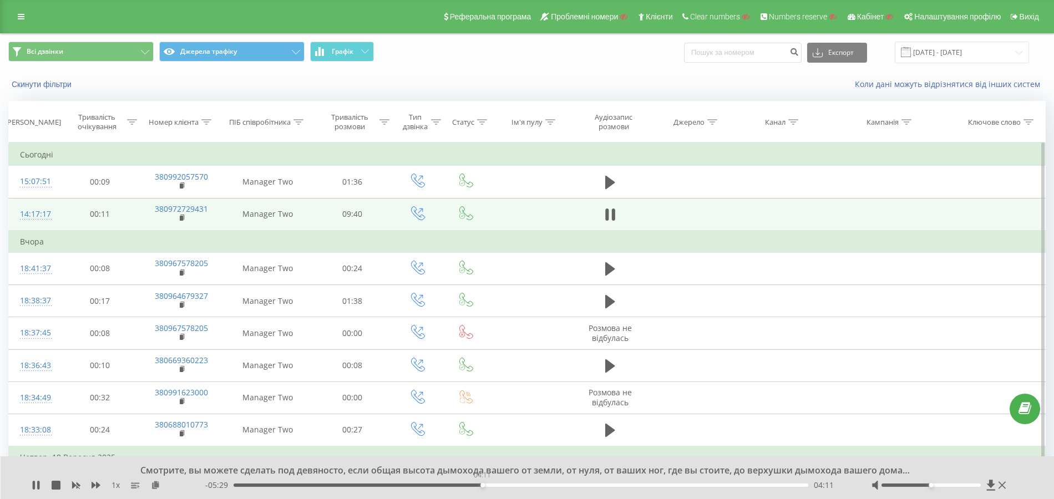
click at [482, 485] on div "04:11" at bounding box center [520, 485] width 575 height 3
click at [528, 486] on div "04:58" at bounding box center [520, 485] width 575 height 3
click at [730, 485] on div "04:59" at bounding box center [520, 485] width 575 height 3
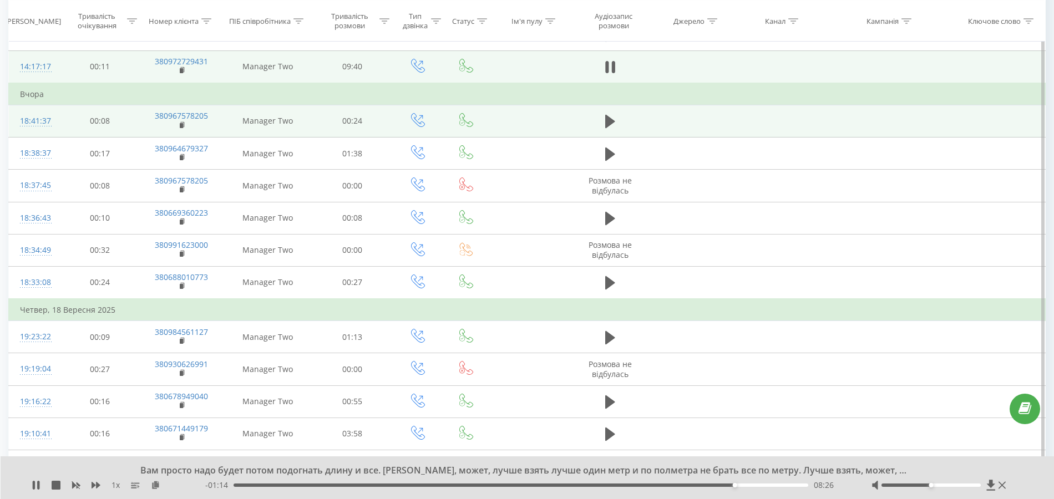
scroll to position [148, 0]
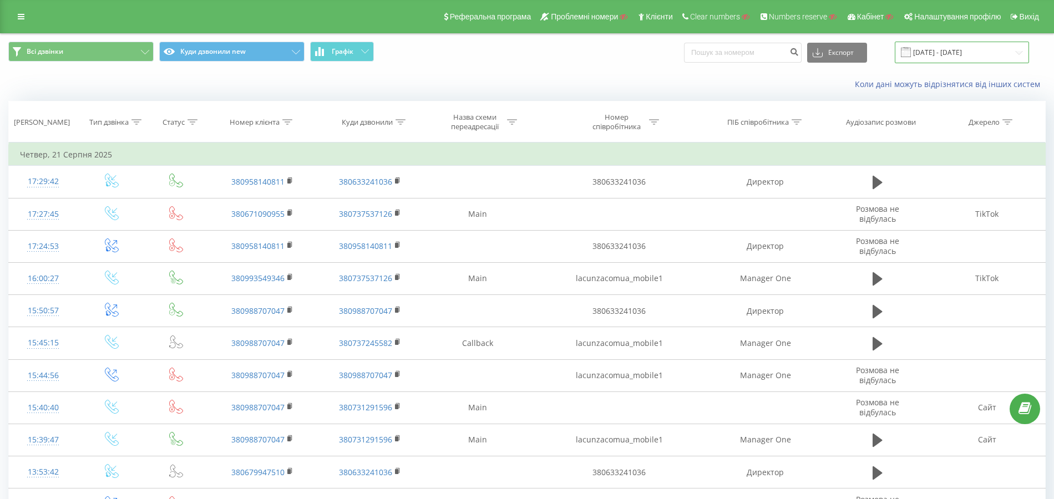
click at [945, 49] on input "[DATE] - [DATE]" at bounding box center [962, 53] width 134 height 22
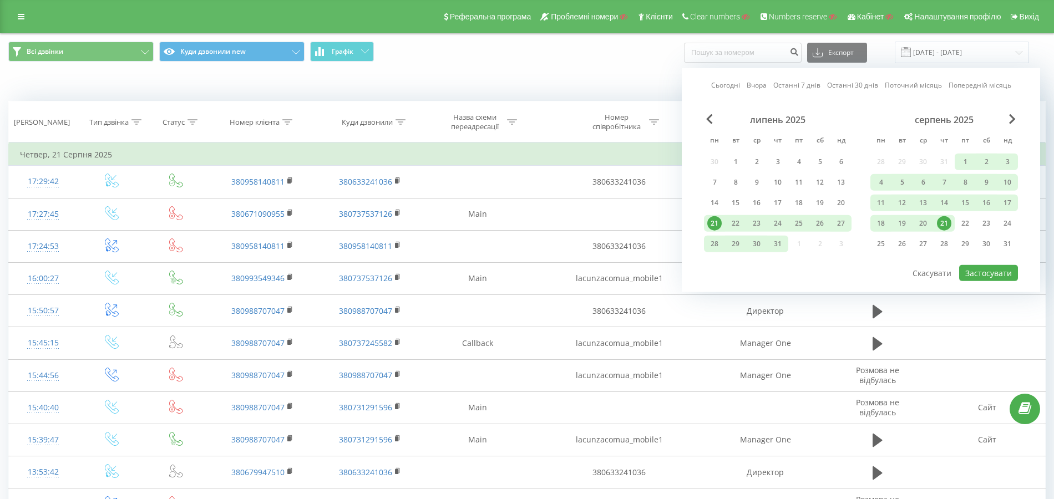
click at [720, 88] on link "Сьогодні" at bounding box center [725, 85] width 29 height 11
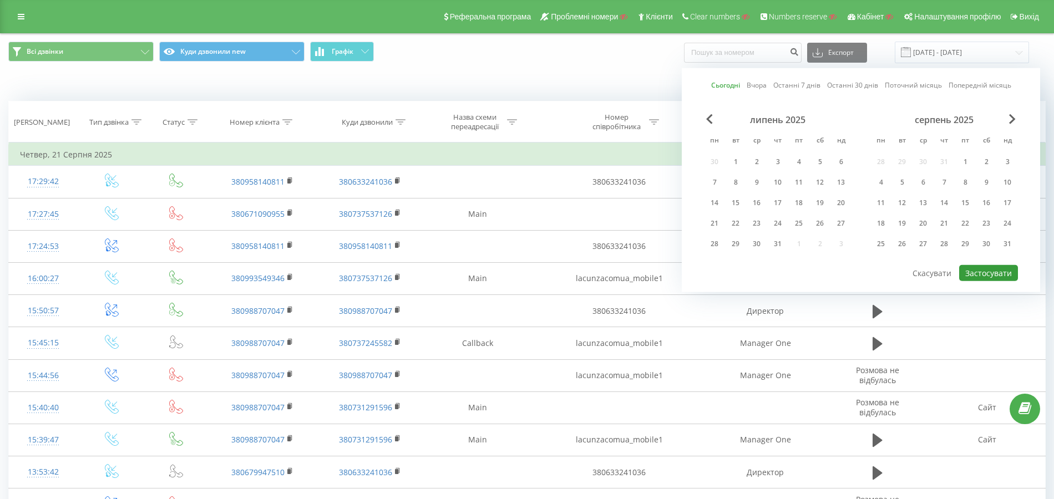
click at [997, 273] on button "Застосувати" at bounding box center [988, 273] width 59 height 16
type input "[DATE] - [DATE]"
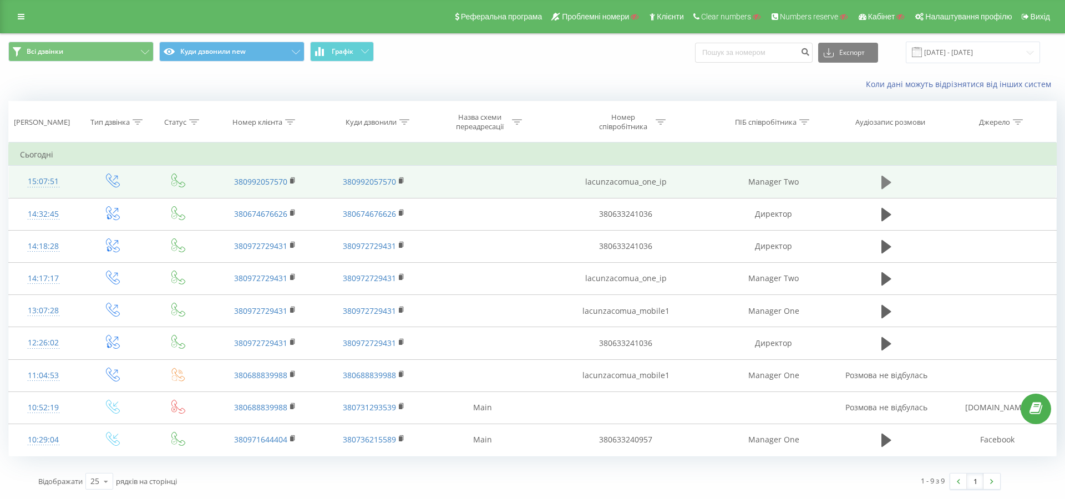
click at [880, 174] on button at bounding box center [886, 182] width 17 height 17
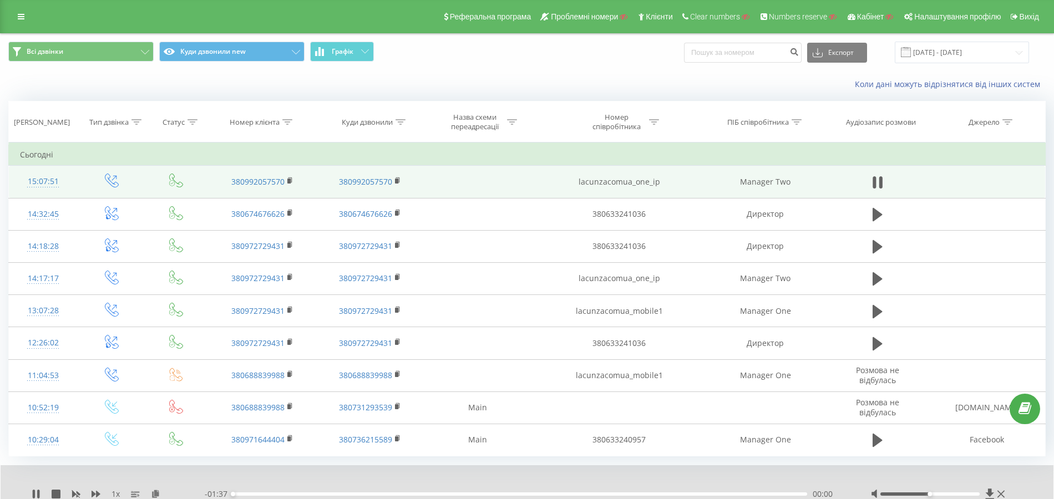
click at [880, 175] on icon at bounding box center [877, 183] width 10 height 16
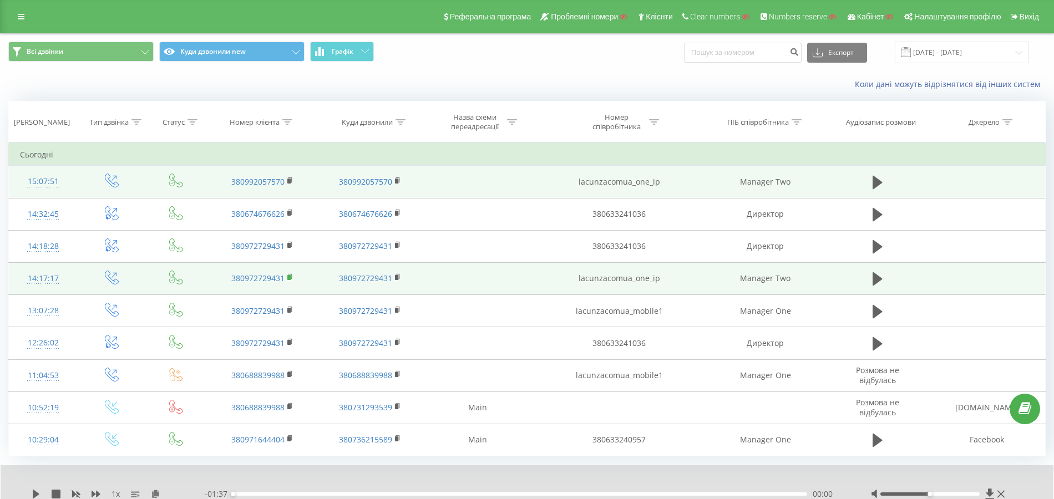
click at [289, 275] on rect at bounding box center [288, 277] width 3 height 5
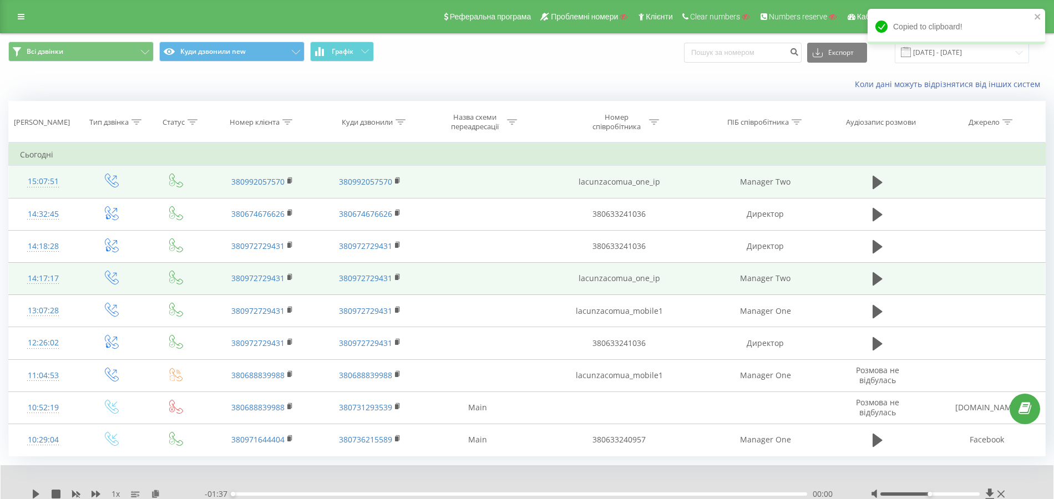
click at [643, 277] on td "lacunzacomua_one_ip" at bounding box center [619, 278] width 172 height 32
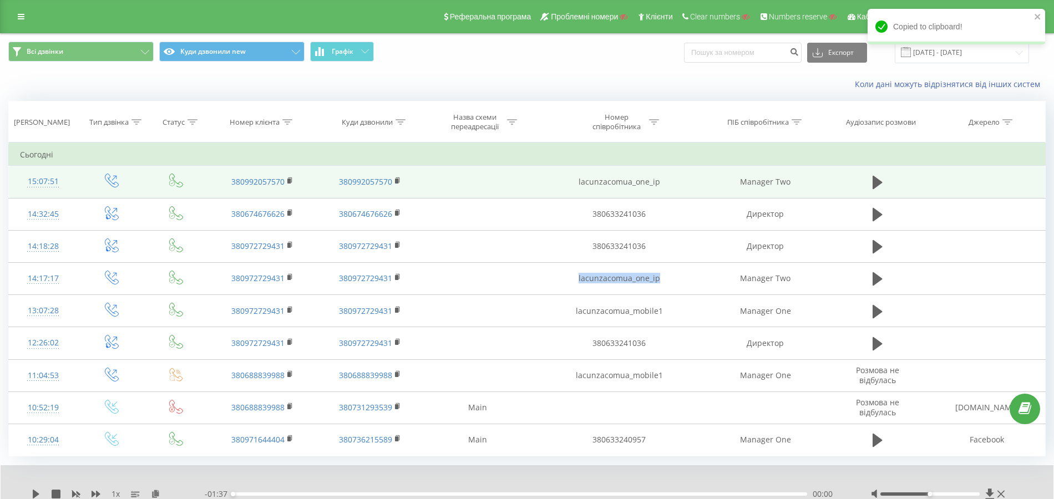
copy td "lacunzacomua_one_ip"
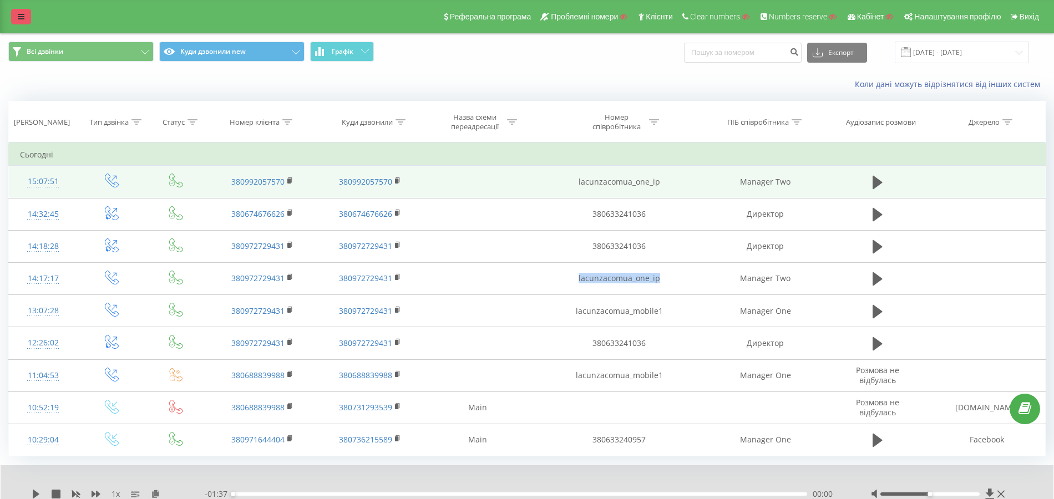
click at [23, 20] on icon at bounding box center [21, 17] width 7 height 8
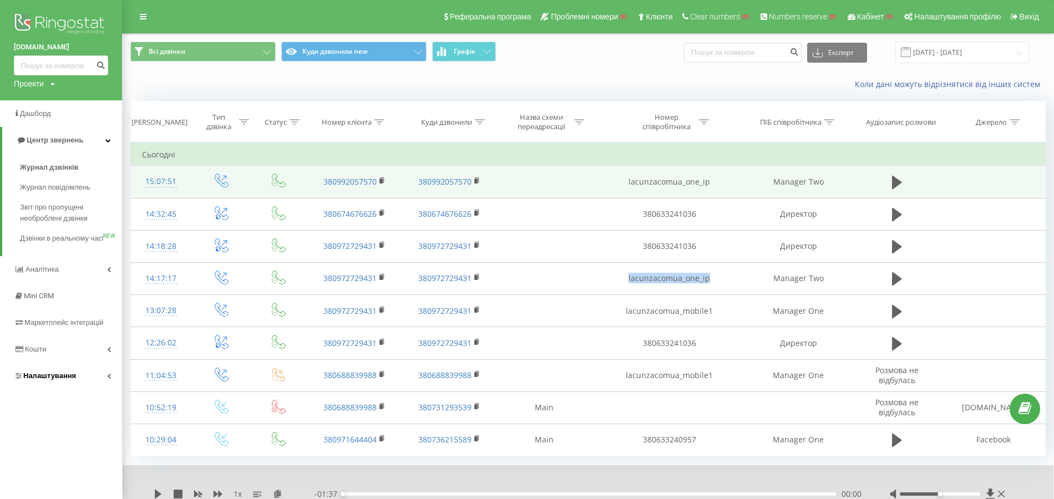
click at [75, 384] on link "Налаштування" at bounding box center [61, 376] width 122 height 27
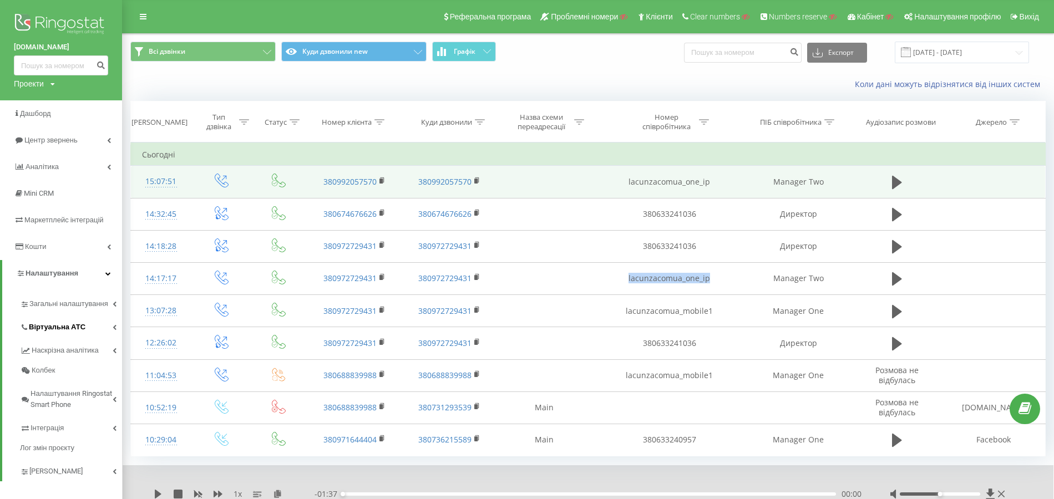
click at [74, 329] on span "Віртуальна АТС" at bounding box center [57, 327] width 57 height 11
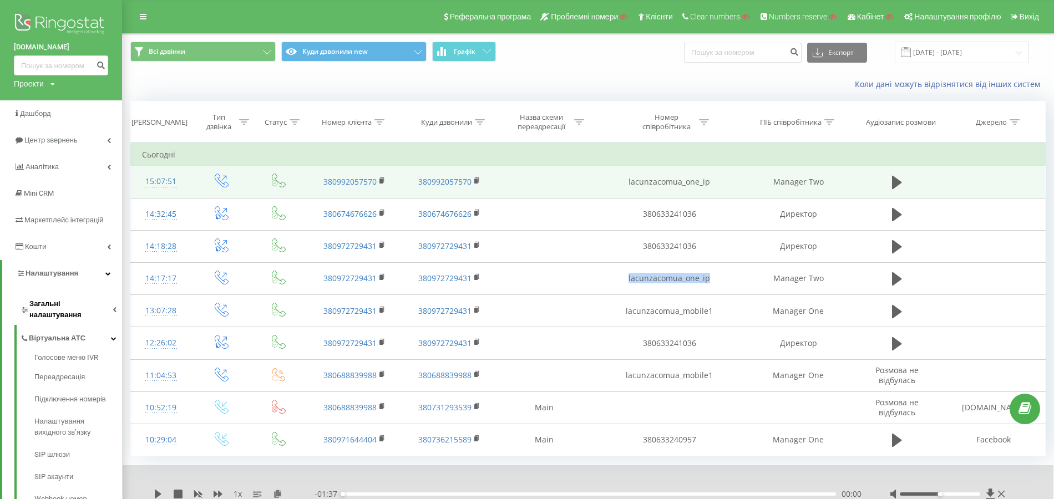
click at [82, 306] on span "Загальні налаштування" at bounding box center [70, 309] width 83 height 22
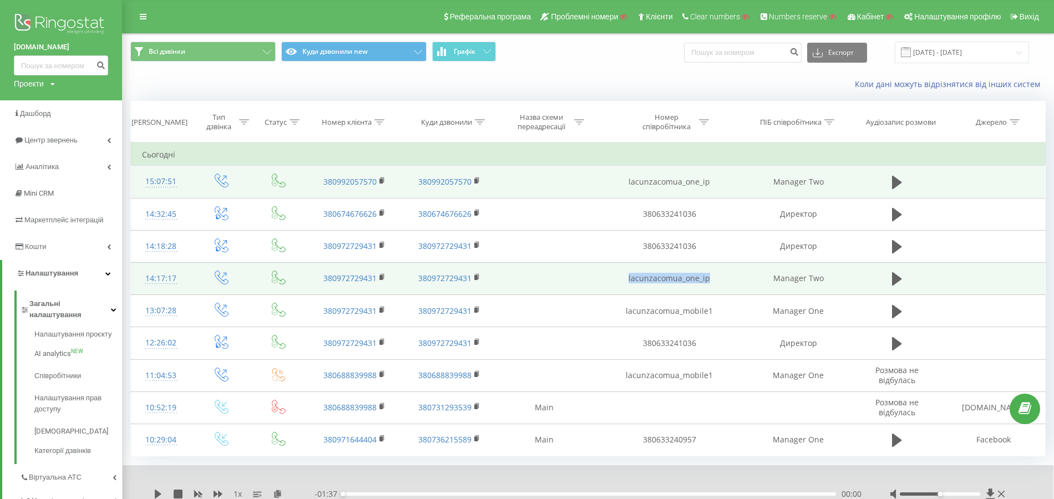
click at [656, 280] on td "lacunzacomua_one_ip" at bounding box center [669, 278] width 152 height 32
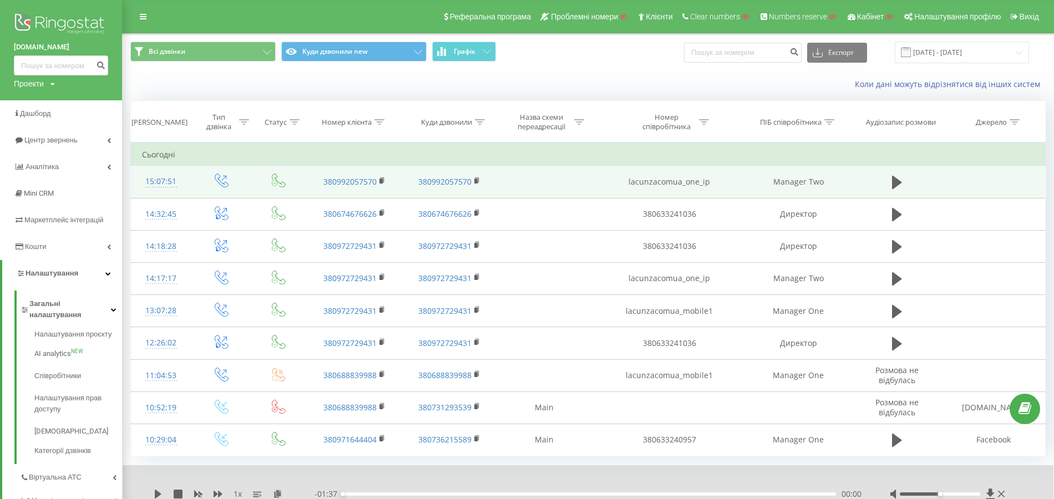
click at [703, 123] on icon at bounding box center [704, 122] width 10 height 6
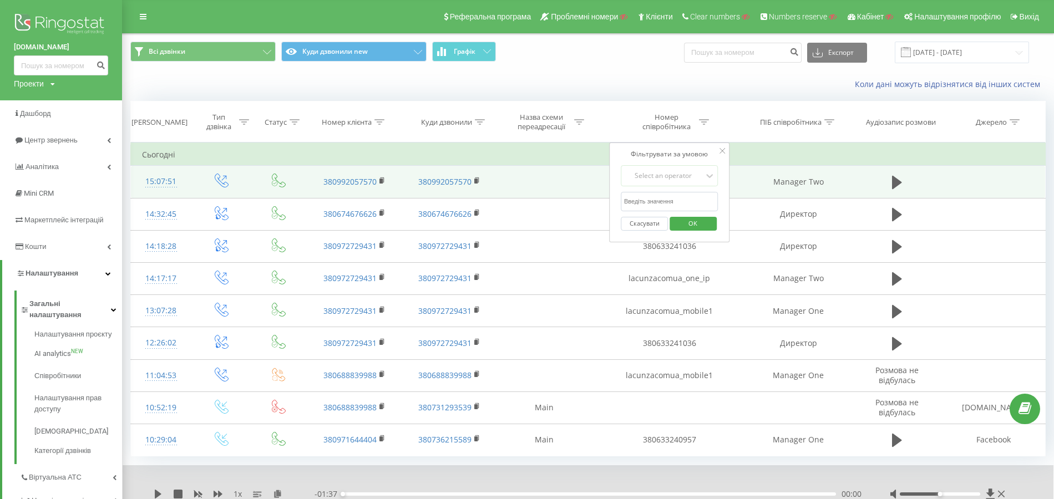
click at [674, 196] on input "text" at bounding box center [670, 201] width 98 height 19
paste input "lacunzacomua_one_ip"
type input "lacunzacomua_one_ip"
click at [671, 176] on div "Select an operator" at bounding box center [663, 175] width 79 height 9
click at [667, 292] on div "Містить" at bounding box center [669, 297] width 96 height 18
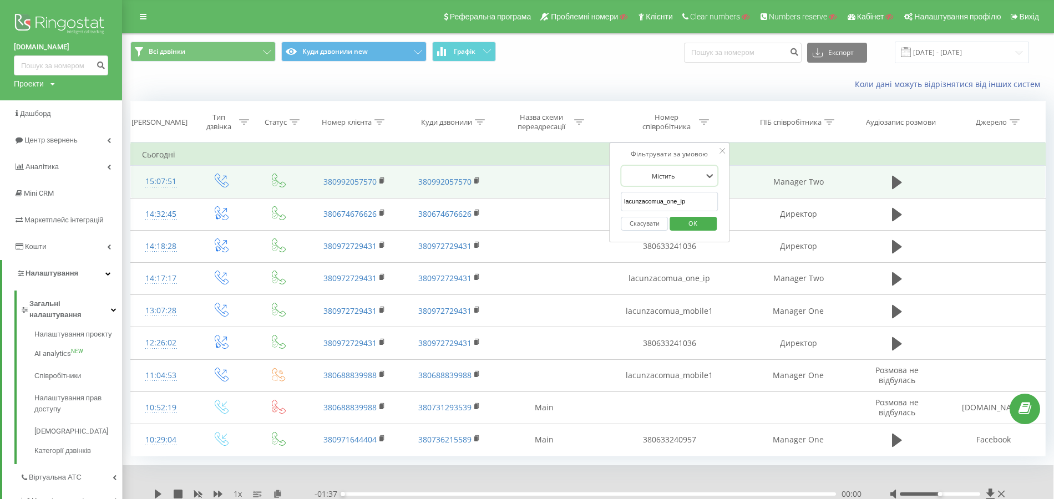
click at [684, 220] on span "OK" at bounding box center [692, 223] width 31 height 17
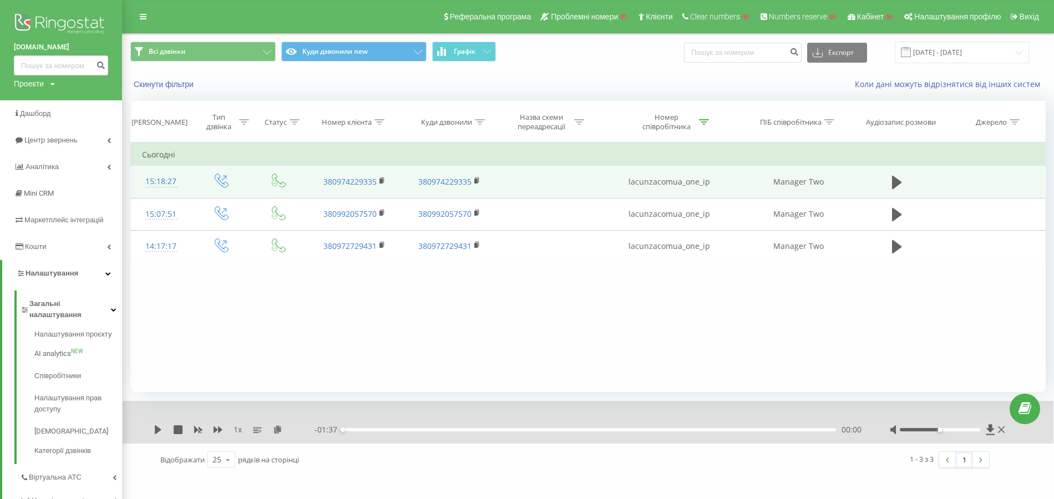
click at [240, 119] on icon at bounding box center [244, 122] width 10 height 6
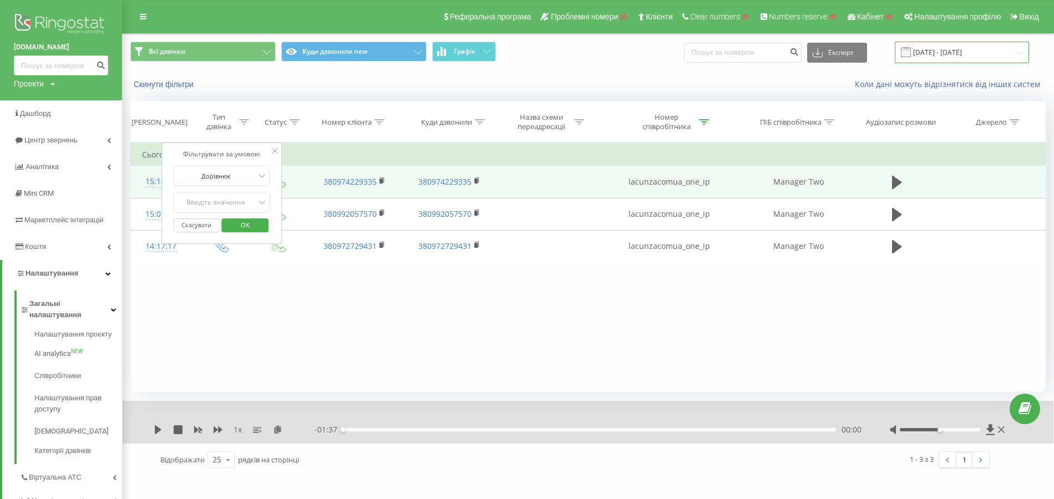
click at [974, 58] on input "20.09.2025 - 20.09.2025" at bounding box center [962, 53] width 134 height 22
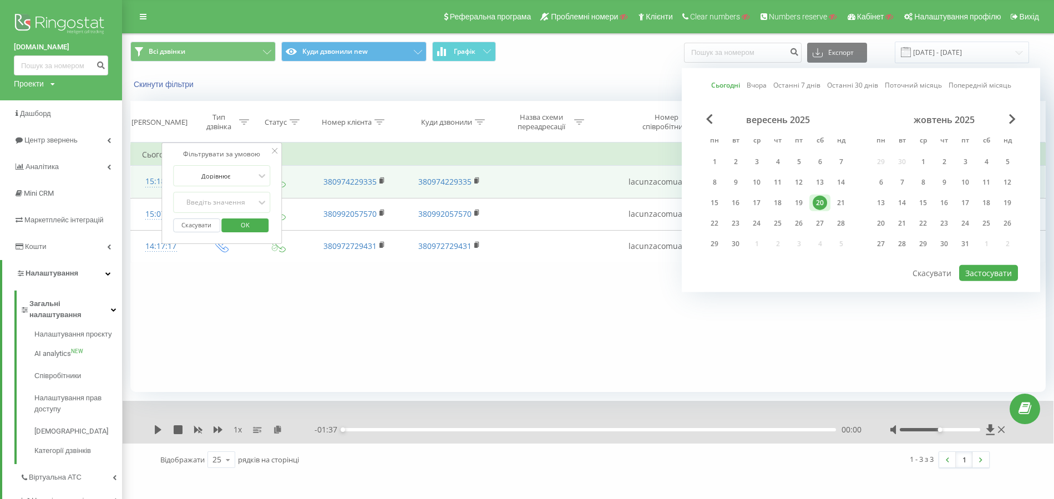
click at [853, 85] on link "Останні 30 днів" at bounding box center [852, 85] width 51 height 11
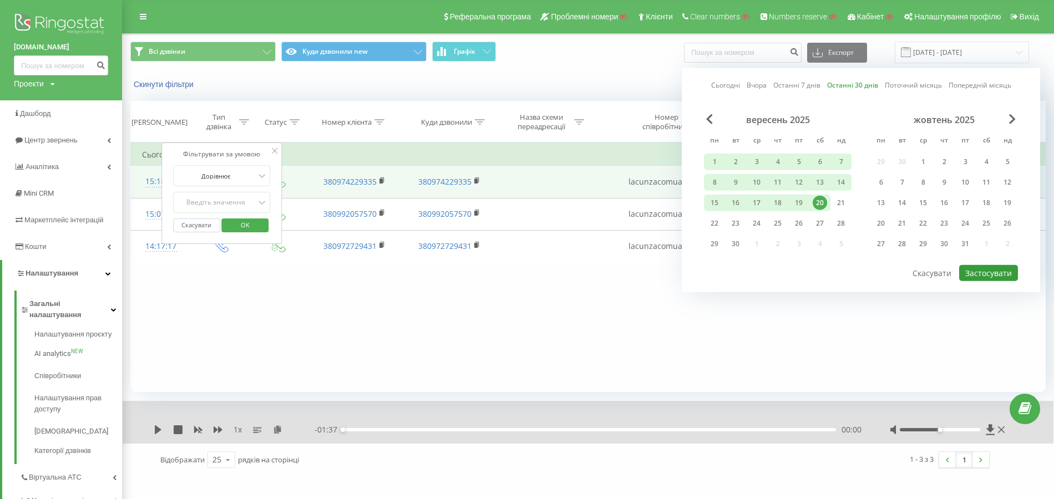
click at [986, 266] on button "Застосувати" at bounding box center [988, 273] width 59 height 16
type input "22.08.2025 - 20.09.2025"
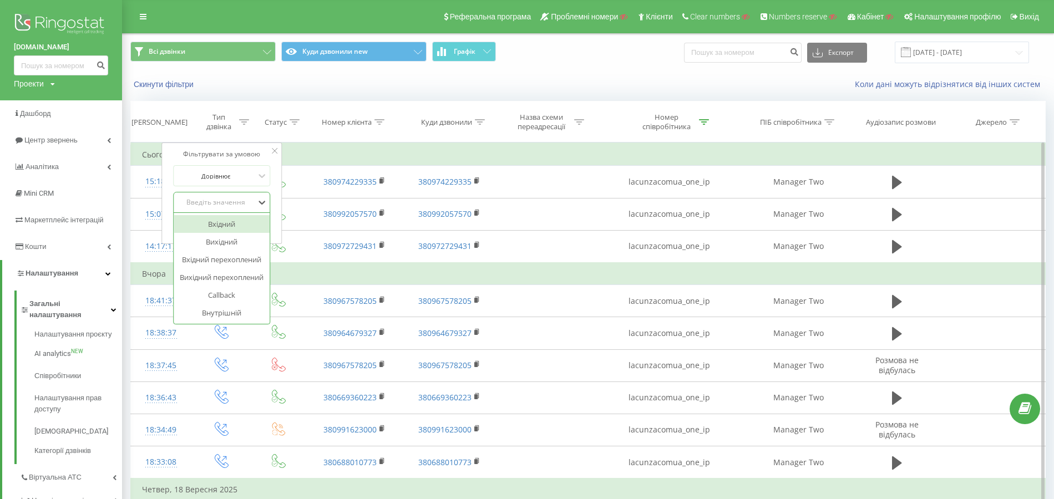
click at [214, 203] on div "Введіть значення" at bounding box center [215, 202] width 79 height 9
click at [223, 226] on div "Вхідний" at bounding box center [222, 224] width 96 height 18
click at [237, 227] on span "OK" at bounding box center [245, 224] width 31 height 17
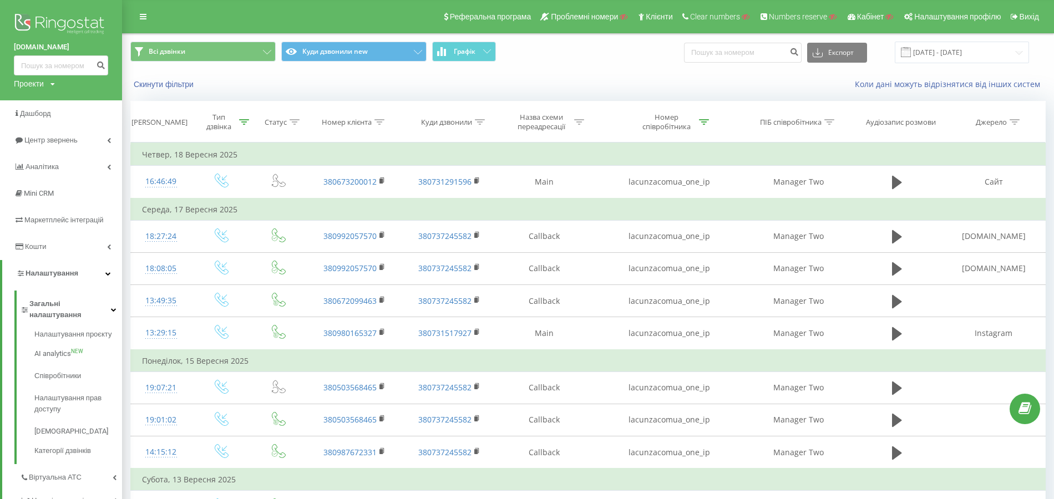
click at [707, 119] on icon at bounding box center [704, 122] width 10 height 6
click at [647, 225] on button "Скасувати" at bounding box center [644, 224] width 47 height 14
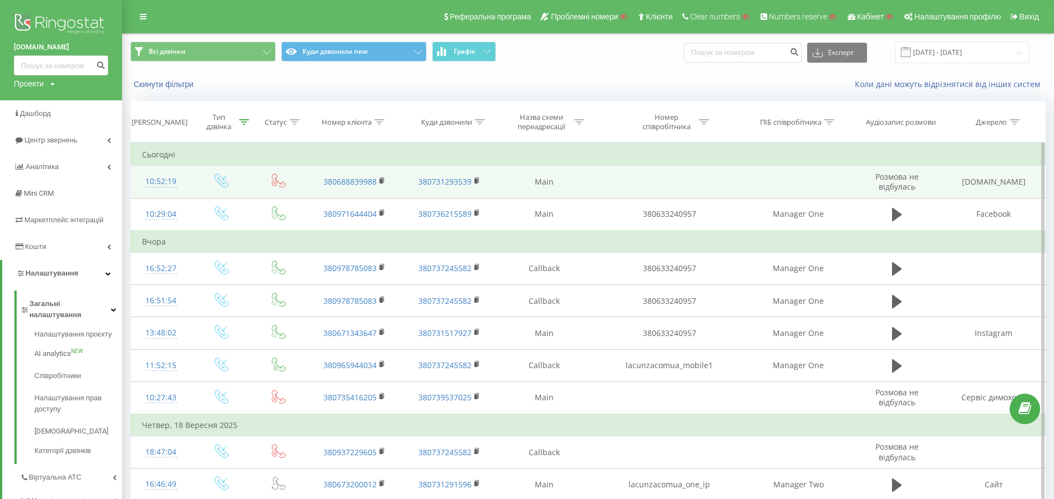
click at [547, 182] on td "Main" at bounding box center [544, 182] width 99 height 32
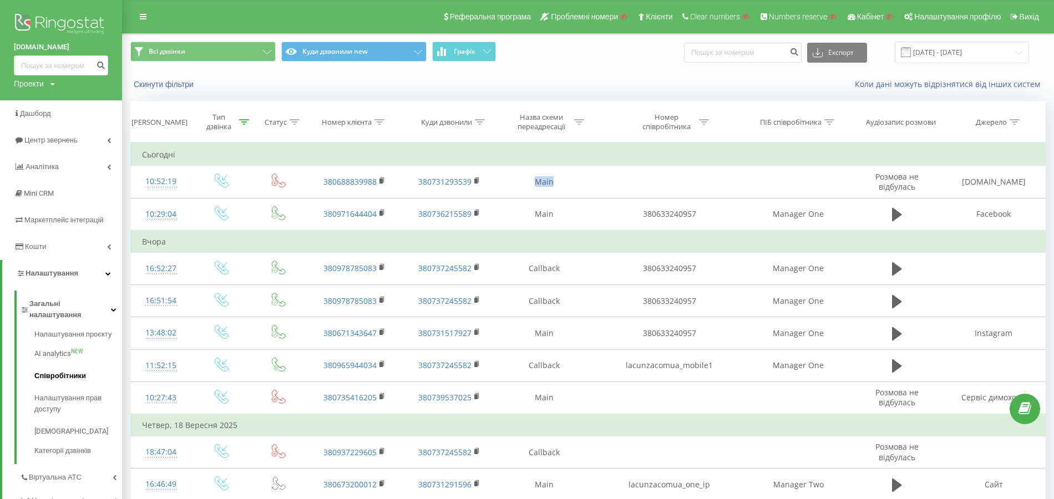
click at [77, 365] on link "Співробітники" at bounding box center [78, 376] width 88 height 22
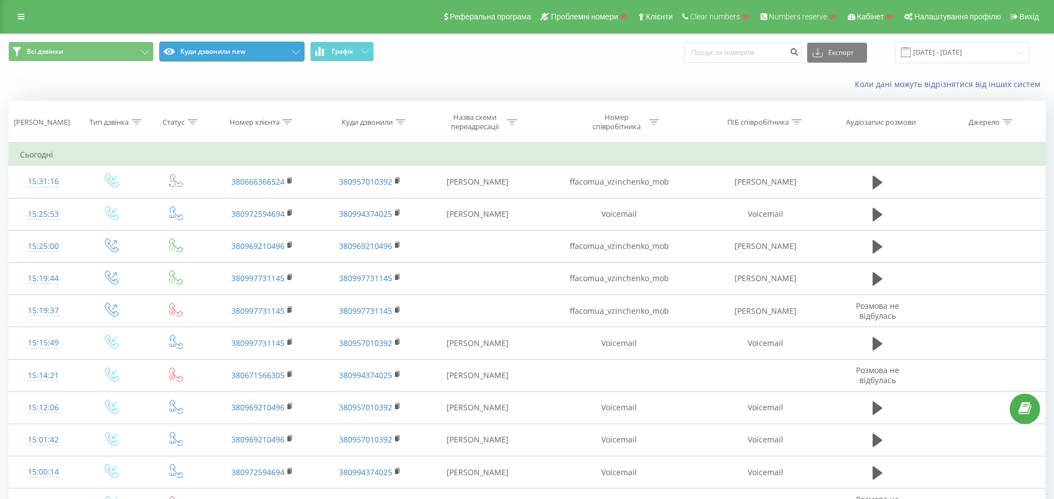
click at [247, 51] on button "Куди дзвонили new" at bounding box center [231, 52] width 145 height 20
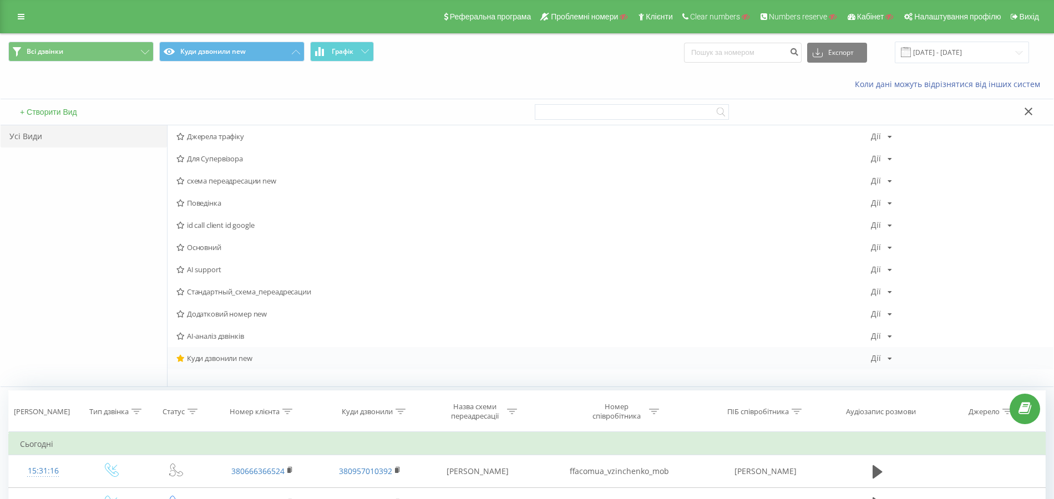
click at [248, 356] on span "Куди дзвонили new" at bounding box center [523, 358] width 694 height 8
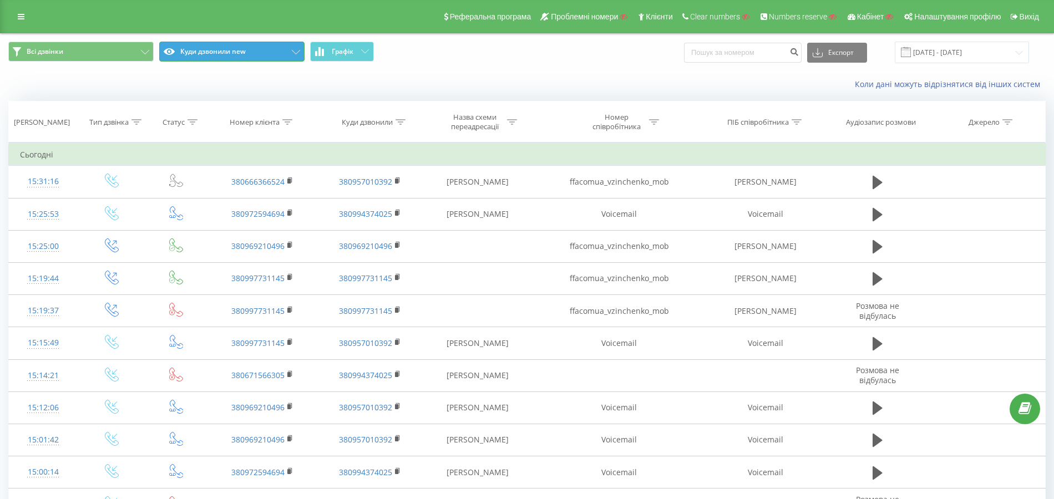
click at [205, 50] on button "Куди дзвонили new" at bounding box center [231, 52] width 145 height 20
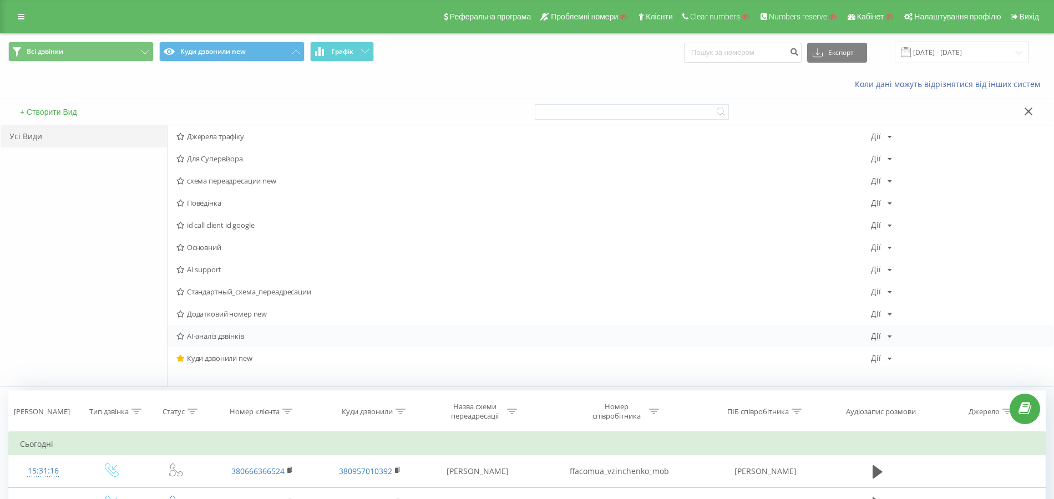
click at [233, 338] on span "AI-аналіз дзвінків" at bounding box center [523, 336] width 694 height 8
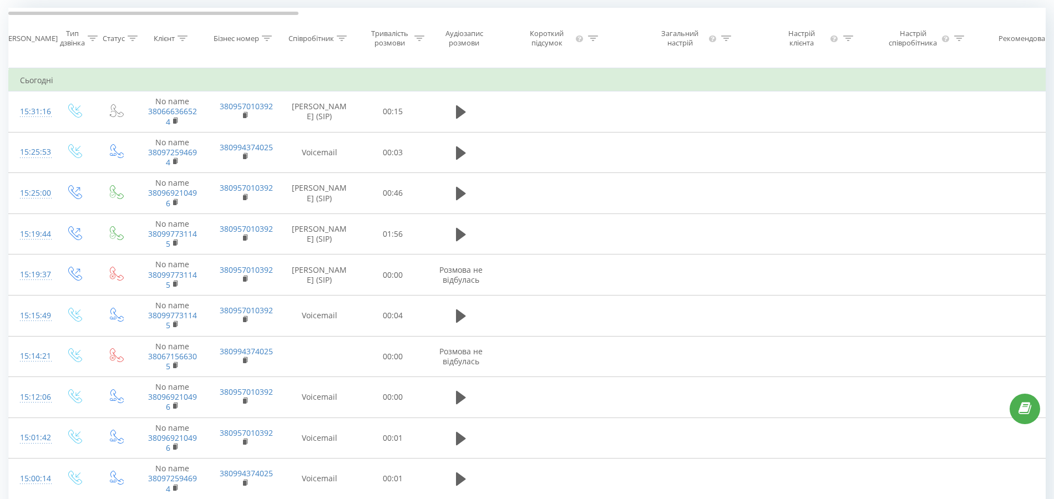
scroll to position [74, 0]
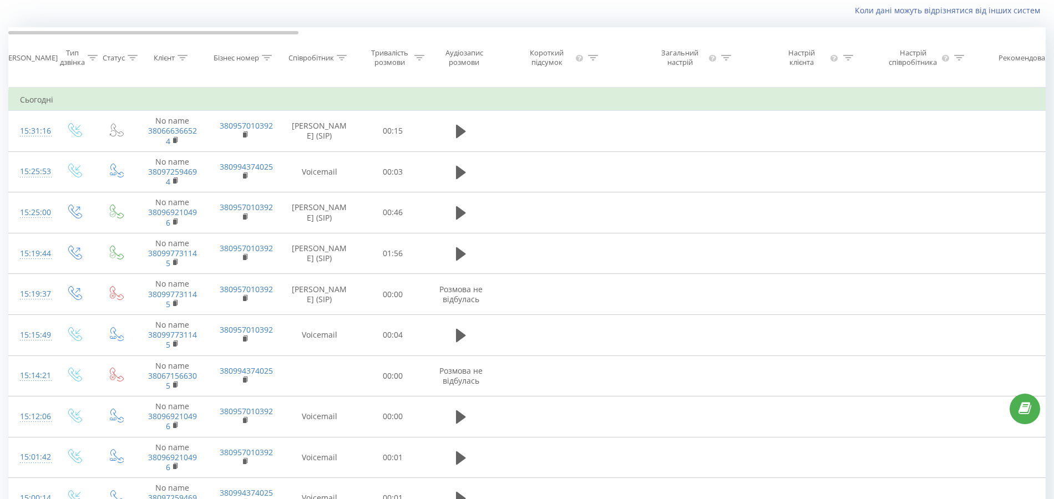
click at [419, 60] on icon at bounding box center [419, 58] width 10 height 6
click at [396, 129] on div "Дорівнює" at bounding box center [386, 121] width 81 height 17
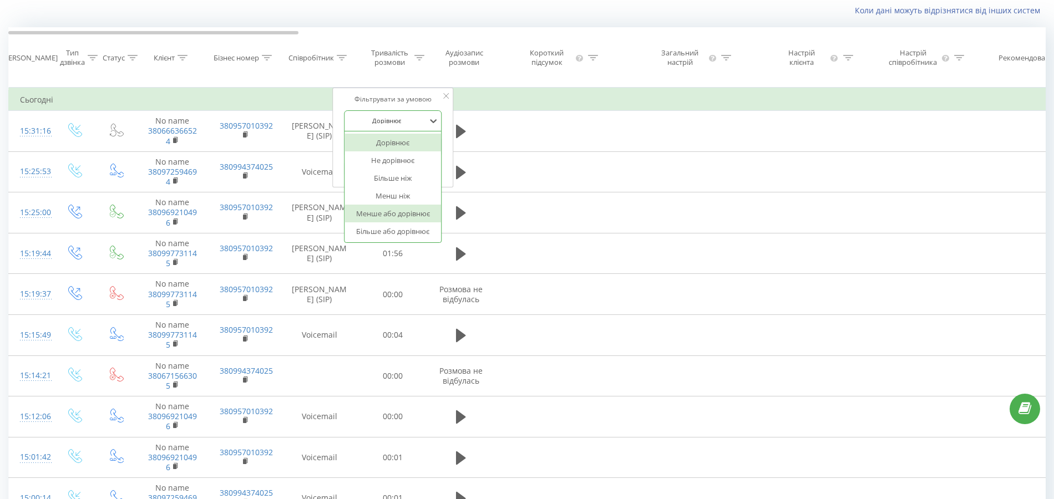
click at [397, 237] on div "Більше або дорівнює" at bounding box center [392, 231] width 96 height 18
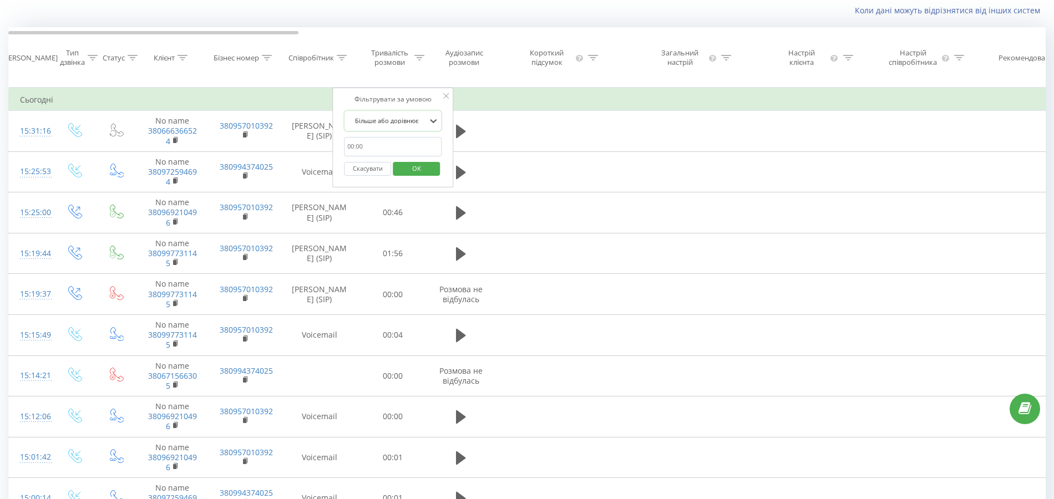
click at [356, 155] on input "text" at bounding box center [393, 146] width 98 height 19
type input "00:30"
click button "OK" at bounding box center [416, 169] width 47 height 14
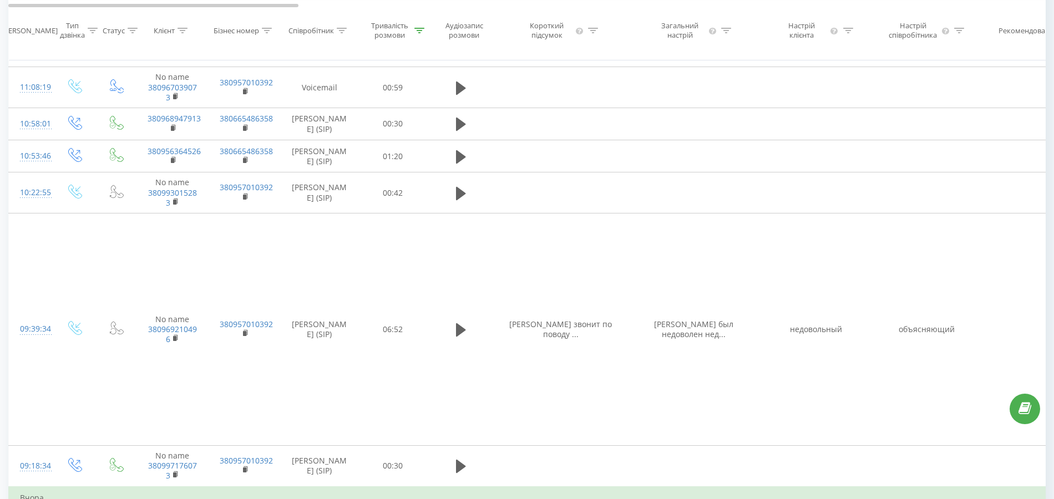
scroll to position [517, 0]
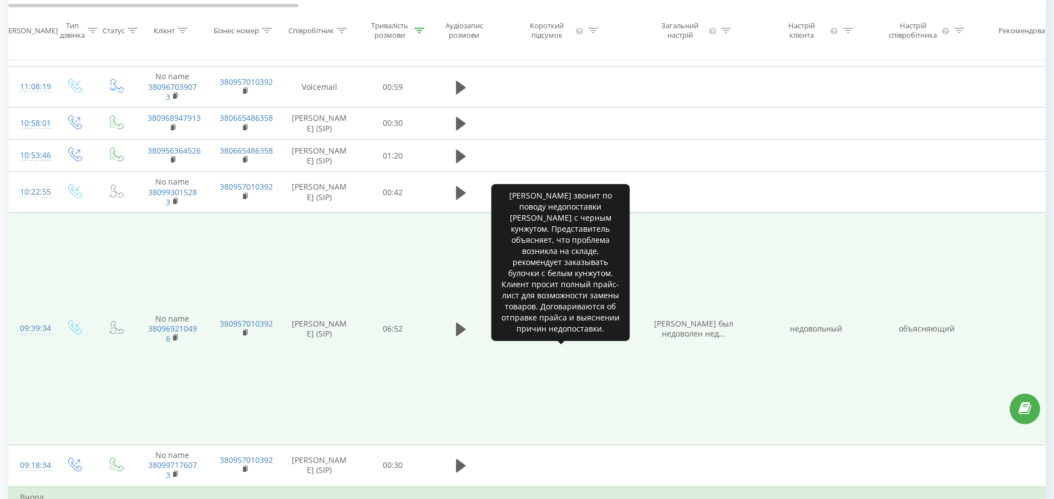
click at [589, 339] on span "[PERSON_NAME] звонит по поводу ..." at bounding box center [560, 328] width 103 height 21
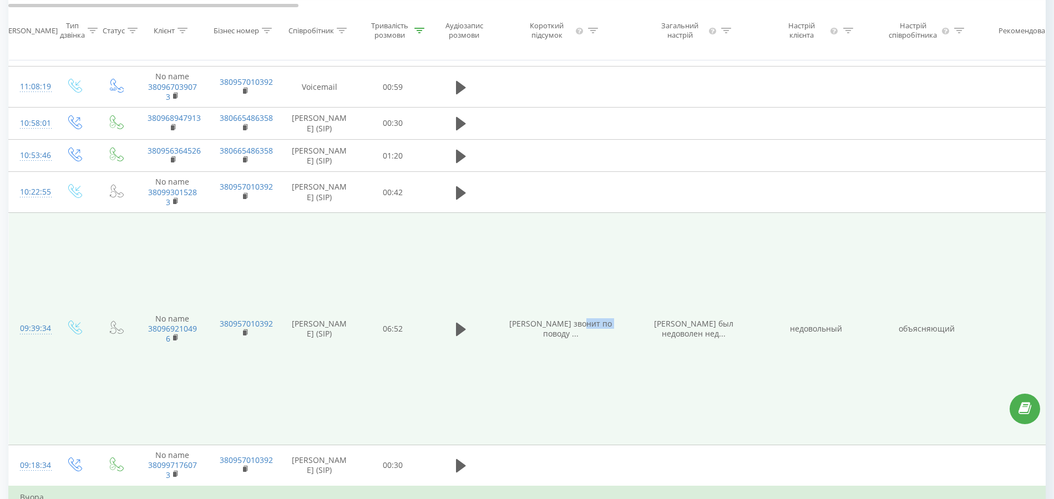
click at [589, 339] on span "Клиент звонит по поводу ..." at bounding box center [560, 328] width 103 height 21
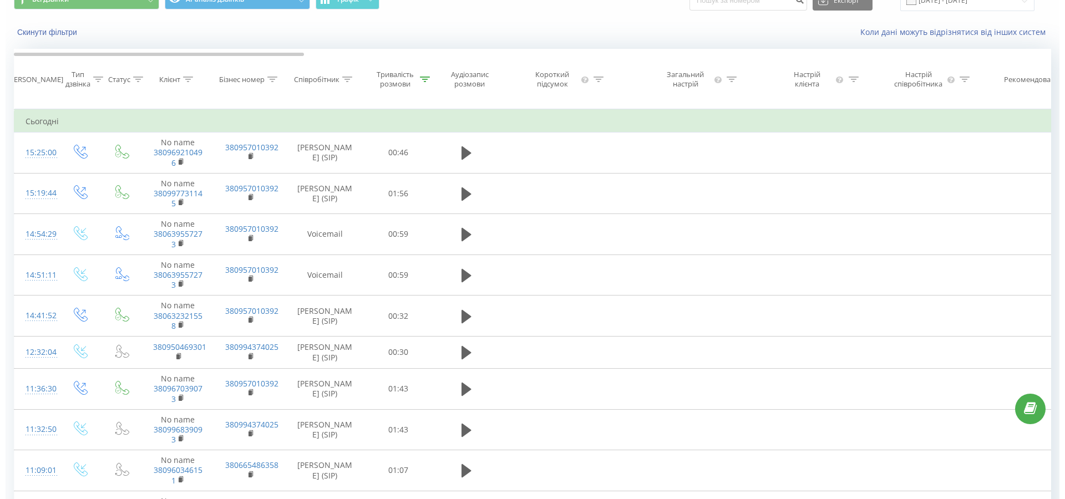
scroll to position [0, 0]
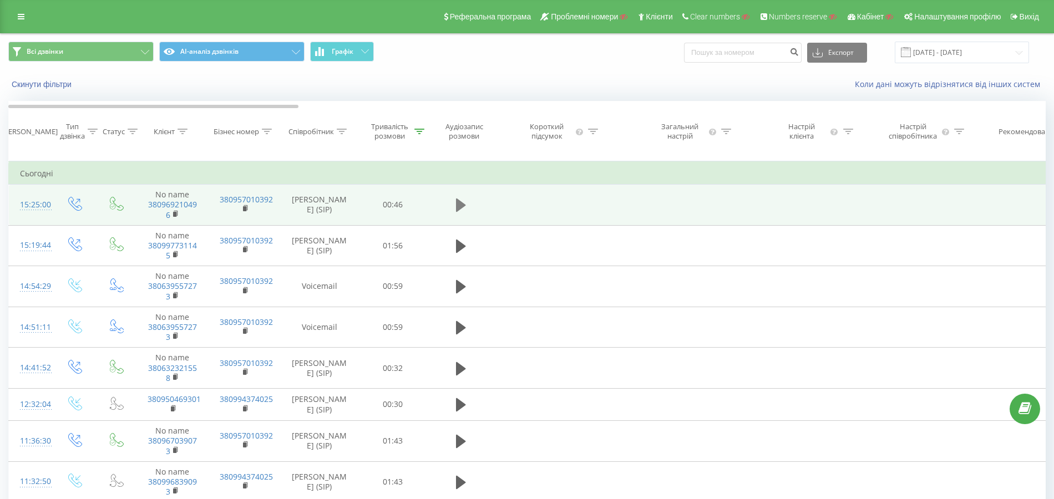
click at [456, 210] on icon at bounding box center [461, 205] width 10 height 13
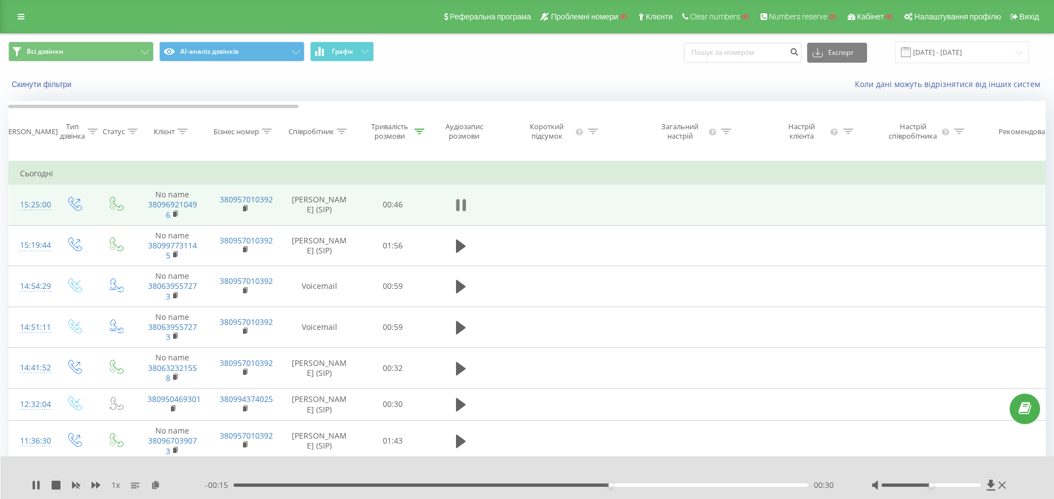
click at [455, 211] on button at bounding box center [461, 205] width 17 height 17
click at [49, 219] on td "15:25:00" at bounding box center [31, 205] width 44 height 41
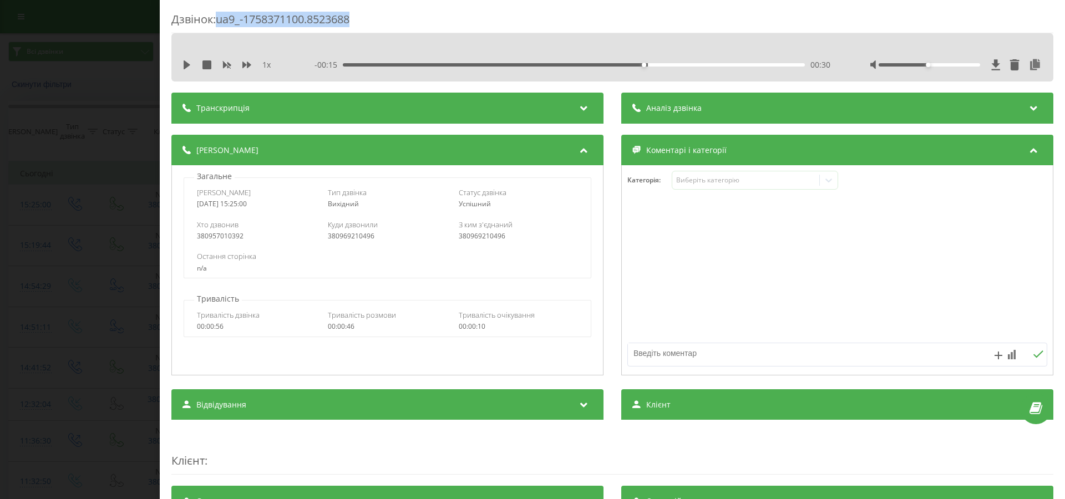
drag, startPoint x: 220, startPoint y: 21, endPoint x: 388, endPoint y: 19, distance: 168.6
click at [388, 19] on div "Дзвінок : ua9_-1758371100.8523688" at bounding box center [612, 23] width 882 height 22
copy div "ua9_-1758371100.8523688"
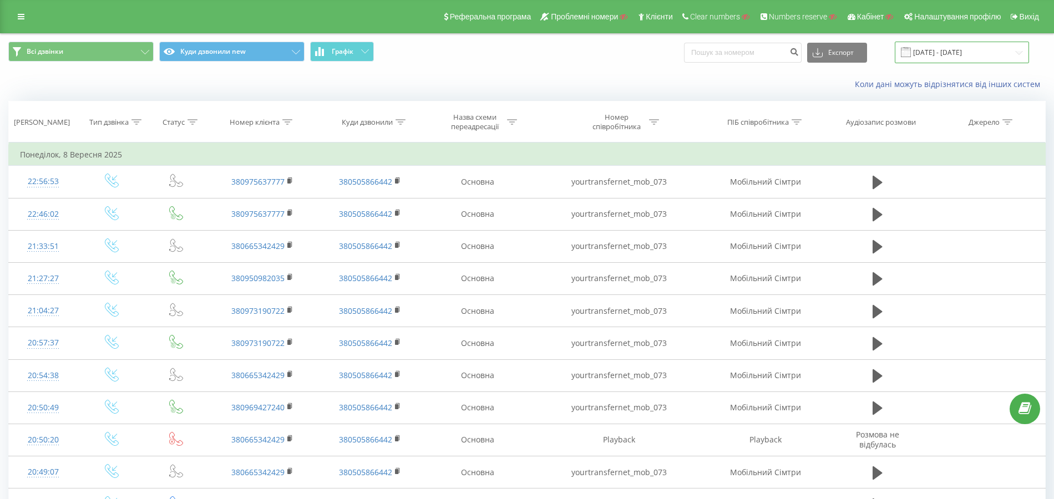
click at [954, 54] on input "[DATE] - [DATE]" at bounding box center [962, 53] width 134 height 22
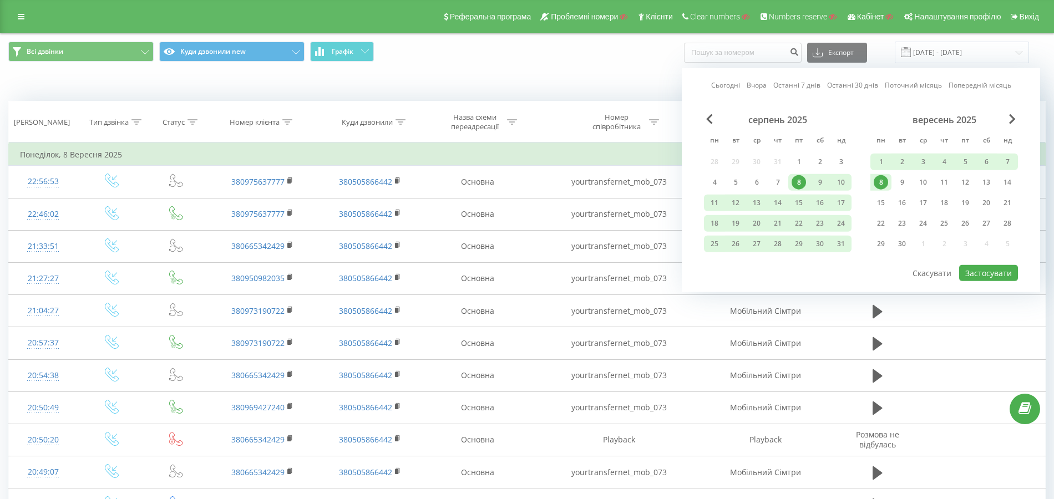
click at [734, 85] on link "Сьогодні" at bounding box center [725, 85] width 29 height 11
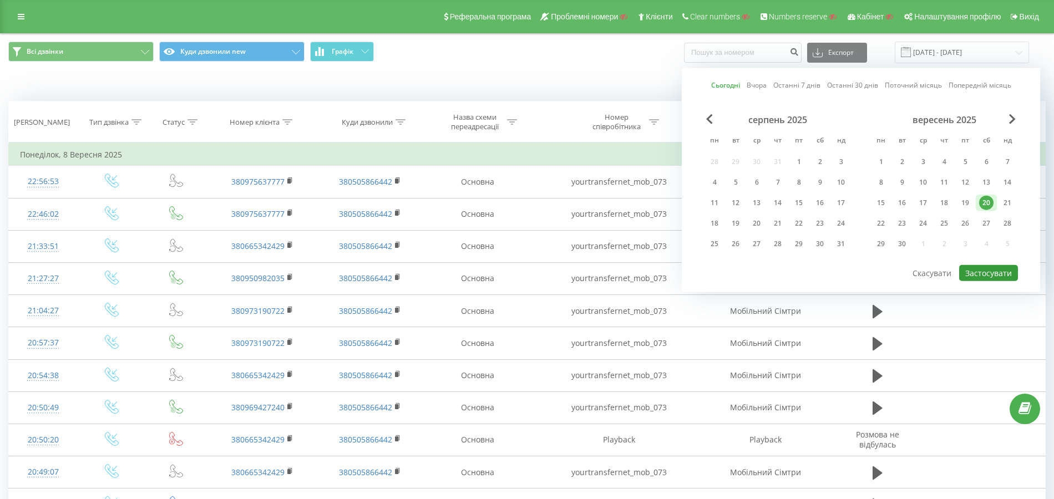
click at [984, 272] on button "Застосувати" at bounding box center [988, 273] width 59 height 16
type input "[DATE] - [DATE]"
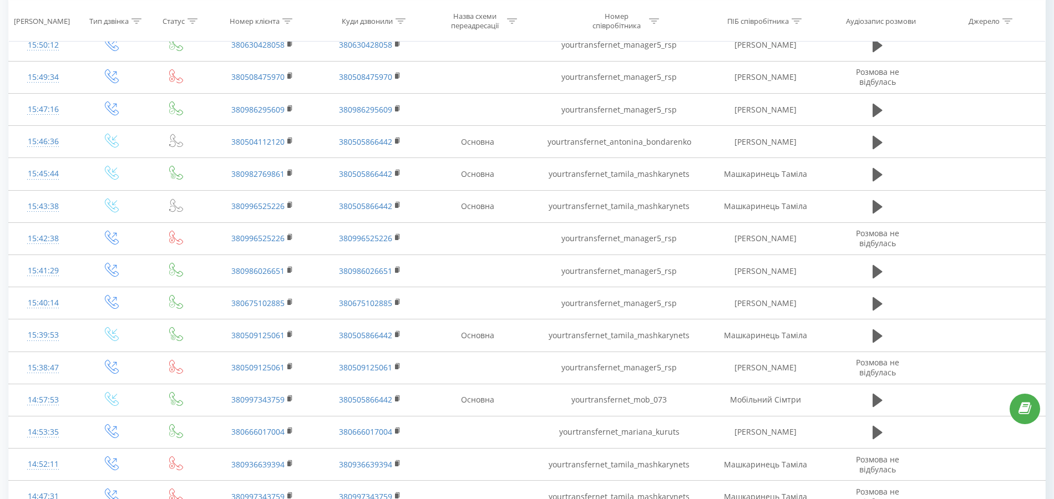
scroll to position [362, 0]
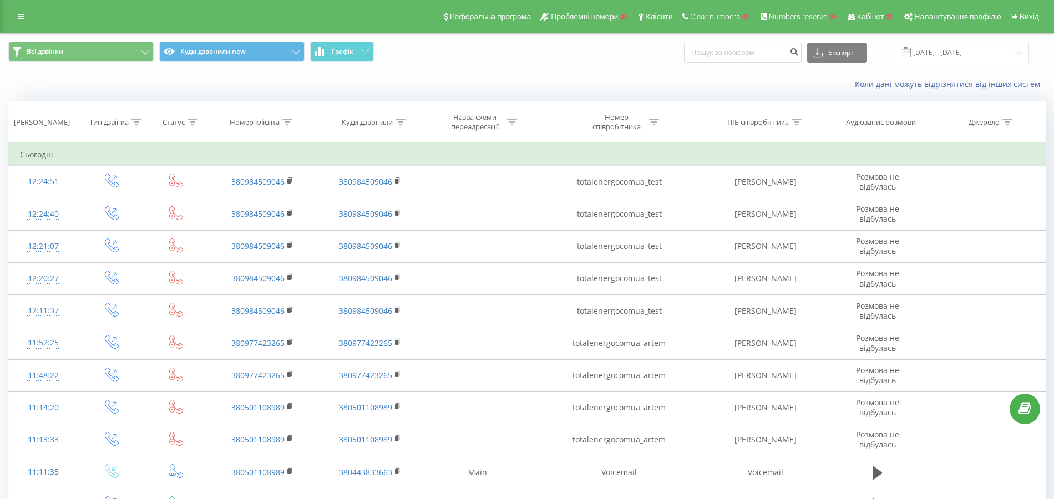
click at [287, 120] on icon at bounding box center [287, 122] width 10 height 6
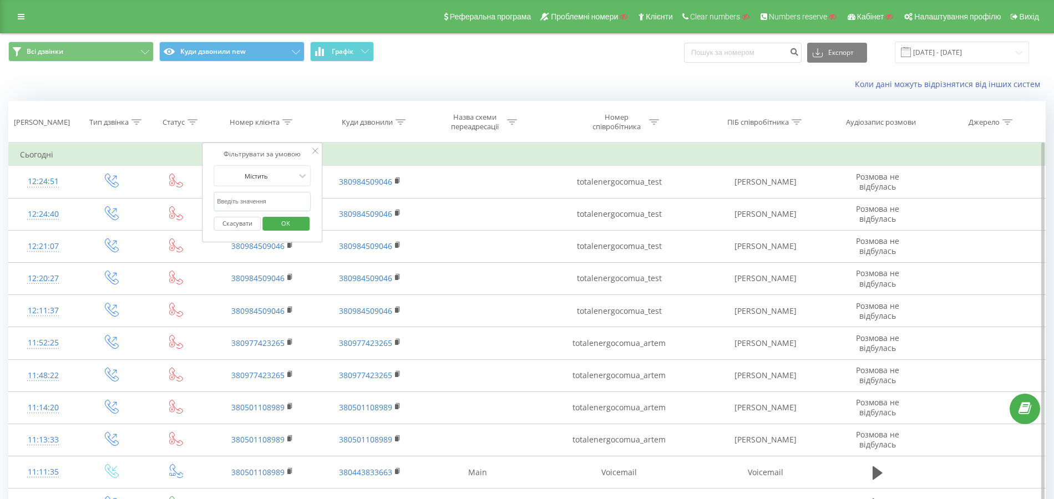
click at [261, 200] on input "text" at bounding box center [263, 201] width 98 height 19
paste input "380501108989"
type input "380501108989"
click at [283, 215] on span "OK" at bounding box center [285, 223] width 31 height 17
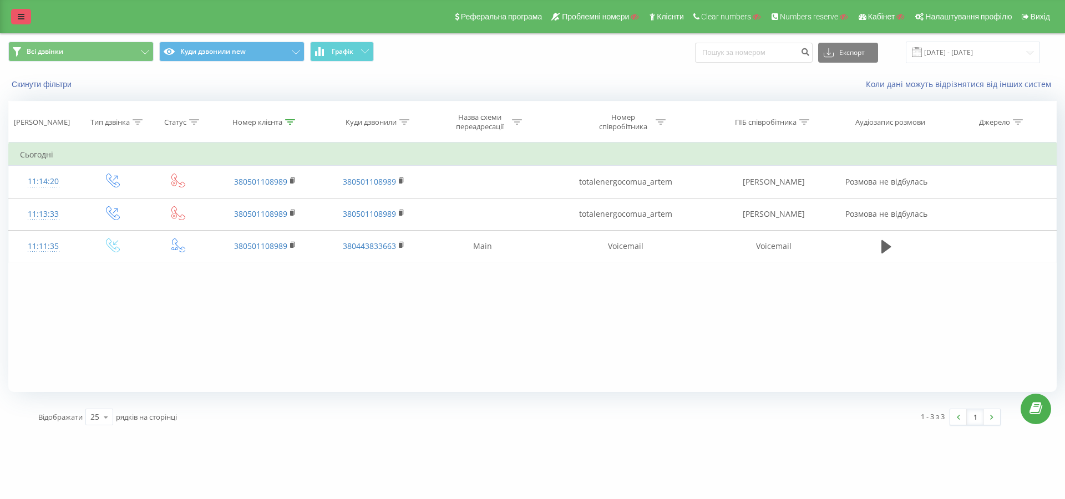
click at [16, 17] on link at bounding box center [21, 17] width 20 height 16
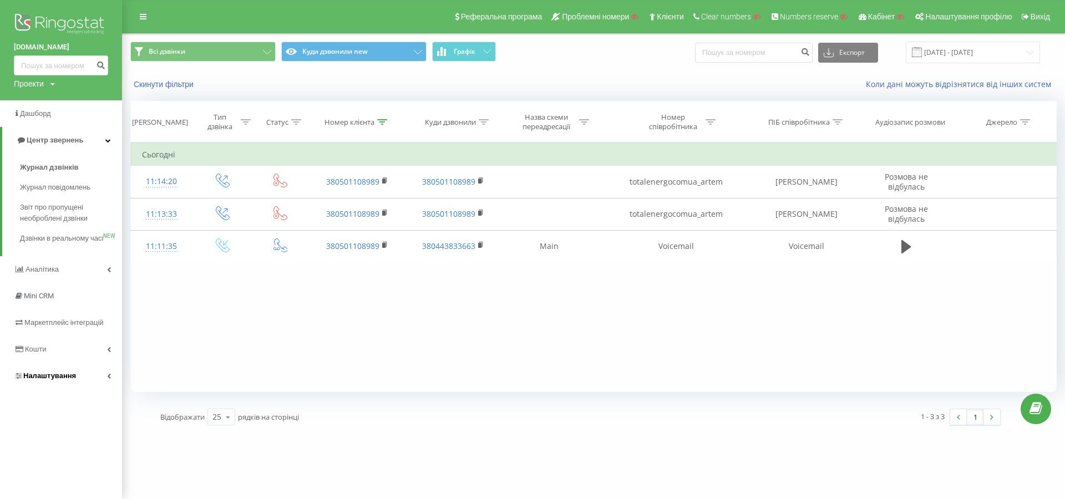
click at [84, 388] on link "Налаштування" at bounding box center [61, 376] width 122 height 27
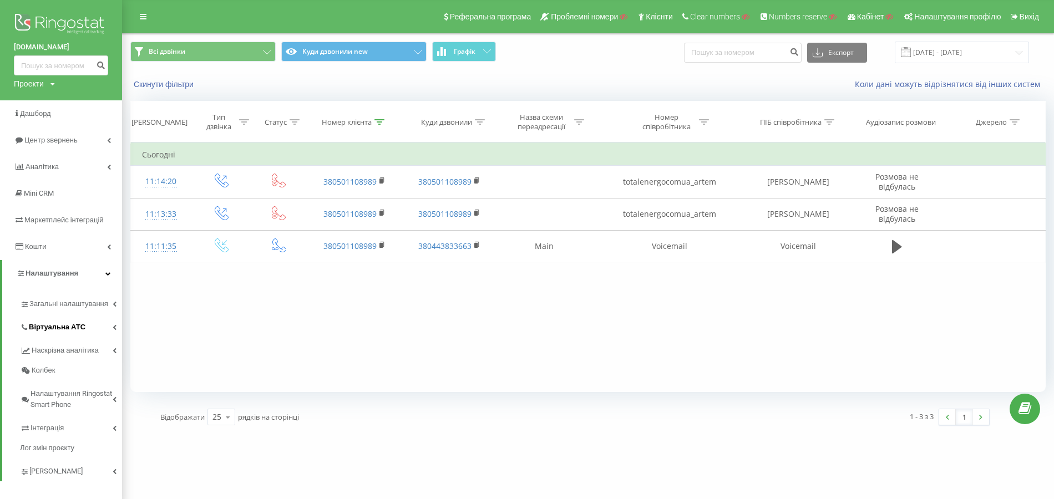
click at [68, 329] on span "Віртуальна АТС" at bounding box center [57, 327] width 57 height 11
click at [63, 138] on span "Центр звернень" at bounding box center [52, 140] width 57 height 8
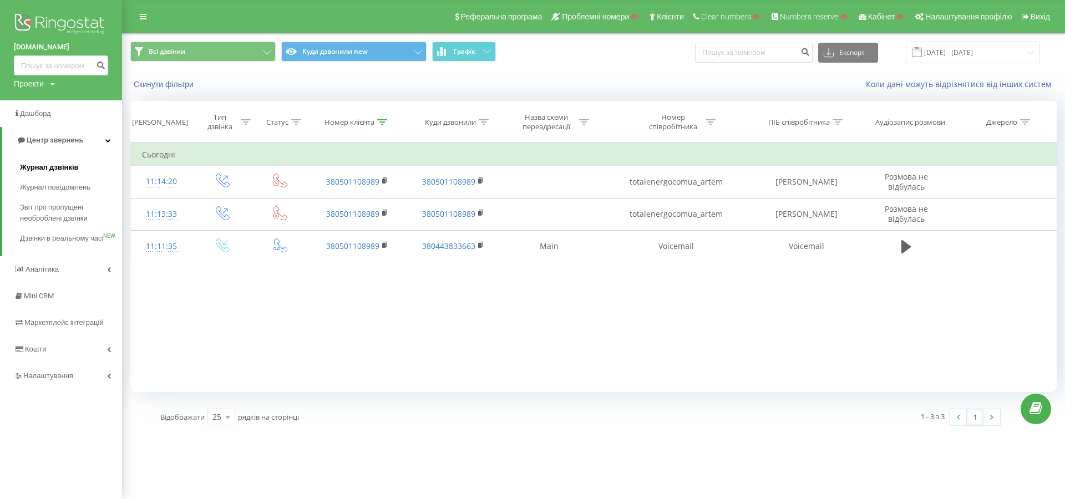
click at [62, 165] on span "Журнал дзвінків" at bounding box center [49, 167] width 59 height 11
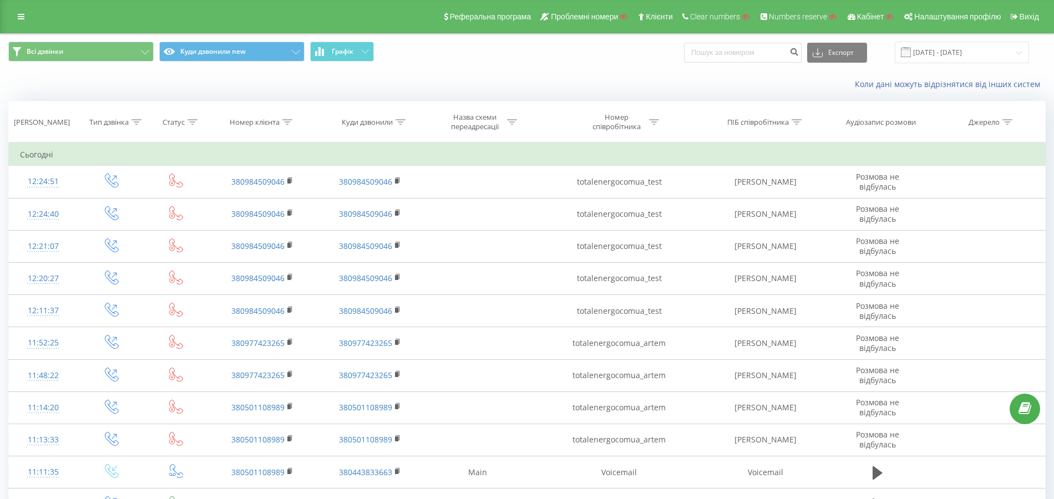
click at [135, 119] on icon at bounding box center [136, 122] width 10 height 6
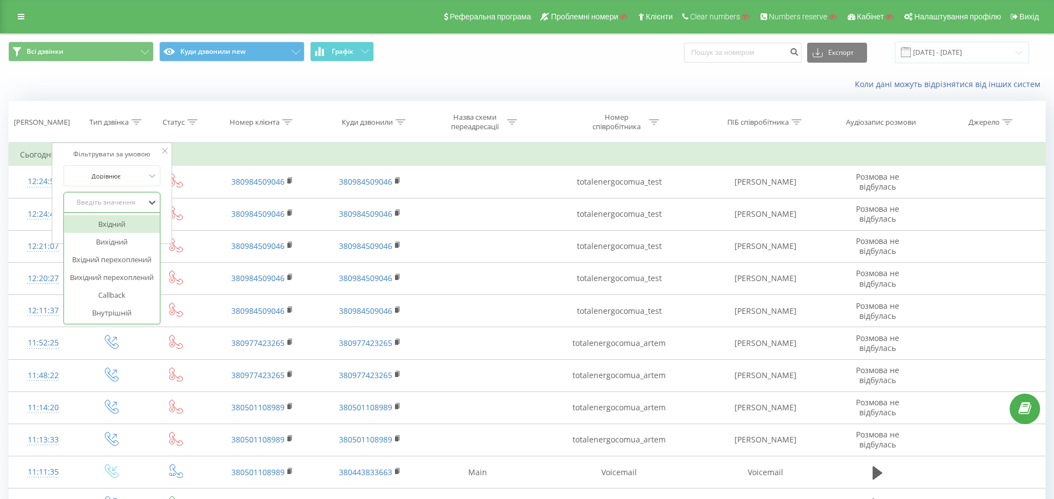
click at [110, 202] on div "Введіть значення" at bounding box center [106, 202] width 79 height 9
click at [110, 224] on div "Вхідний" at bounding box center [112, 224] width 96 height 18
click at [131, 222] on span "OK" at bounding box center [135, 224] width 31 height 17
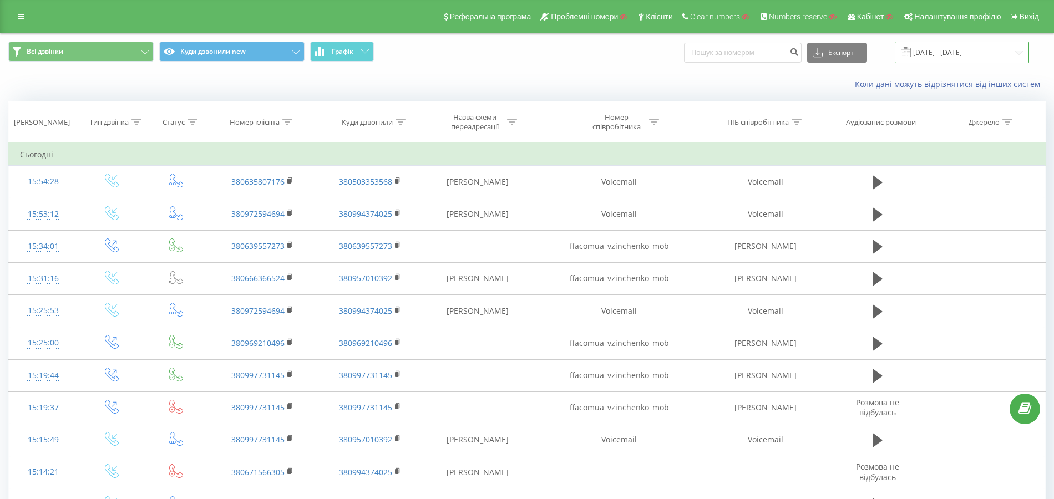
drag, startPoint x: 934, startPoint y: 48, endPoint x: 912, endPoint y: 54, distance: 23.0
click at [934, 48] on input "[DATE] - [DATE]" at bounding box center [962, 53] width 134 height 22
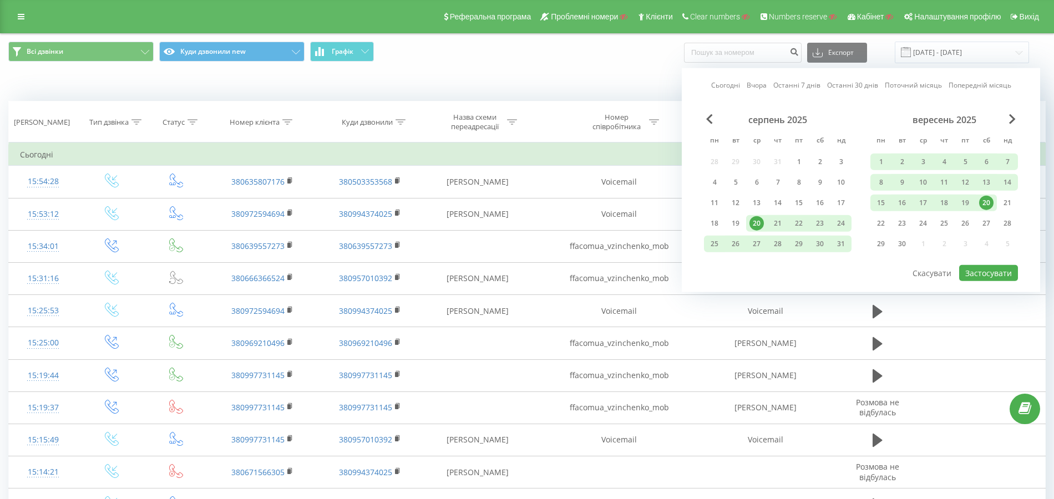
click at [725, 85] on link "Сьогодні" at bounding box center [725, 85] width 29 height 11
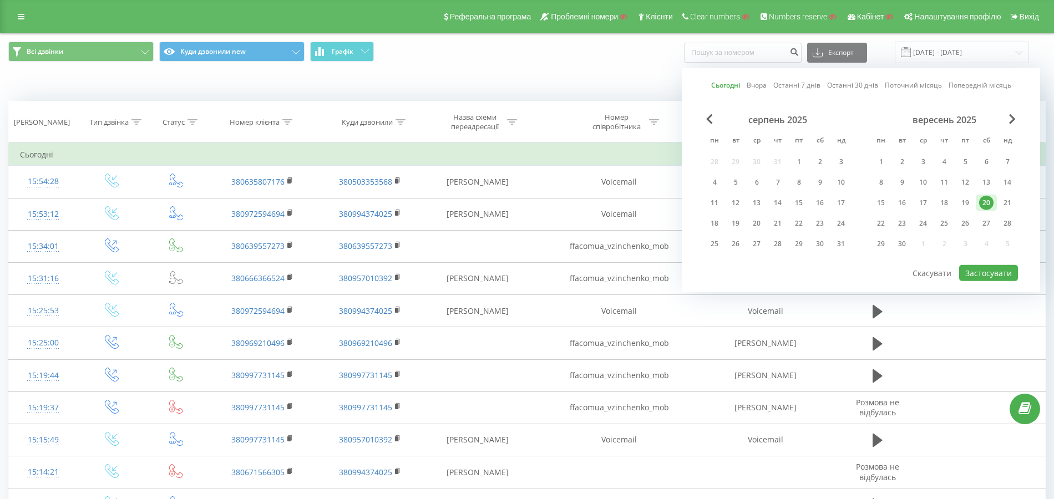
click at [976, 260] on div "серпень 2025 пн вт ср чт пт сб нд 28 29 30 31 1 2 3 4 5 6 7 8 9 10 11 12 13 14 …" at bounding box center [861, 189] width 314 height 150
click at [964, 275] on button "Застосувати" at bounding box center [988, 273] width 59 height 16
type input "20.09.2025 - 20.09.2025"
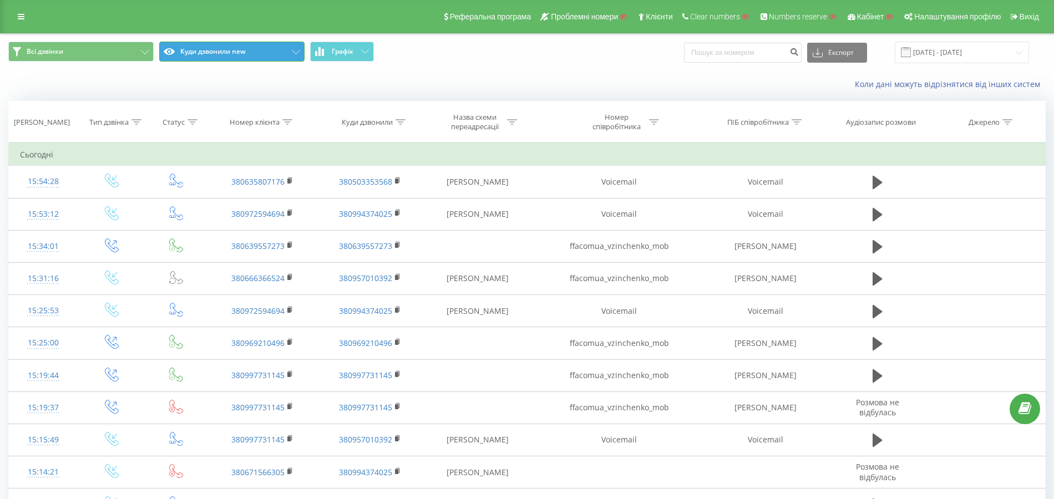
click at [206, 55] on button "Куди дзвонили new" at bounding box center [231, 52] width 145 height 20
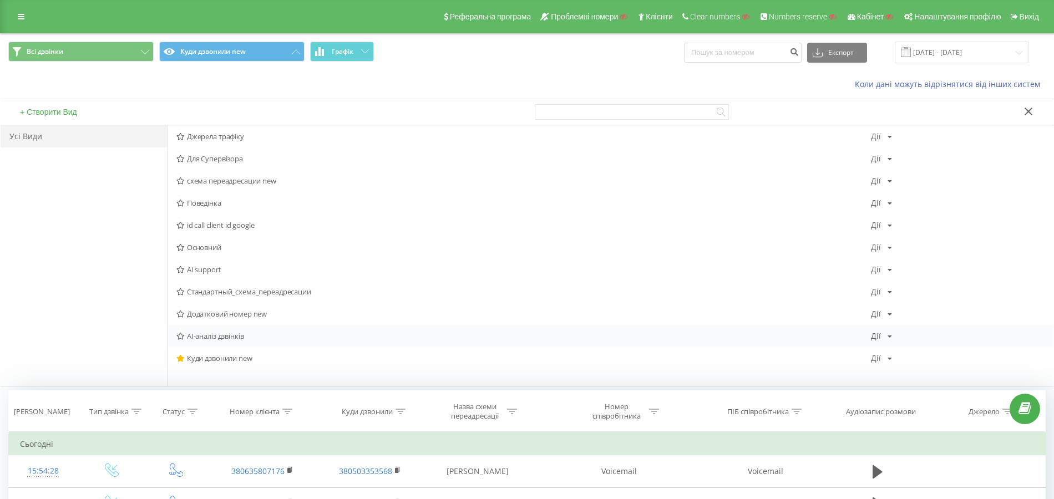
click at [221, 337] on span "AI-аналіз дзвінків" at bounding box center [523, 336] width 694 height 8
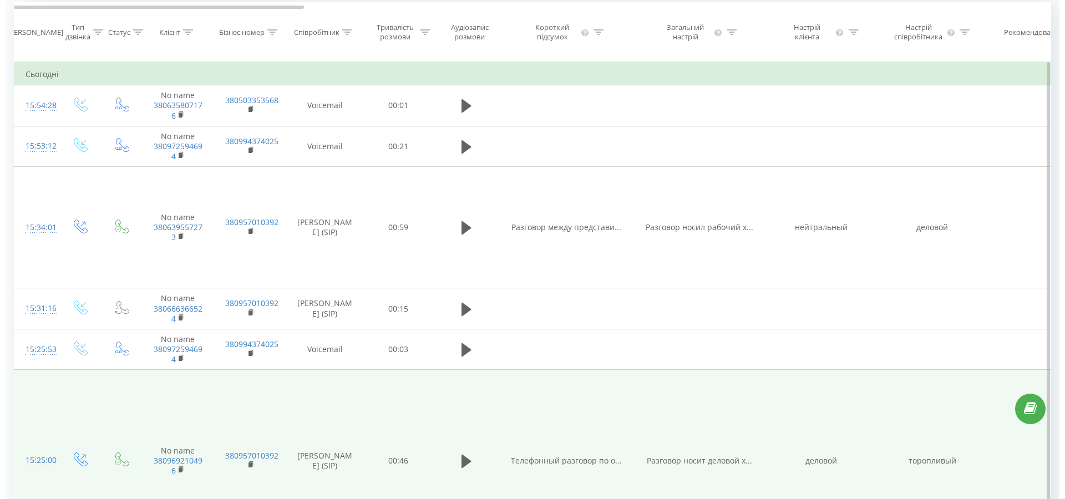
scroll to position [74, 0]
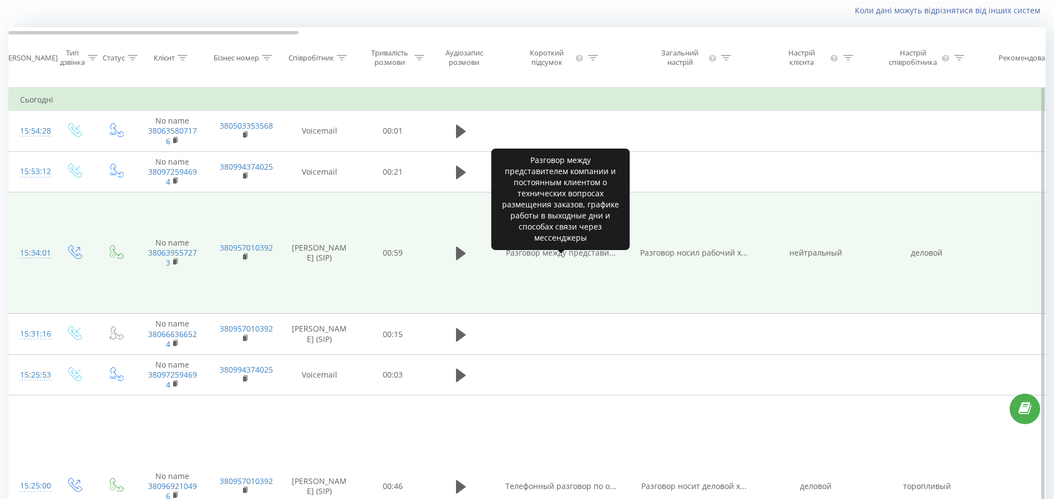
click at [580, 258] on span "Разговор между представи..." at bounding box center [561, 252] width 110 height 11
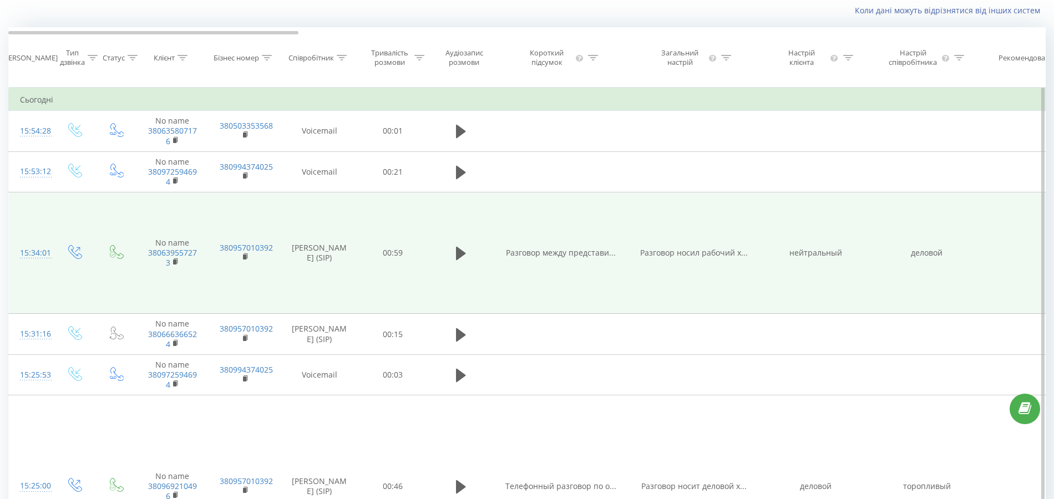
click at [580, 258] on span "Разговор между представи..." at bounding box center [561, 252] width 110 height 11
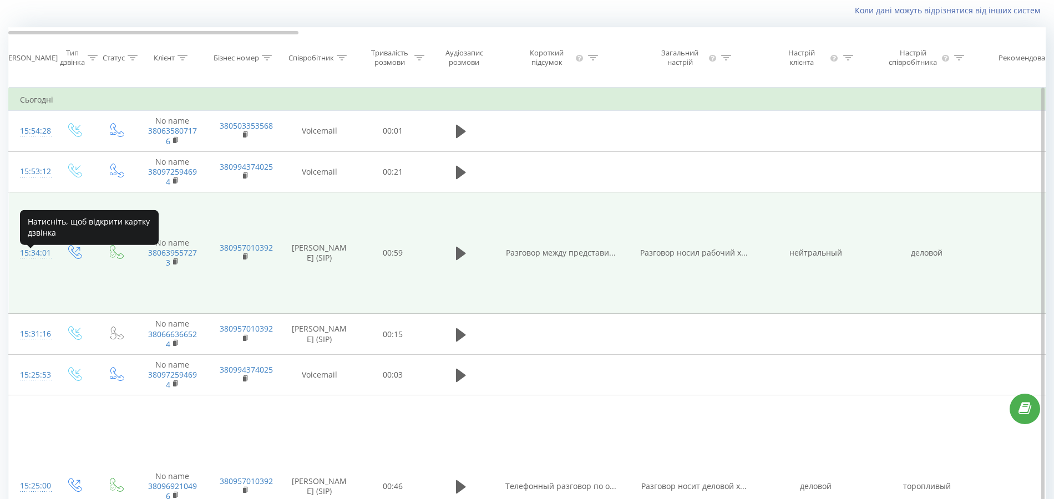
click at [38, 263] on div "15:34:01" at bounding box center [31, 253] width 22 height 22
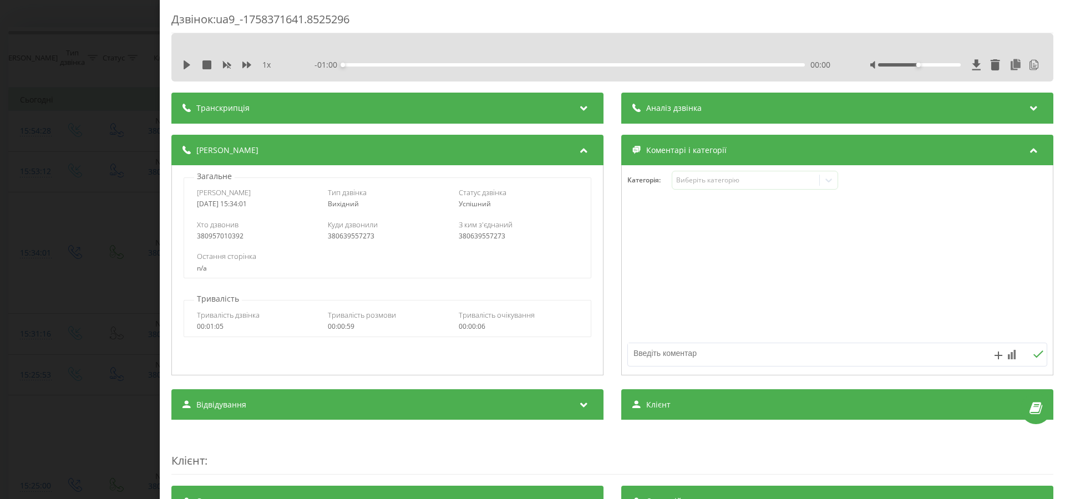
click at [693, 110] on span "Аналіз дзвінка" at bounding box center [673, 108] width 55 height 11
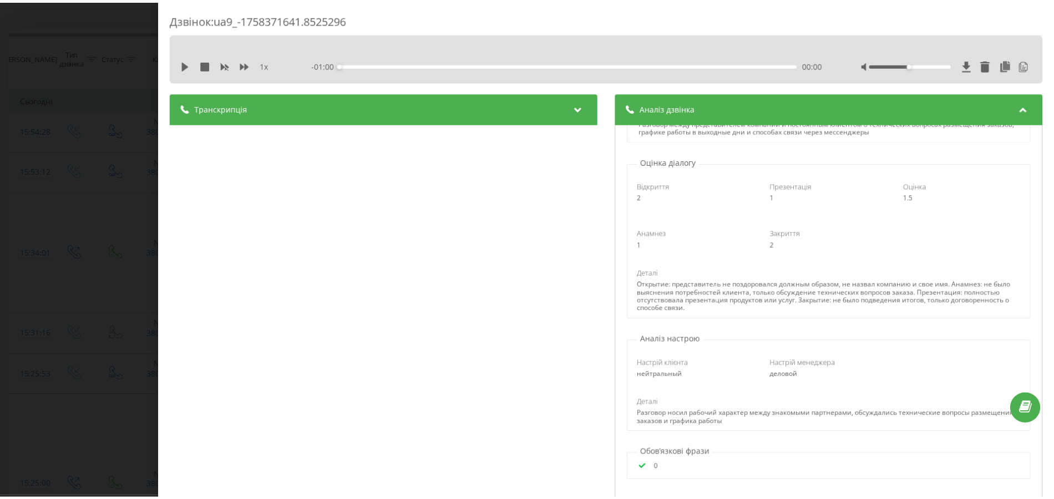
scroll to position [74, 0]
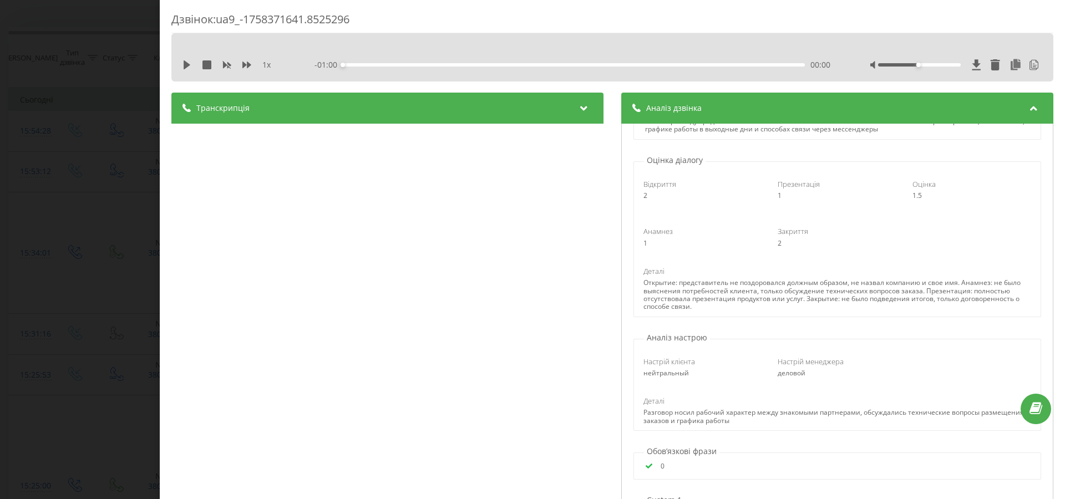
click at [134, 222] on div "Дзвінок : ua9_-1758371641.8525296 1 x - 01:00 00:00 00:00 Транскрипція 00:00 Ал…" at bounding box center [532, 249] width 1065 height 499
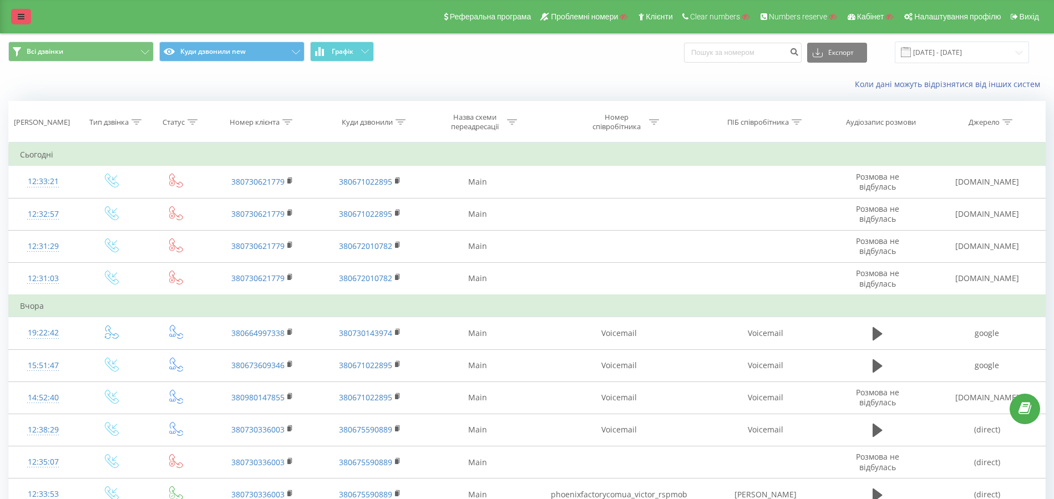
click at [20, 22] on link at bounding box center [21, 17] width 20 height 16
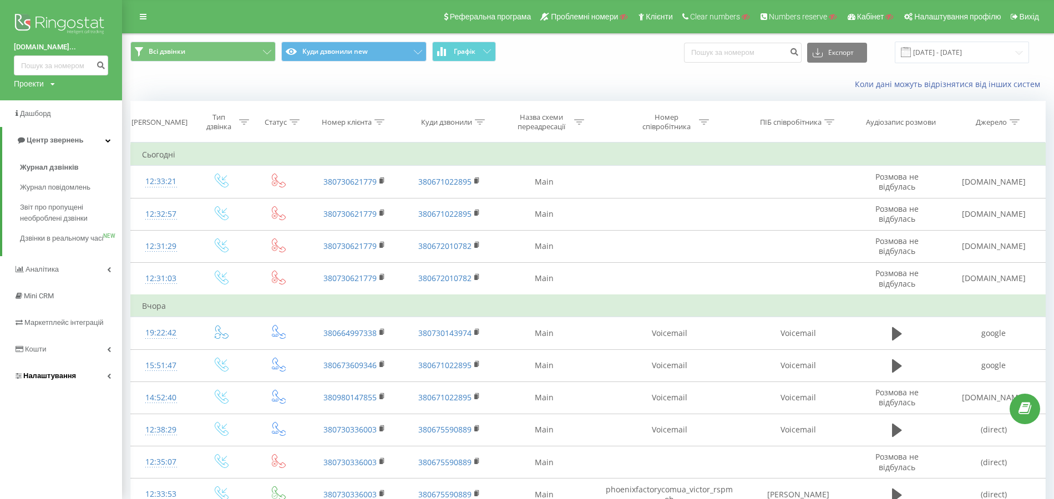
click at [72, 380] on span "Налаштування" at bounding box center [49, 376] width 53 height 8
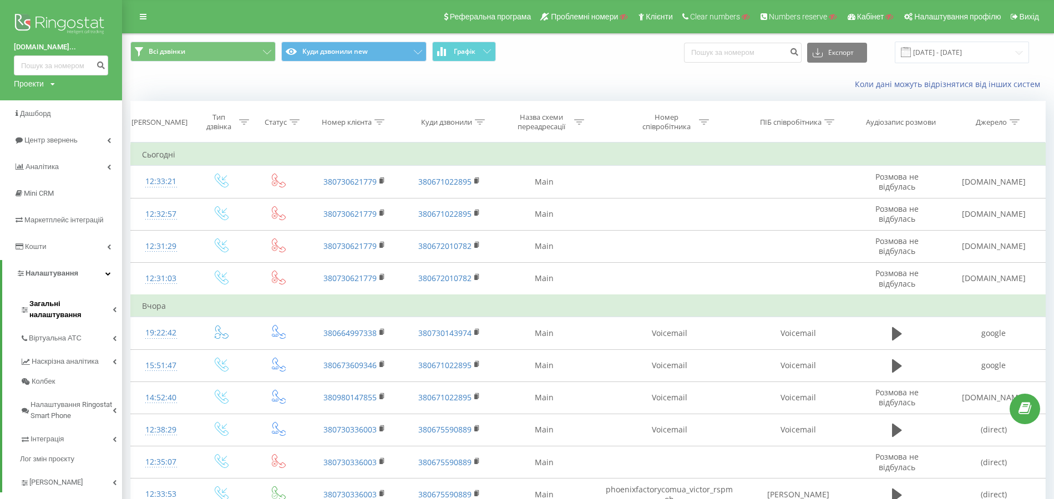
click at [90, 311] on link "Загальні налаштування" at bounding box center [71, 308] width 102 height 34
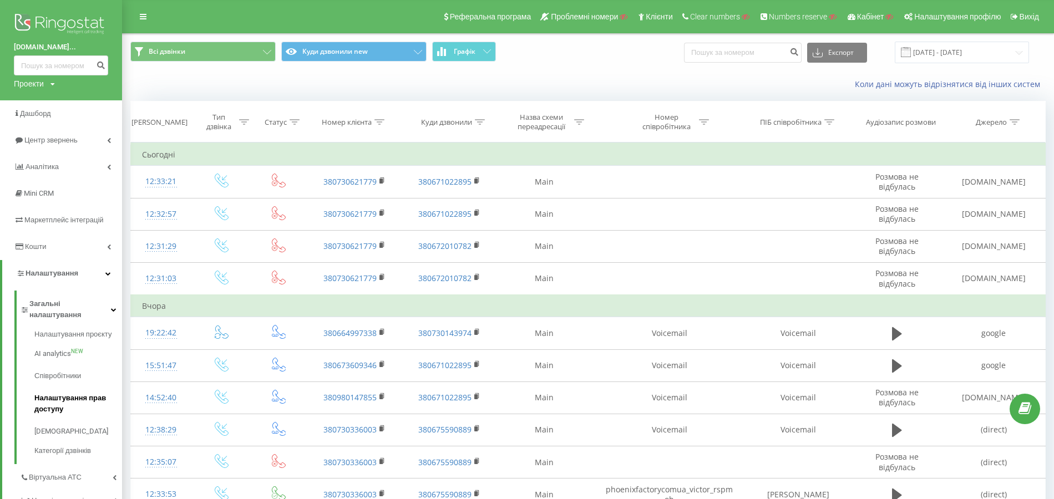
click at [87, 393] on span "Налаштування прав доступу" at bounding box center [75, 404] width 82 height 22
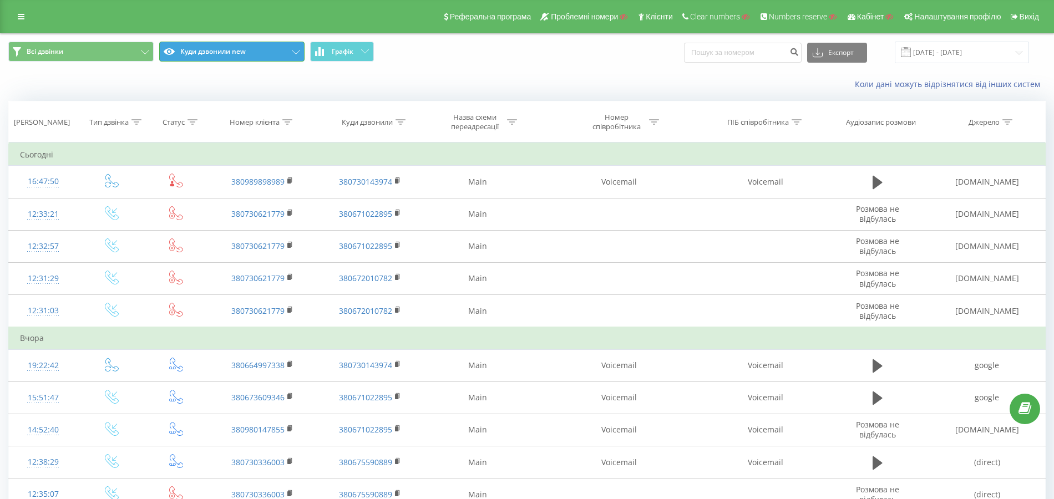
click at [224, 54] on button "Куди дзвонили new" at bounding box center [231, 52] width 145 height 20
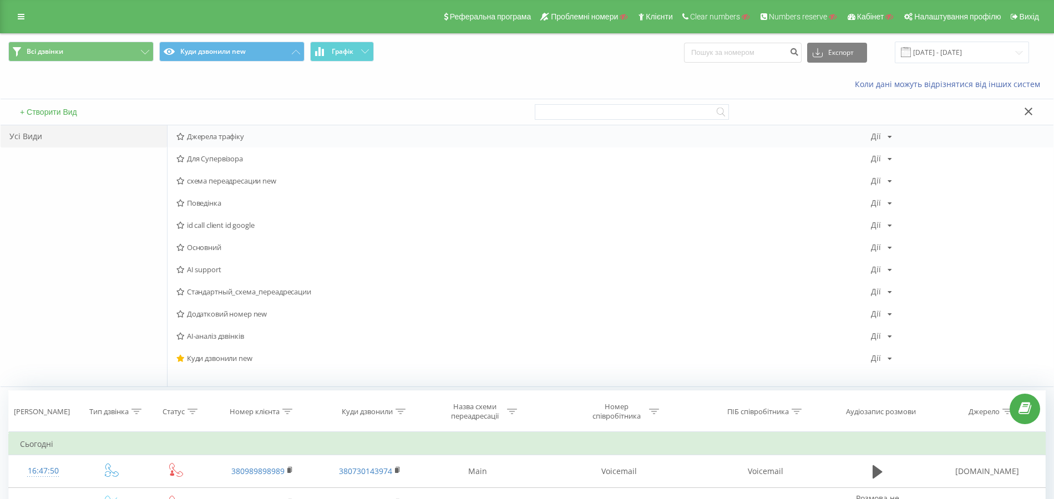
click at [231, 136] on span "Джерела трафіку" at bounding box center [523, 137] width 694 height 8
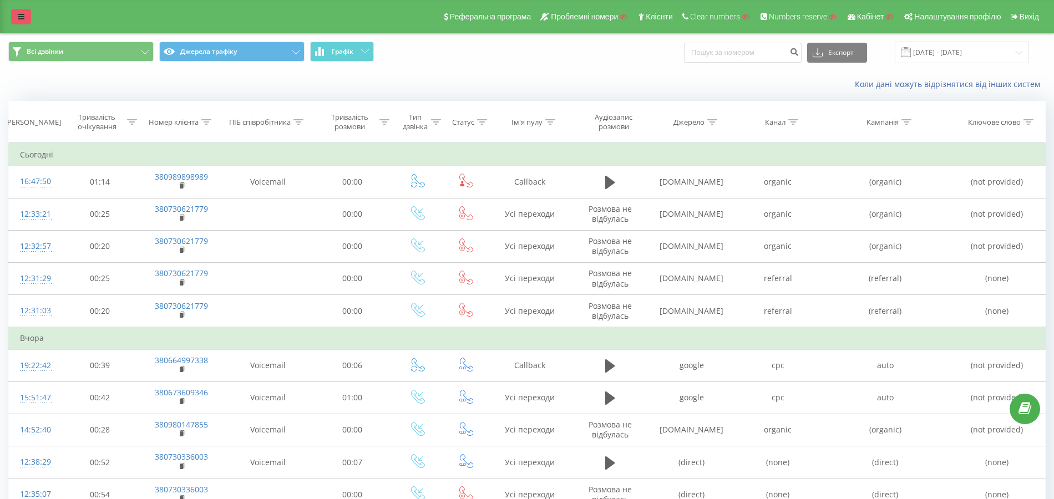
click at [23, 17] on icon at bounding box center [21, 17] width 7 height 8
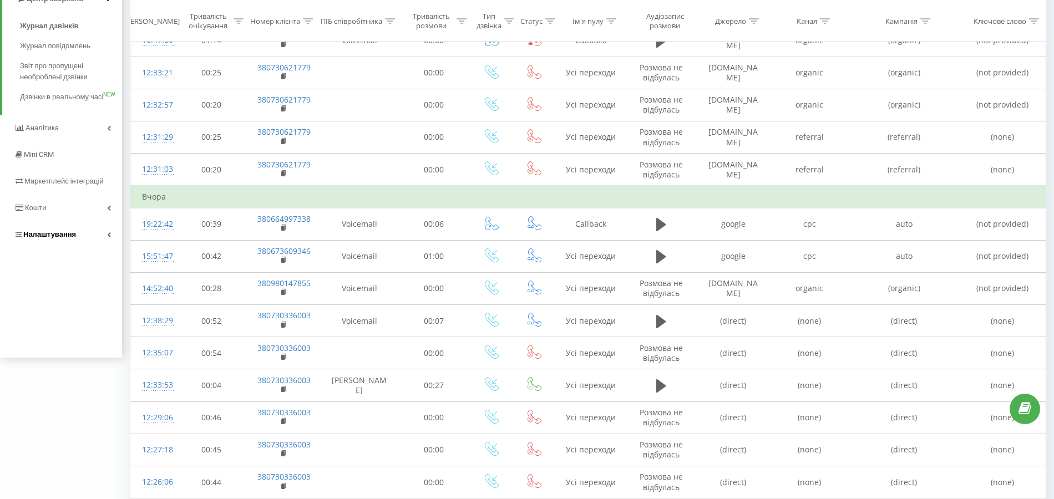
scroll to position [148, 0]
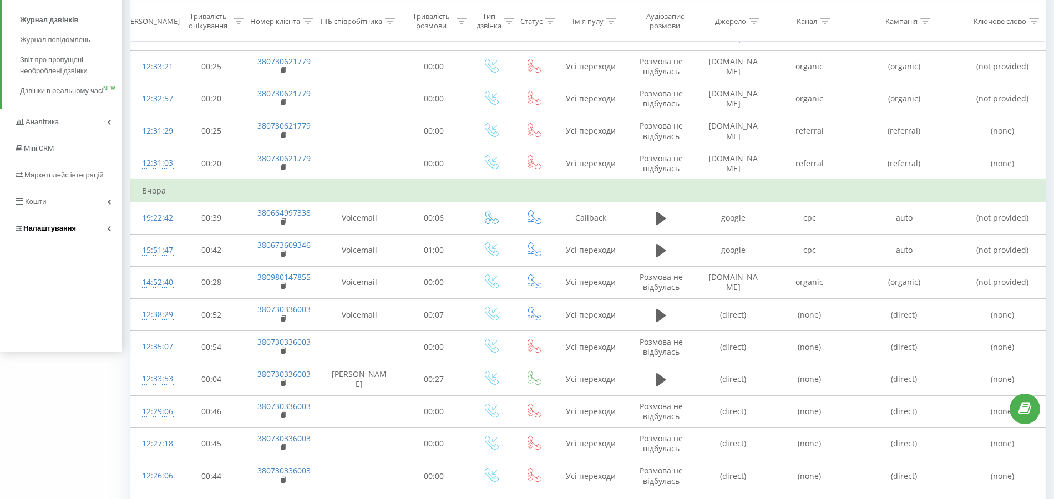
click at [49, 232] on span "Налаштування" at bounding box center [49, 228] width 53 height 8
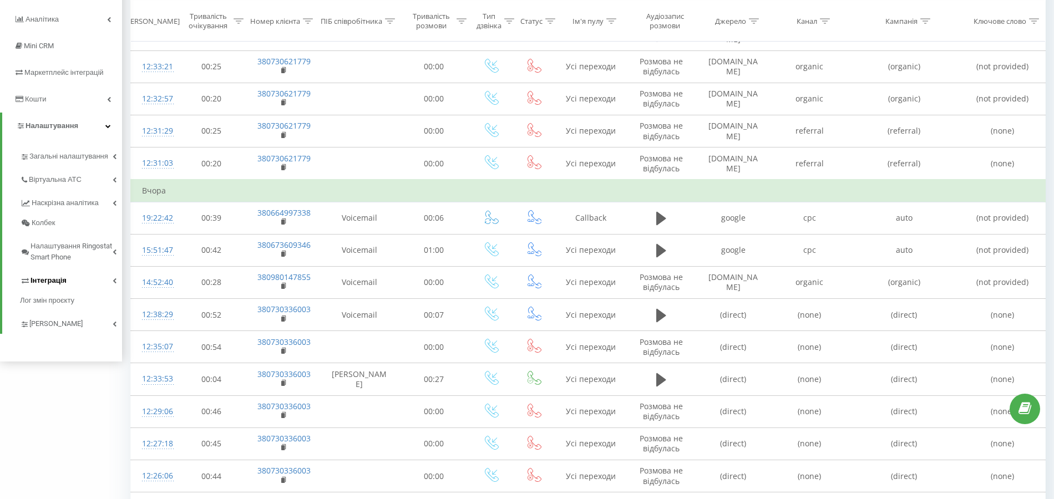
click at [61, 274] on link "Інтеграція" at bounding box center [71, 278] width 102 height 23
click at [64, 296] on span "Webhooks 2.0" at bounding box center [56, 299] width 45 height 11
